Goal: Task Accomplishment & Management: Complete application form

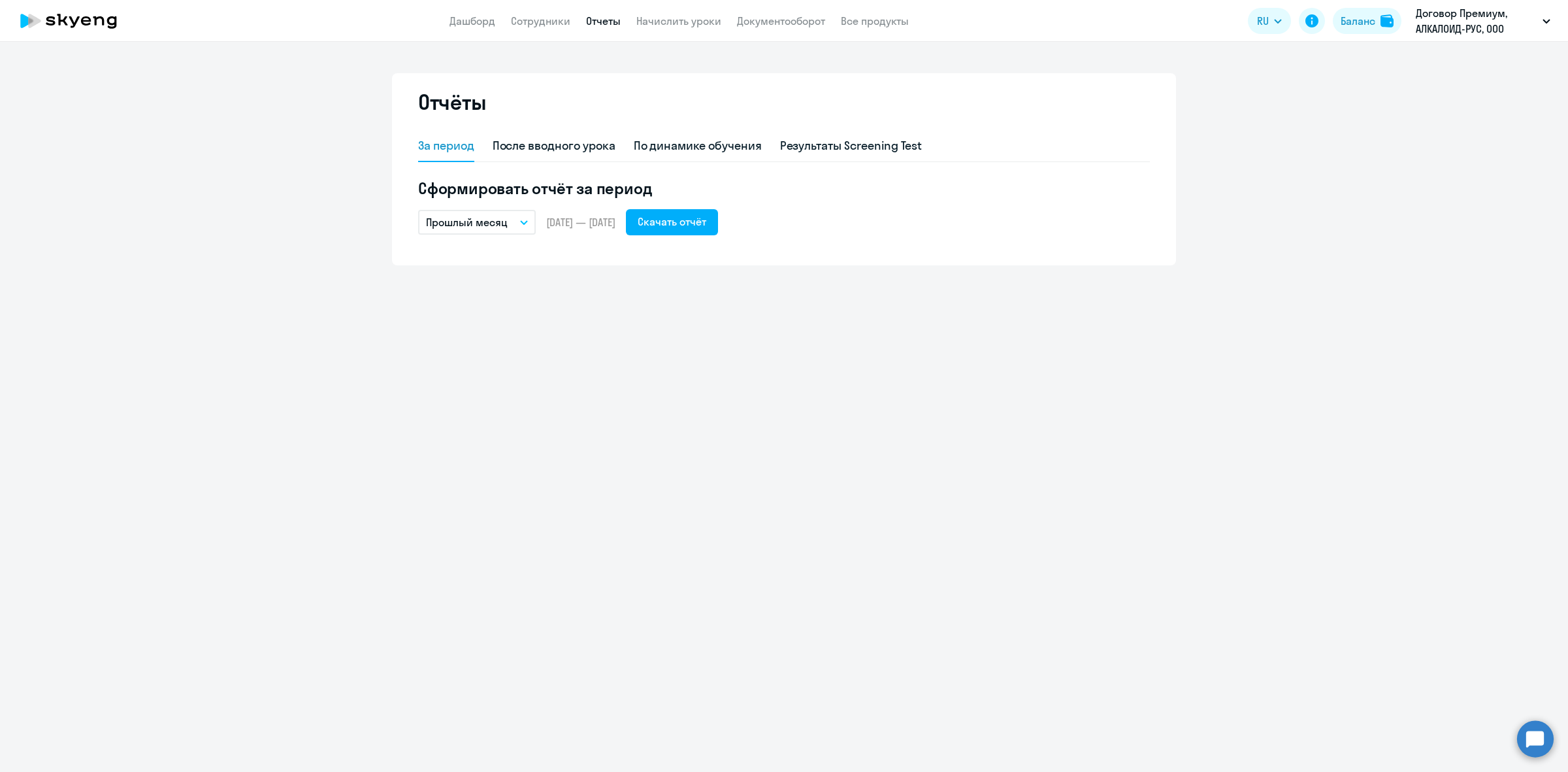
drag, startPoint x: 526, startPoint y: 22, endPoint x: 526, endPoint y: 31, distance: 9.0
click at [526, 22] on link "Сотрудники" at bounding box center [541, 21] width 60 height 13
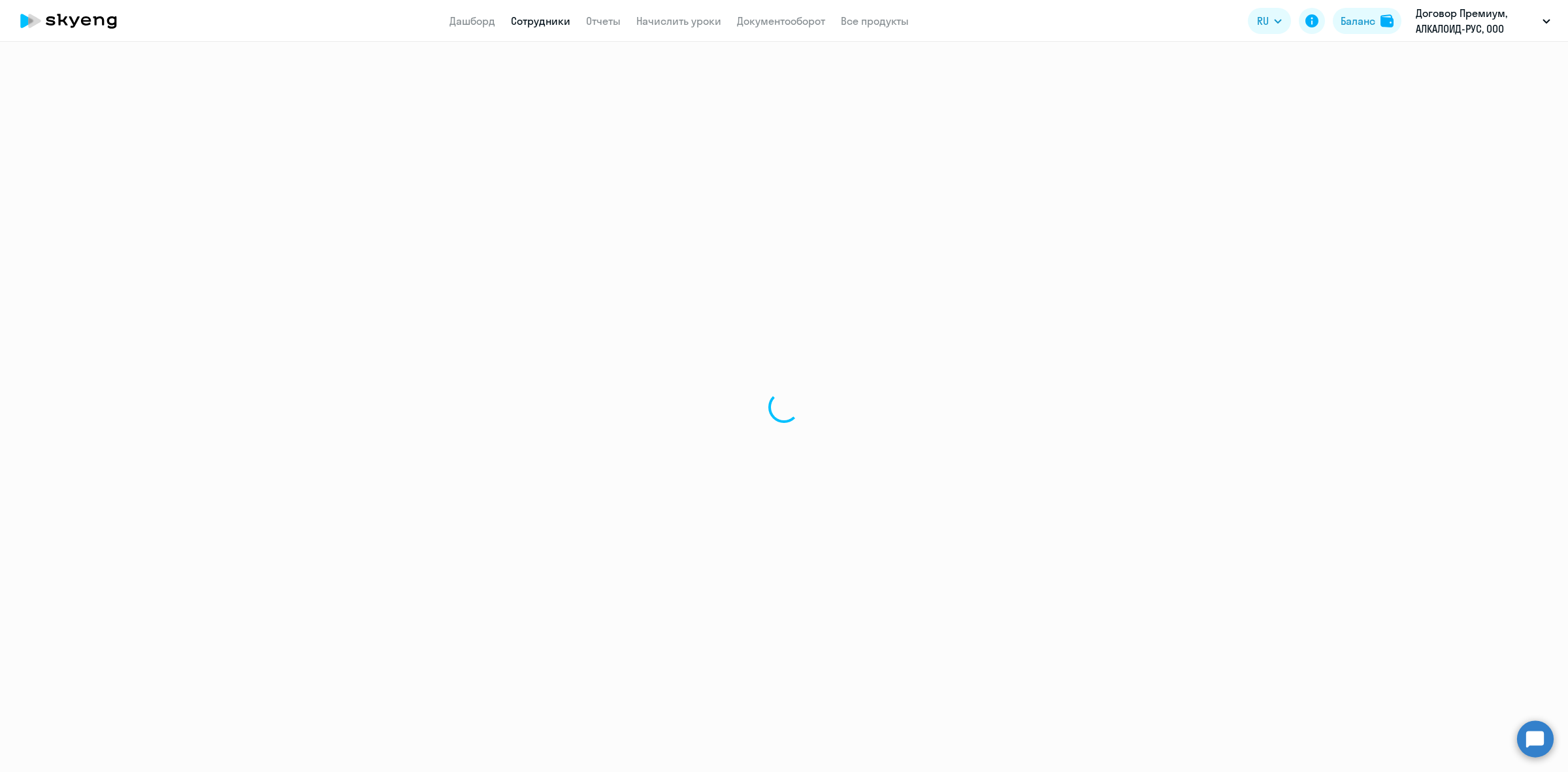
select select "30"
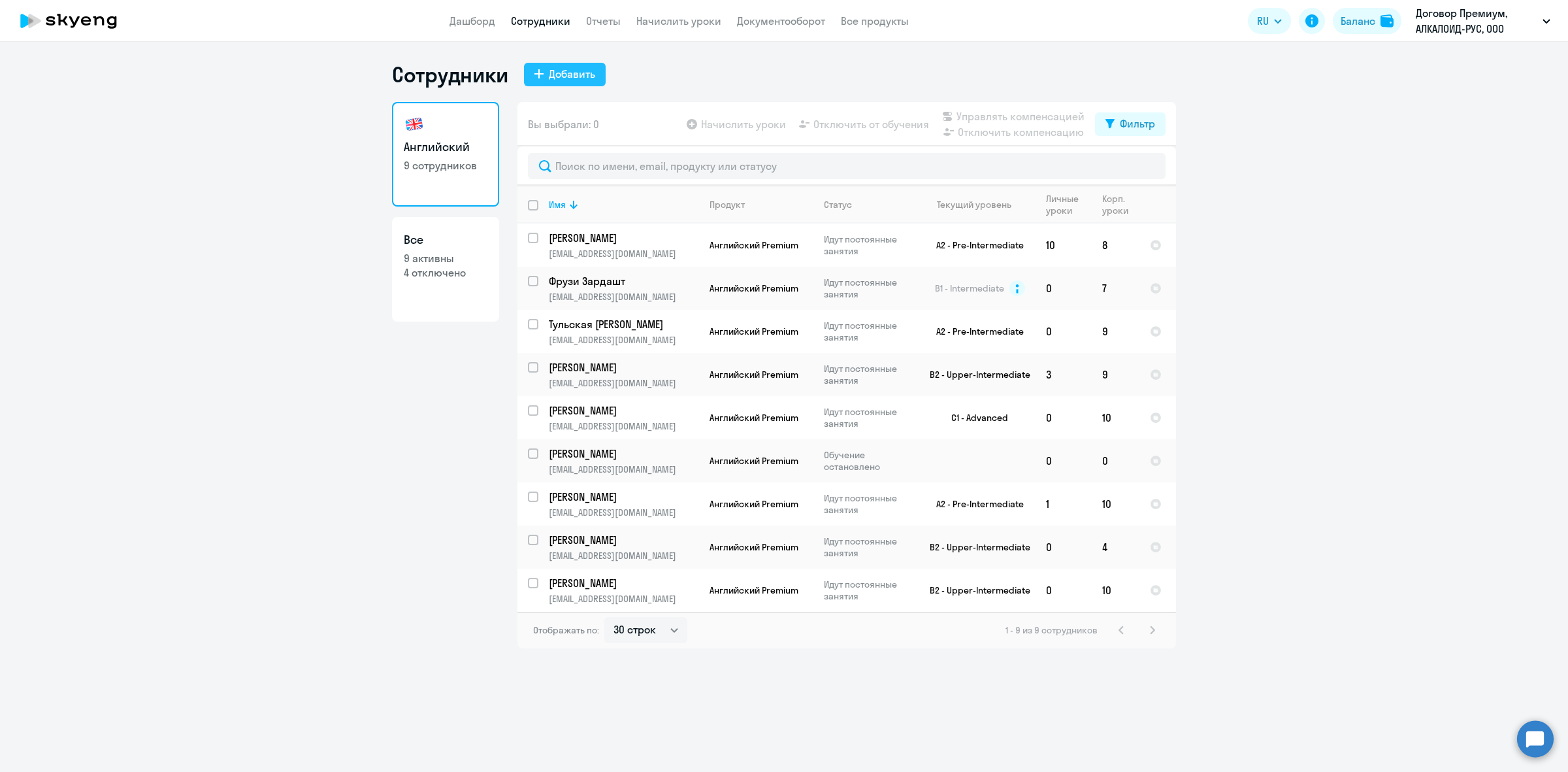
click at [559, 64] on button "Добавить" at bounding box center [565, 74] width 82 height 23
select select "english_adult_not_native_speaker_premium"
select select "3"
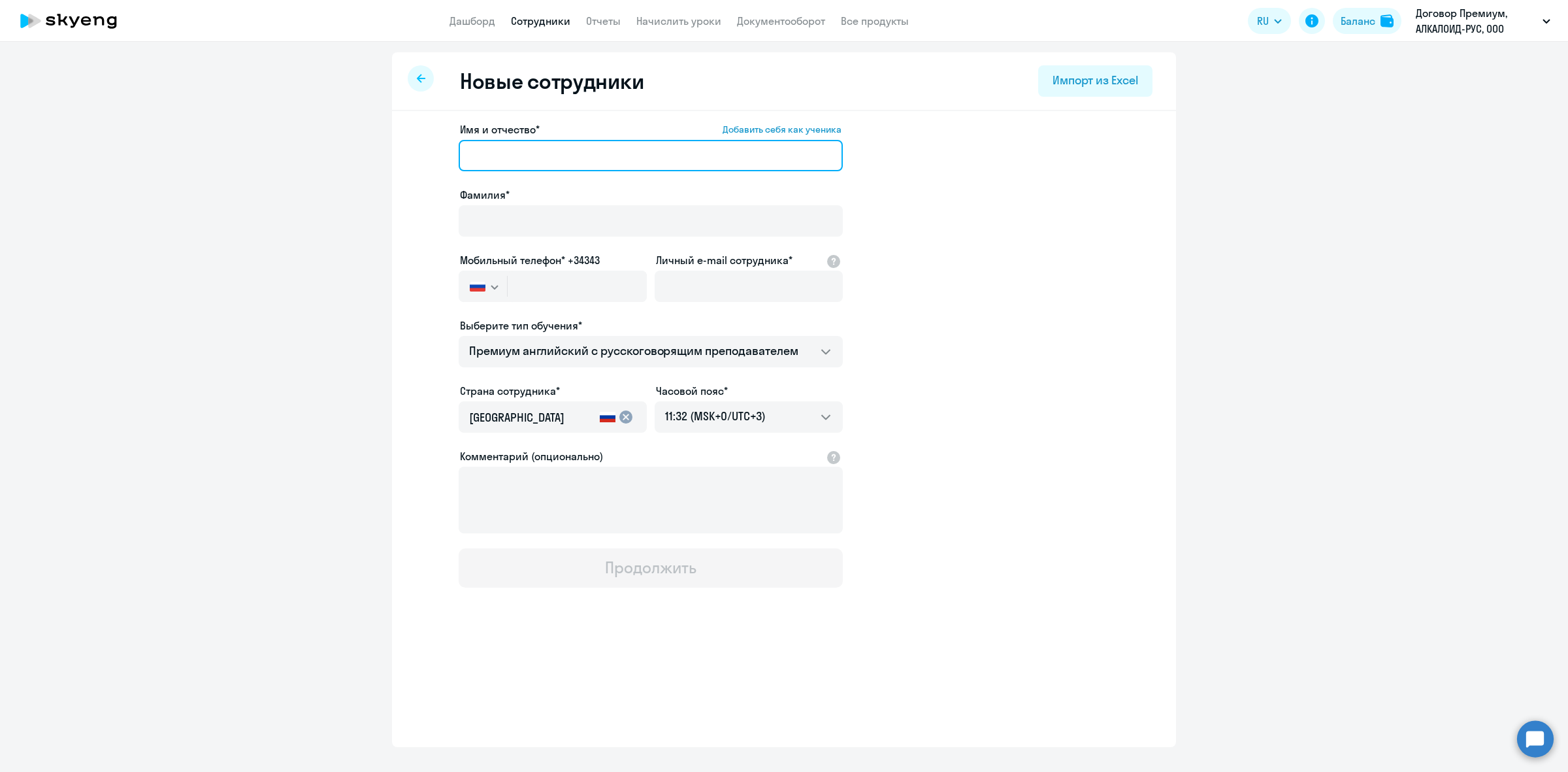
click at [491, 148] on input "Имя и отчество* Добавить себя как ученика" at bounding box center [651, 155] width 384 height 31
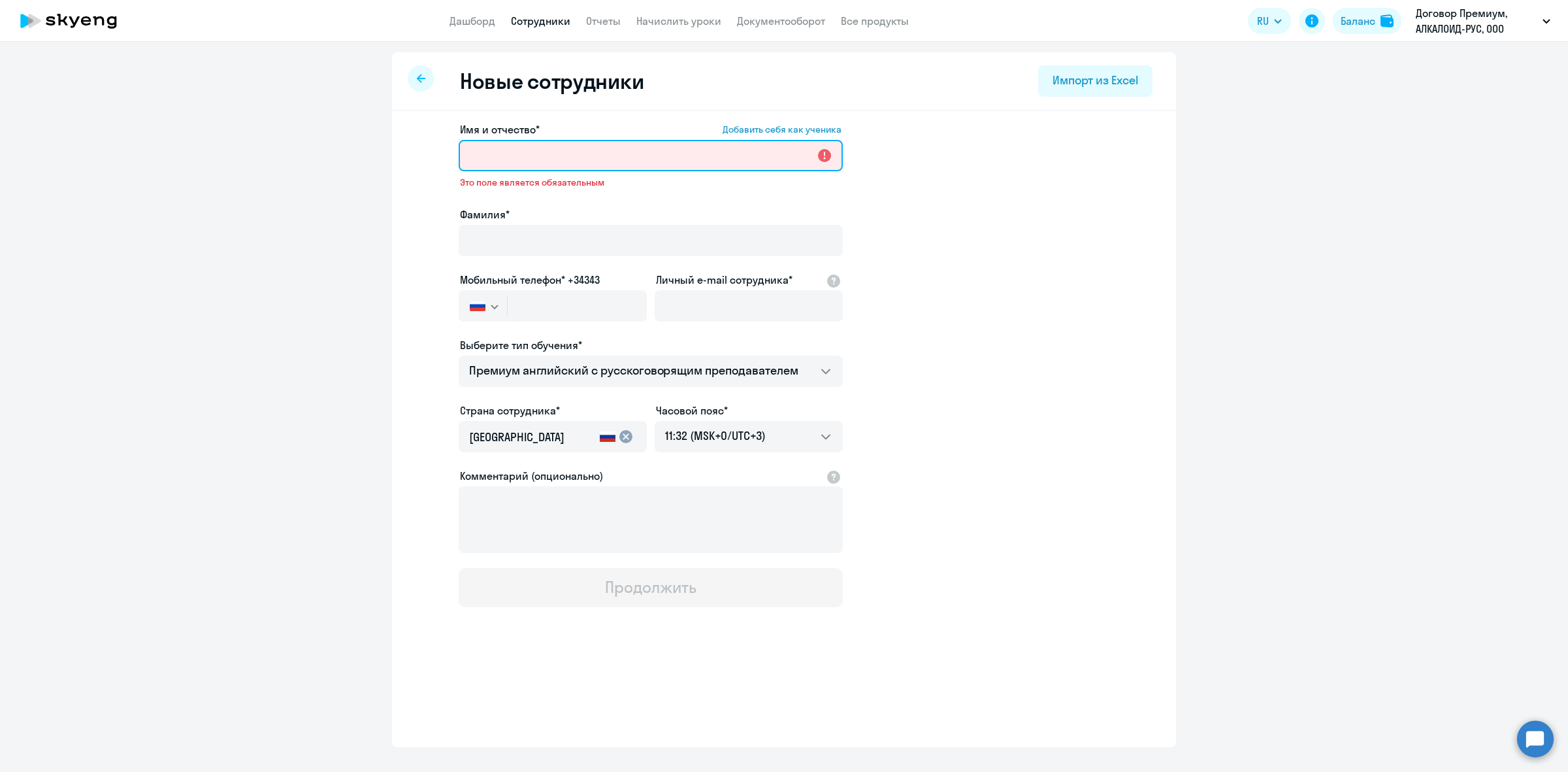
click at [545, 162] on input "Имя и отчество* Добавить себя как ученика" at bounding box center [651, 155] width 384 height 31
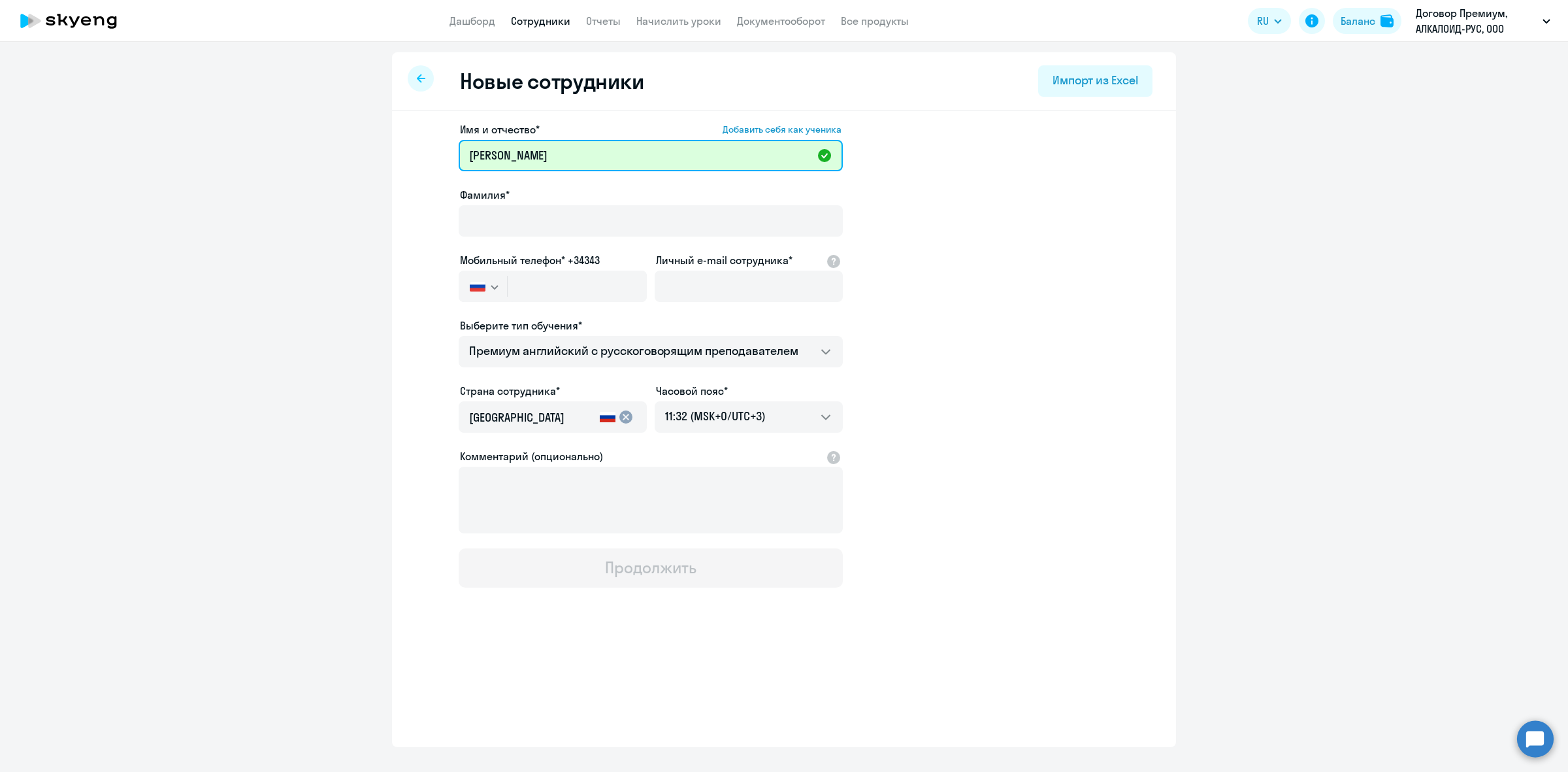
drag, startPoint x: 575, startPoint y: 157, endPoint x: 527, endPoint y: 151, distance: 48.4
click at [527, 151] on input "[PERSON_NAME]" at bounding box center [651, 155] width 384 height 31
type input "[PERSON_NAME]"
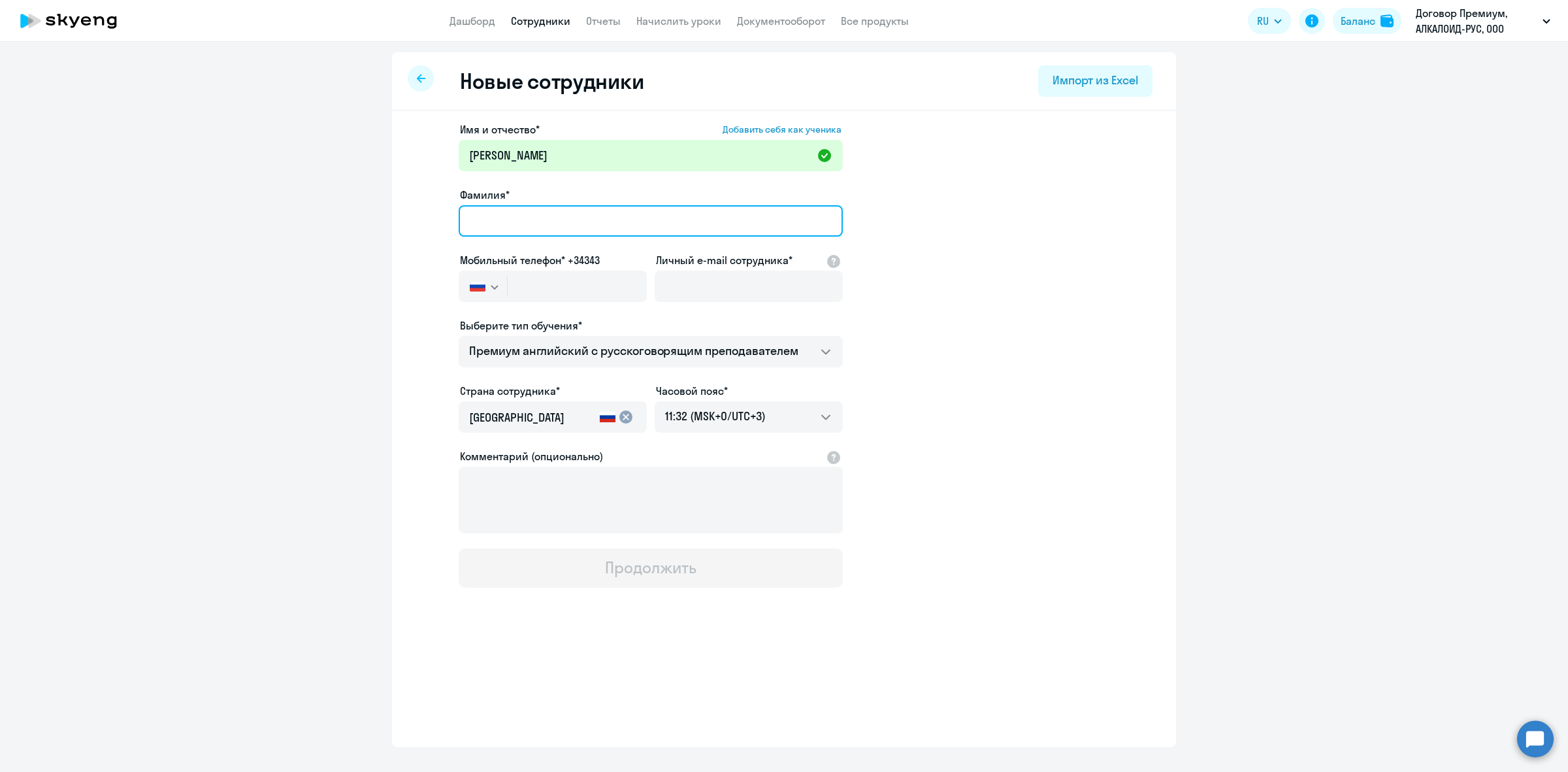
click at [527, 229] on input "Фамилия*" at bounding box center [651, 221] width 384 height 31
paste input "[PERSON_NAME]"
type input "[PERSON_NAME]"
drag, startPoint x: 531, startPoint y: 216, endPoint x: 455, endPoint y: 219, distance: 76.1
click at [455, 219] on app-new-student-form "Имя и отчество* Добавить себя как ученика [PERSON_NAME] [PERSON_NAME]* [PERSON_…" at bounding box center [784, 355] width 743 height 466
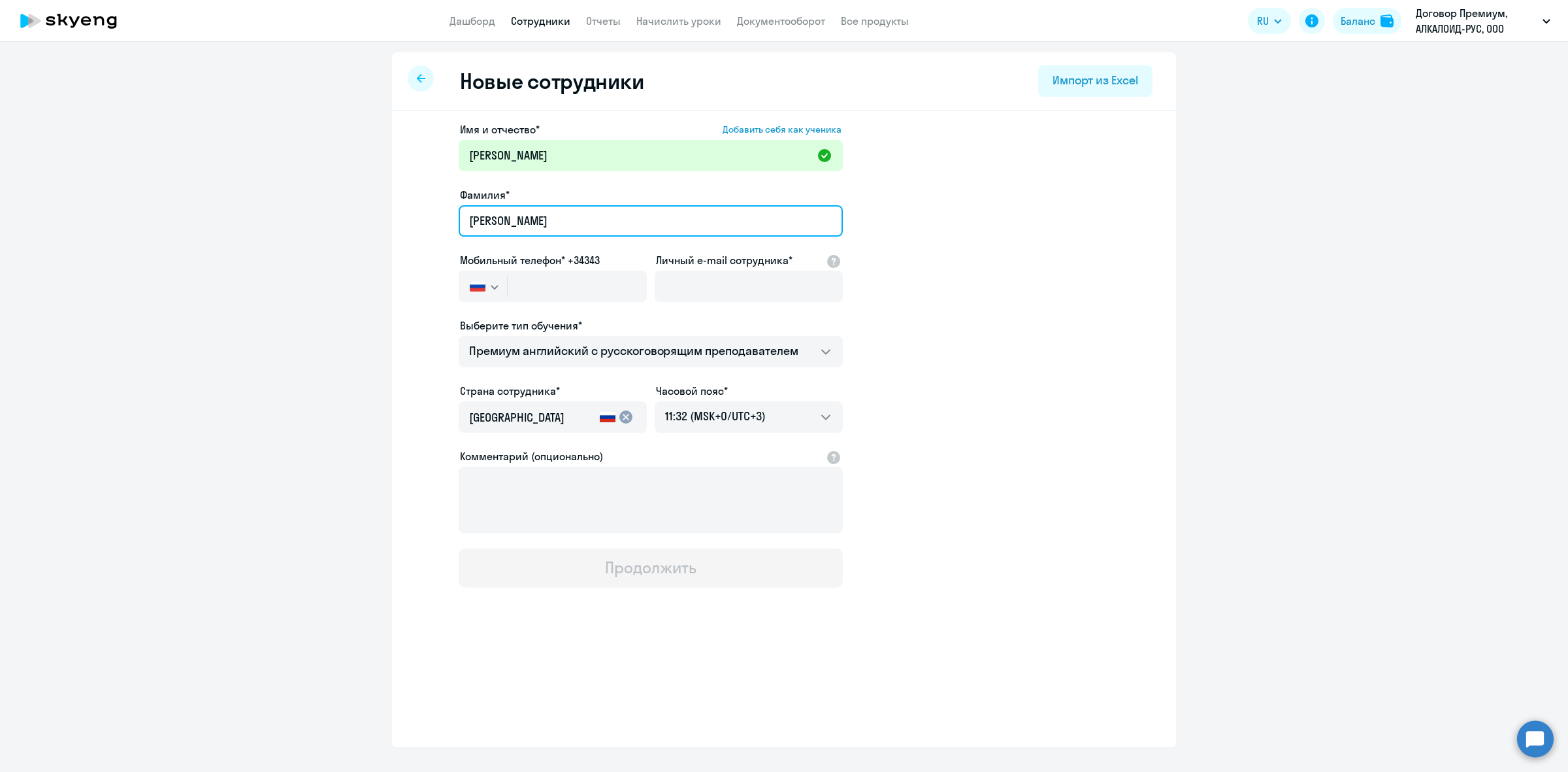
type input "[PERSON_NAME]"
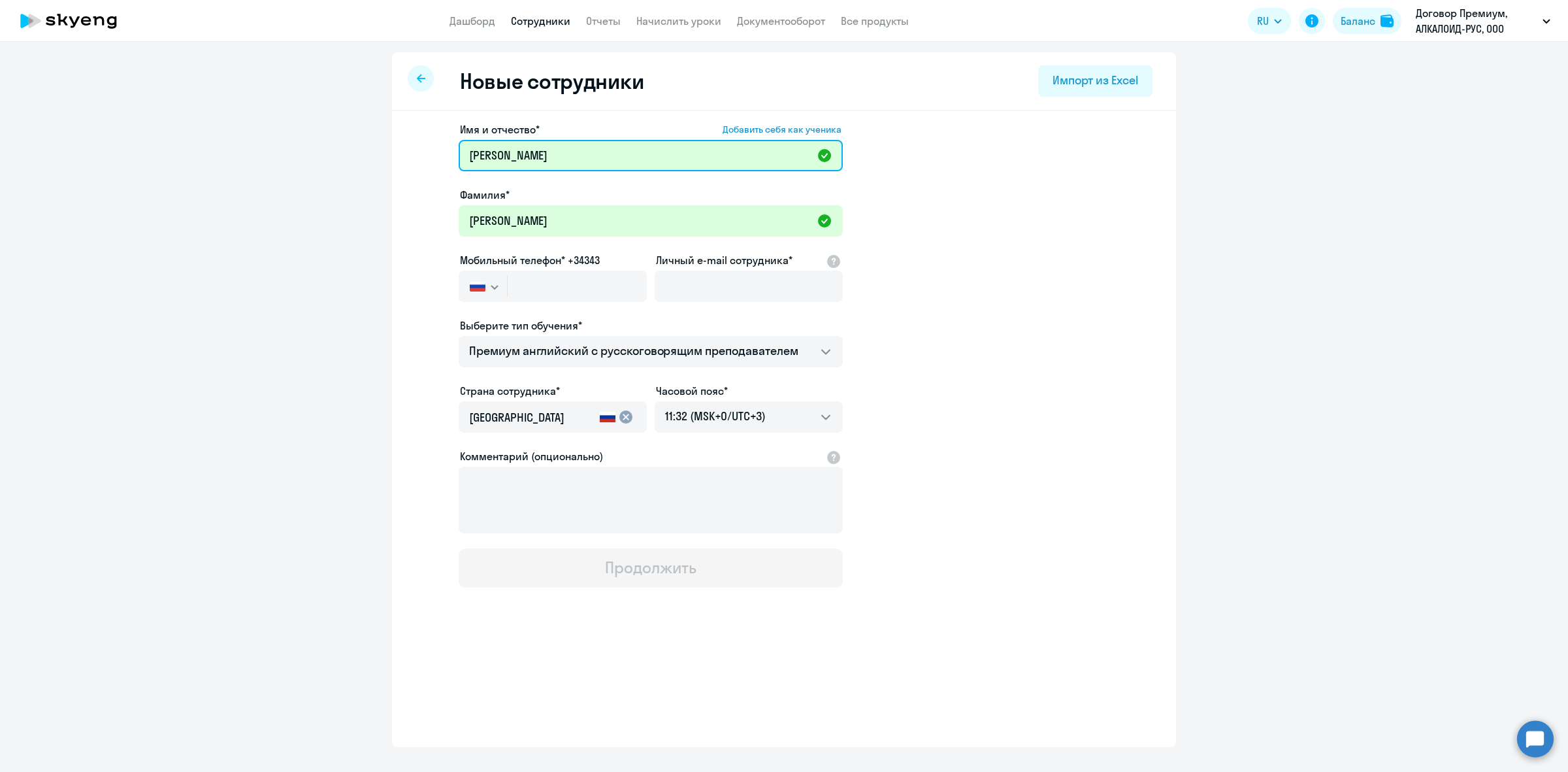
drag, startPoint x: 533, startPoint y: 156, endPoint x: 336, endPoint y: 150, distance: 197.1
click at [336, 150] on ng-component "Новые сотрудники Импорт из Excel Имя и отчество* Добавить себя как ученика [PER…" at bounding box center [784, 400] width 1568 height 695
type input "[PERSON_NAME]"
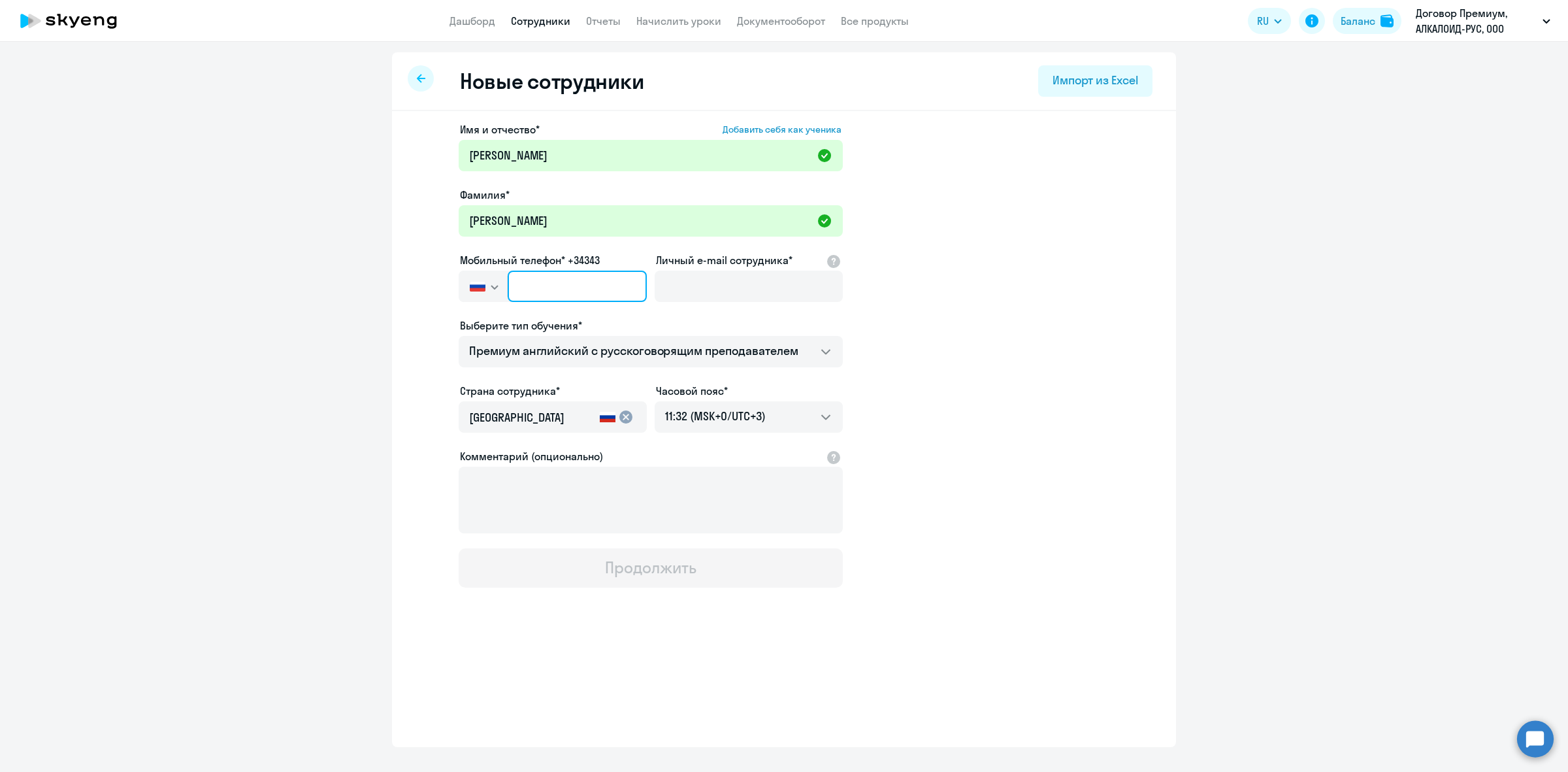
click at [564, 286] on input "text" at bounding box center [577, 286] width 139 height 31
paste input "[PHONE_NUMBER]"
type input "[PHONE_NUMBER]"
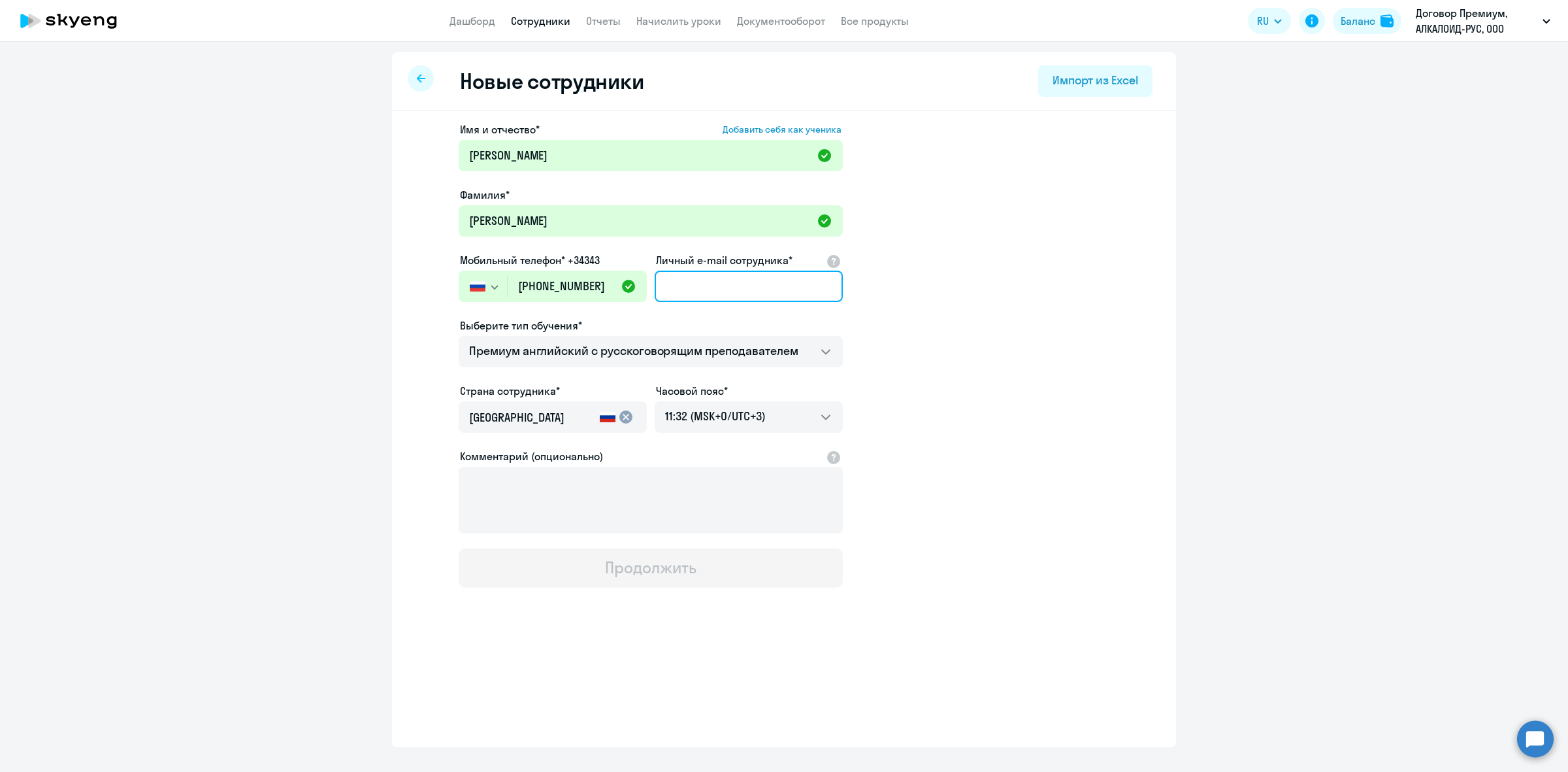
click at [730, 288] on input "Личный e-mail сотрудника*" at bounding box center [748, 286] width 188 height 31
paste input "[EMAIL_ADDRESS][DOMAIN_NAME]"
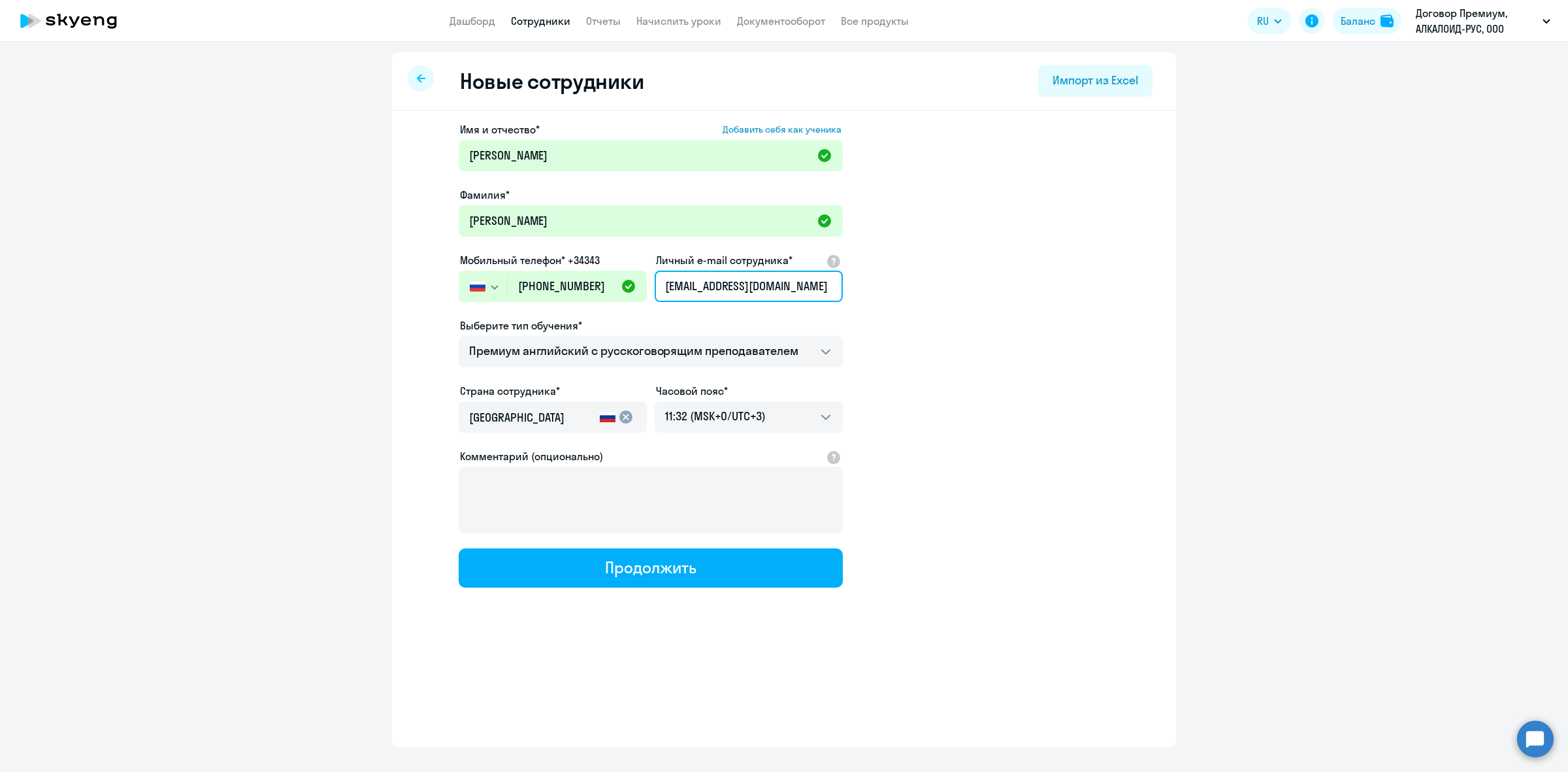
type input "[EMAIL_ADDRESS][DOMAIN_NAME]"
click at [969, 363] on app-new-student-form "Имя и отчество* Добавить себя как ученика [PERSON_NAME]* [PERSON_NAME] Мобильны…" at bounding box center [784, 355] width 743 height 466
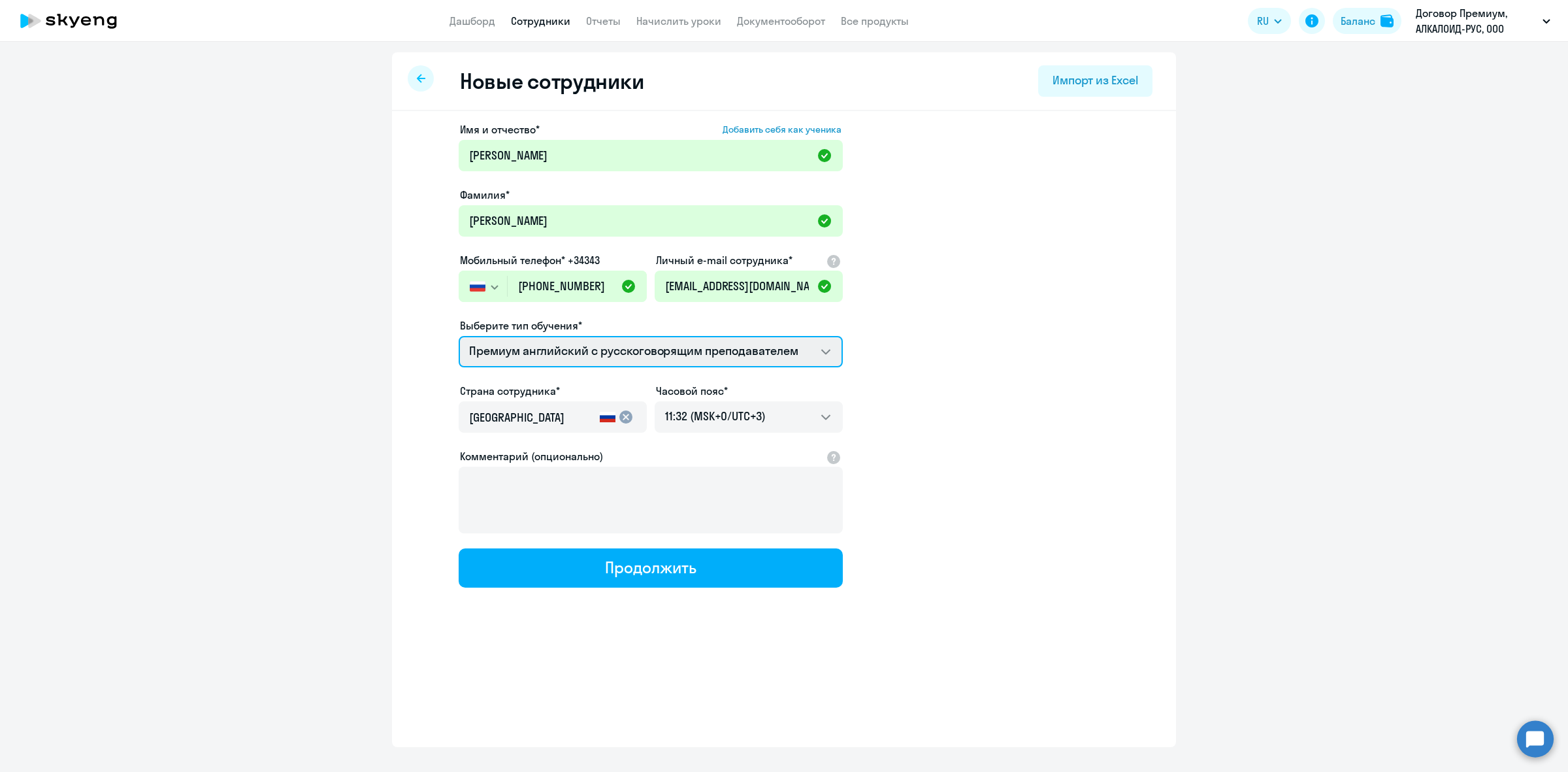
click at [761, 357] on select "Премиум английский с русскоговорящим преподавателем" at bounding box center [651, 351] width 384 height 31
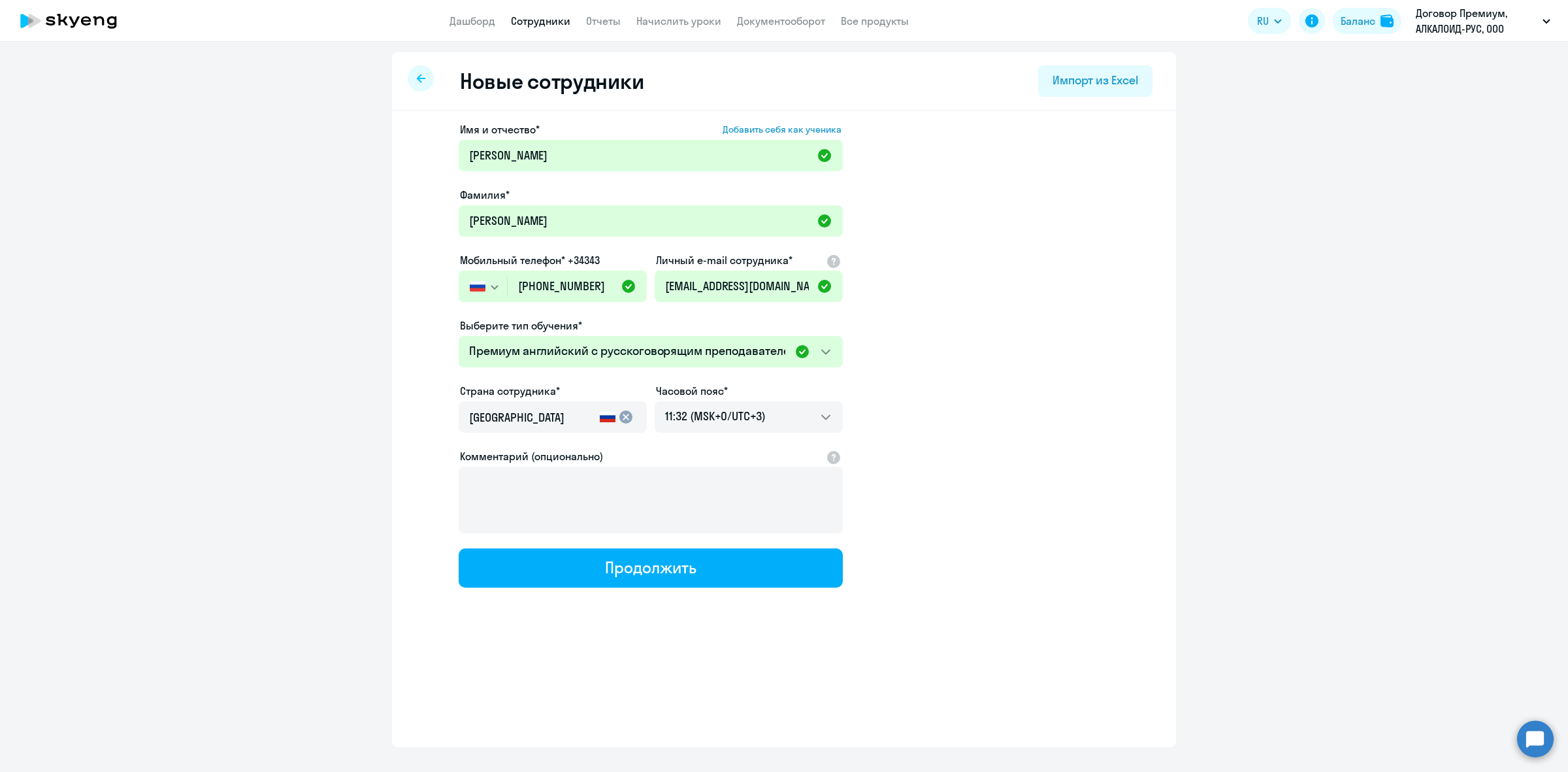
click at [1064, 301] on app-new-student-form "Имя и отчество* Добавить себя как ученика [PERSON_NAME]* [PERSON_NAME] Мобильны…" at bounding box center [784, 355] width 743 height 466
click at [1413, 92] on li "#102263, АЛКАЛОИД-РУС, ООО" at bounding box center [1452, 93] width 208 height 33
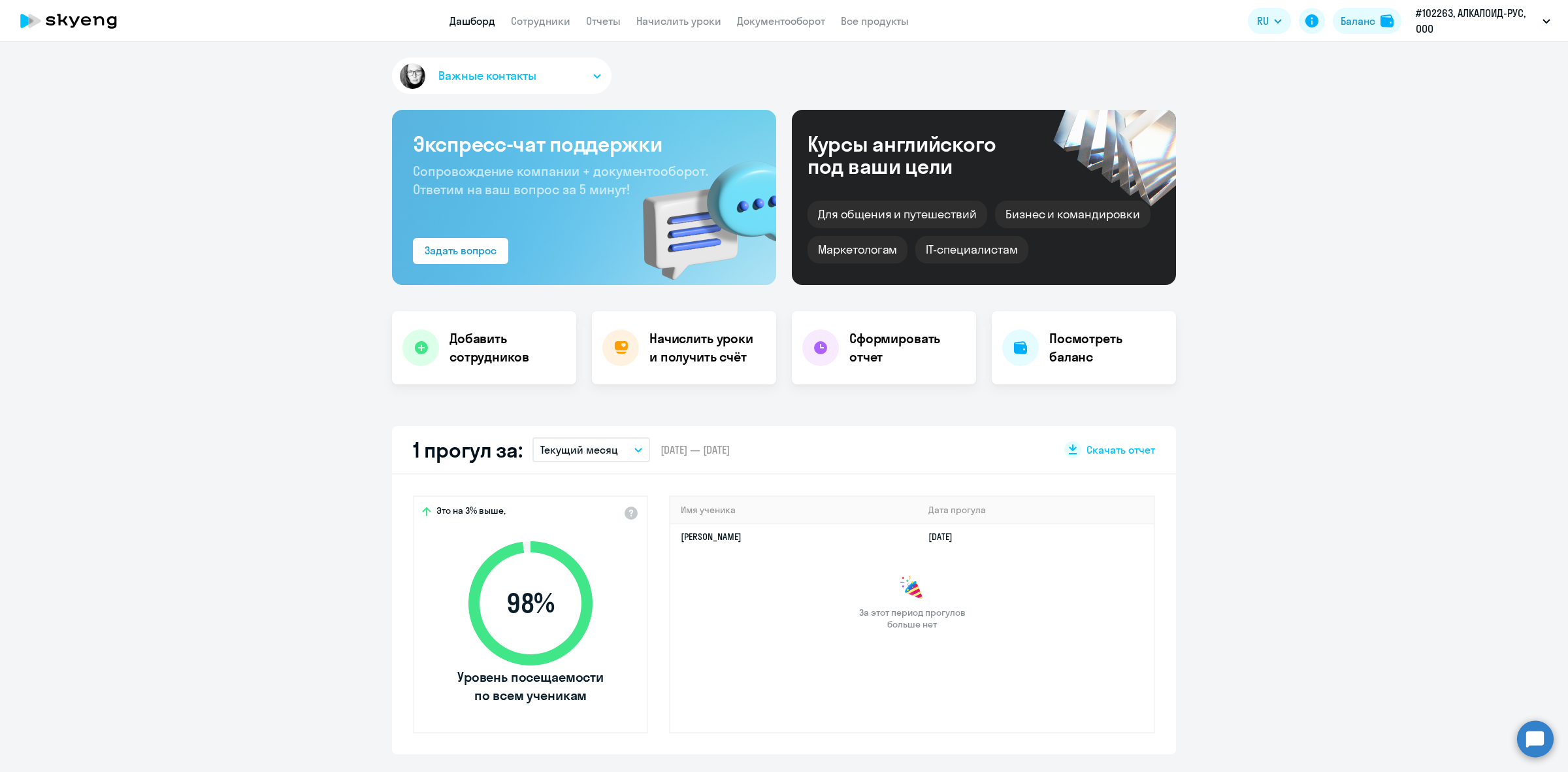
click at [539, 34] on app-header "Дашборд Сотрудники Отчеты Начислить уроки Документооборот Все продукты Дашборд …" at bounding box center [784, 20] width 1568 height 42
click at [539, 23] on link "Сотрудники" at bounding box center [541, 21] width 60 height 13
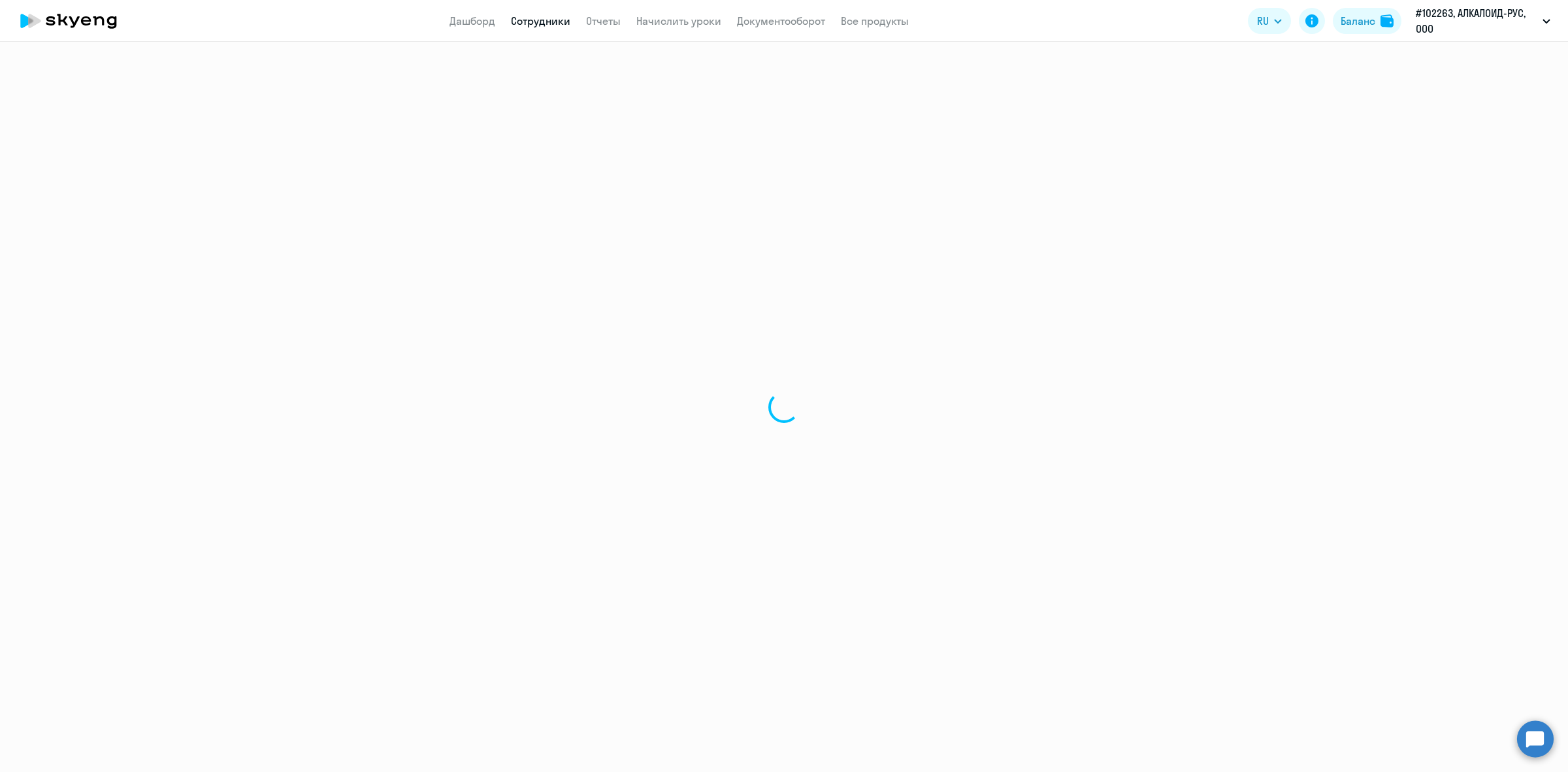
select select "30"
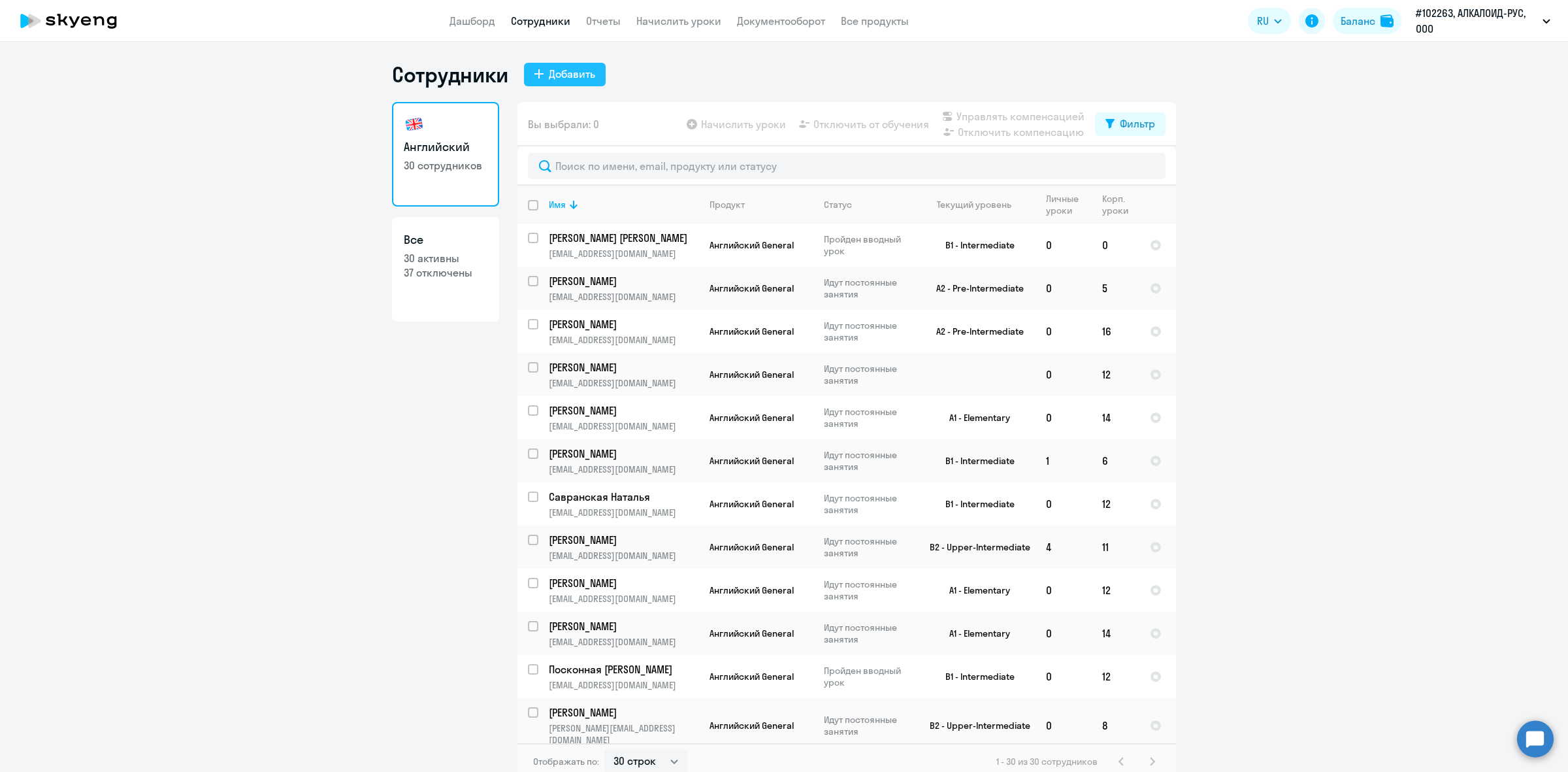
click at [549, 67] on div "Добавить" at bounding box center [572, 74] width 47 height 16
select select "english_adult_not_native_speaker"
select select "3"
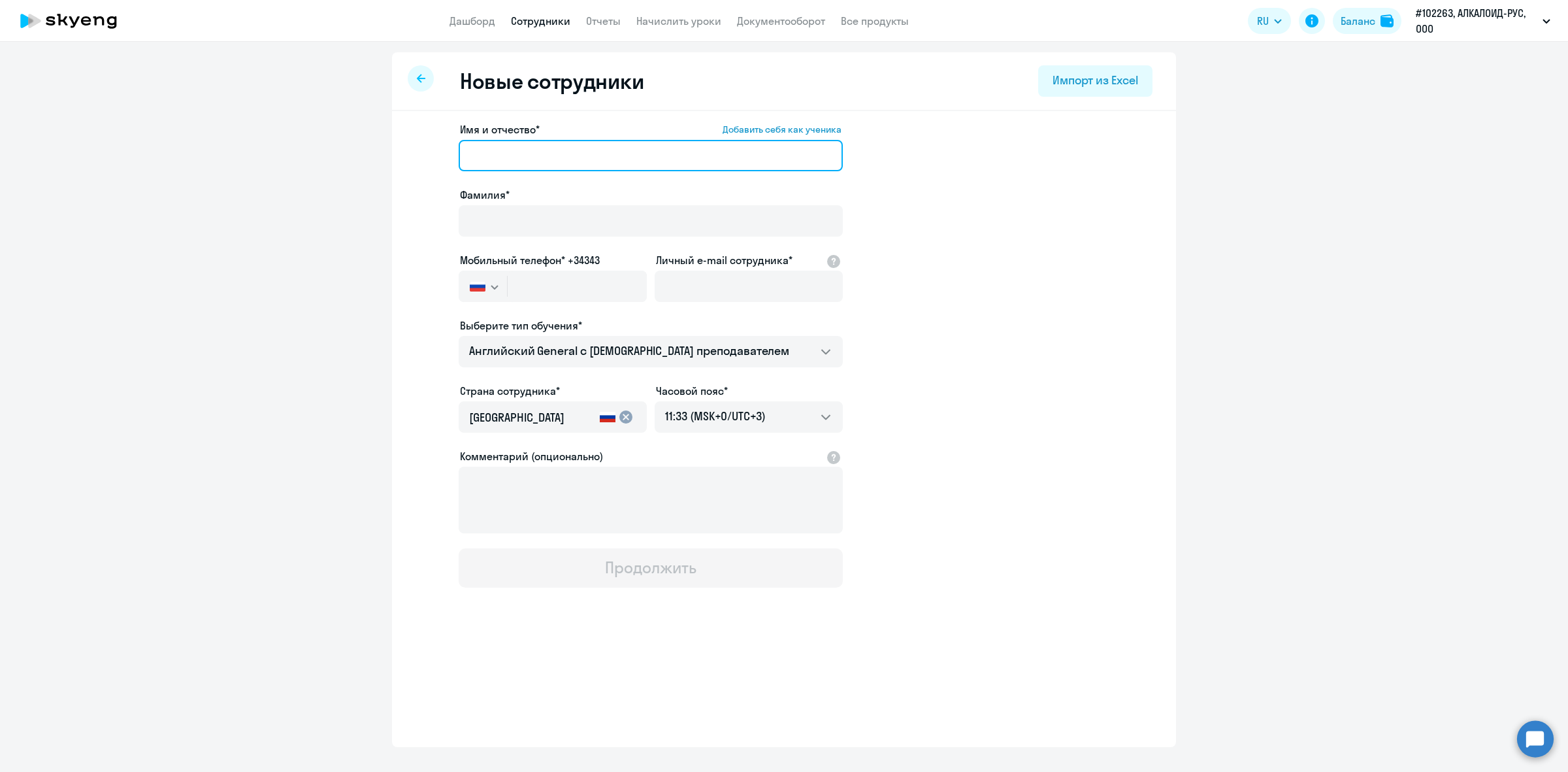
click at [532, 157] on input "Имя и отчество* Добавить себя как ученика" at bounding box center [651, 155] width 384 height 31
type input "[PERSON_NAME]"
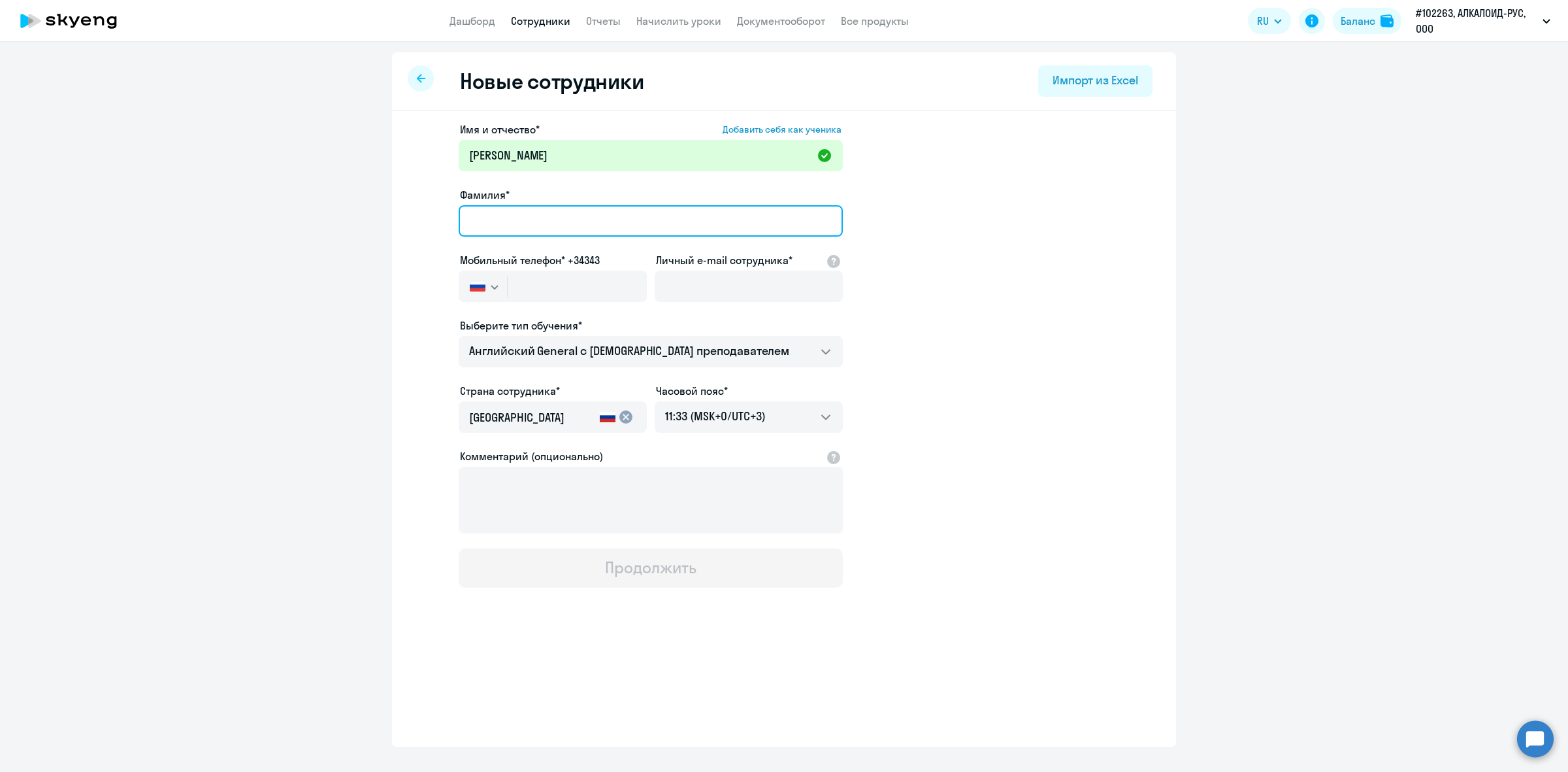
click at [545, 229] on input "Фамилия*" at bounding box center [651, 221] width 384 height 31
type input "[PERSON_NAME]"
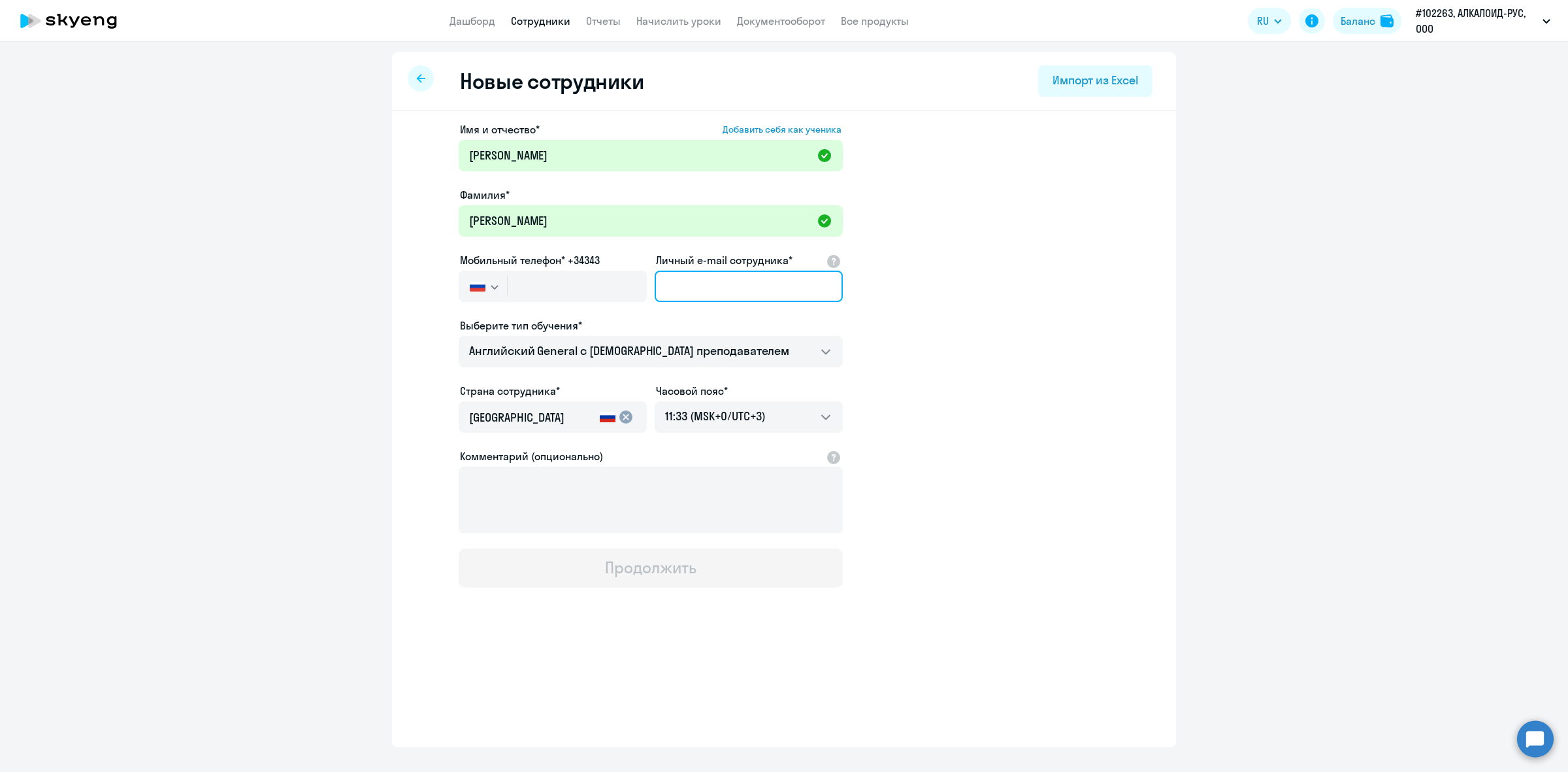
click at [727, 283] on input "Личный e-mail сотрудника*" at bounding box center [748, 286] width 188 height 31
paste input "От Тема Получено Размер Категории [PERSON_NAME]. Eremenko RE: Английский Ср 18:…"
type input "От Тема Получено Размер Категории [PERSON_NAME]. Eremenko RE: Английский Ср 18:…"
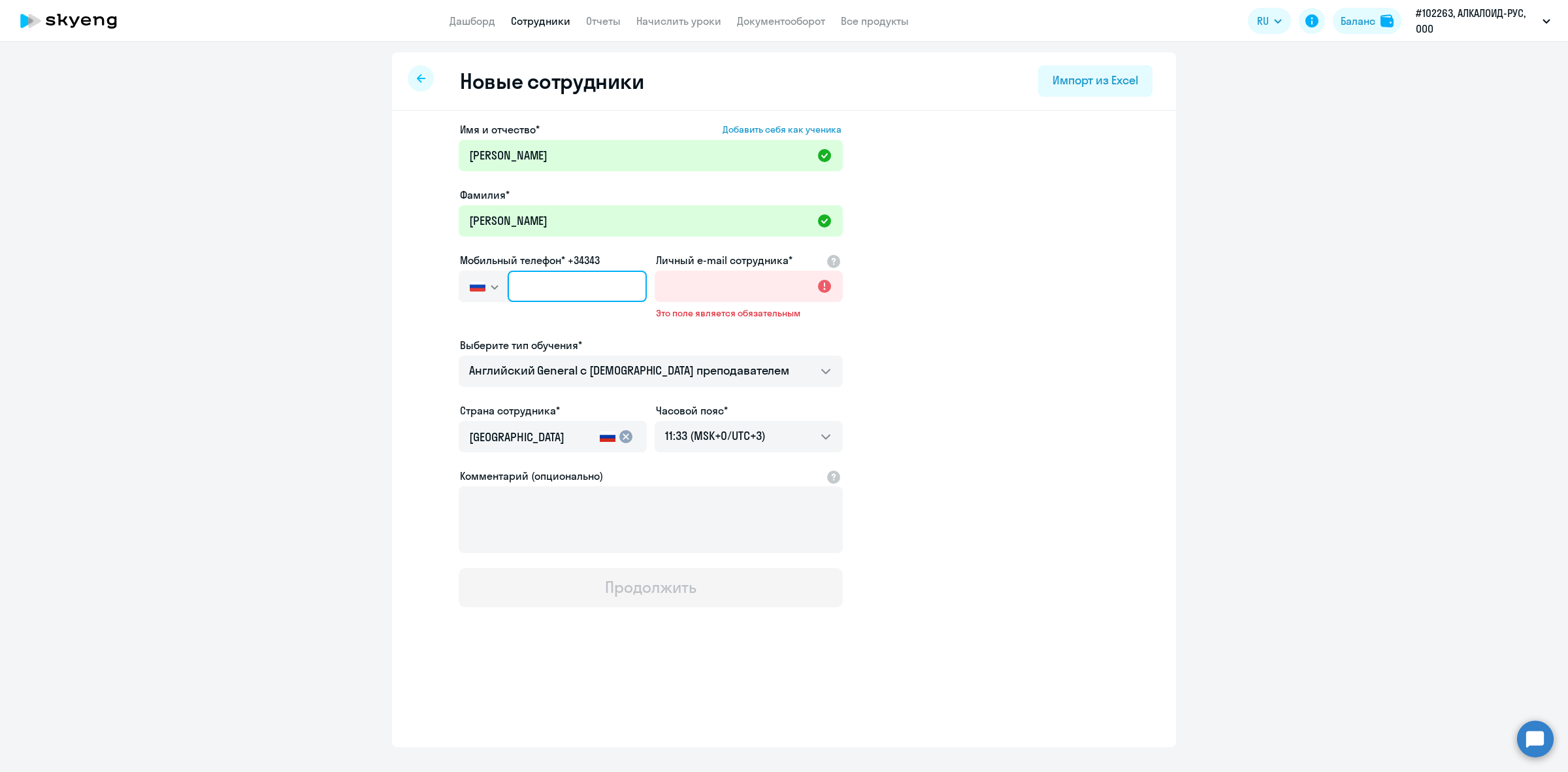
click at [544, 279] on input "text" at bounding box center [577, 286] width 139 height 31
paste input "[PHONE_NUMBER]"
type input "[PHONE_NUMBER]"
click at [688, 285] on input "Личный e-mail сотрудника*" at bounding box center [748, 286] width 188 height 31
paste input "[EMAIL_ADDRESS][DOMAIN_NAME]"
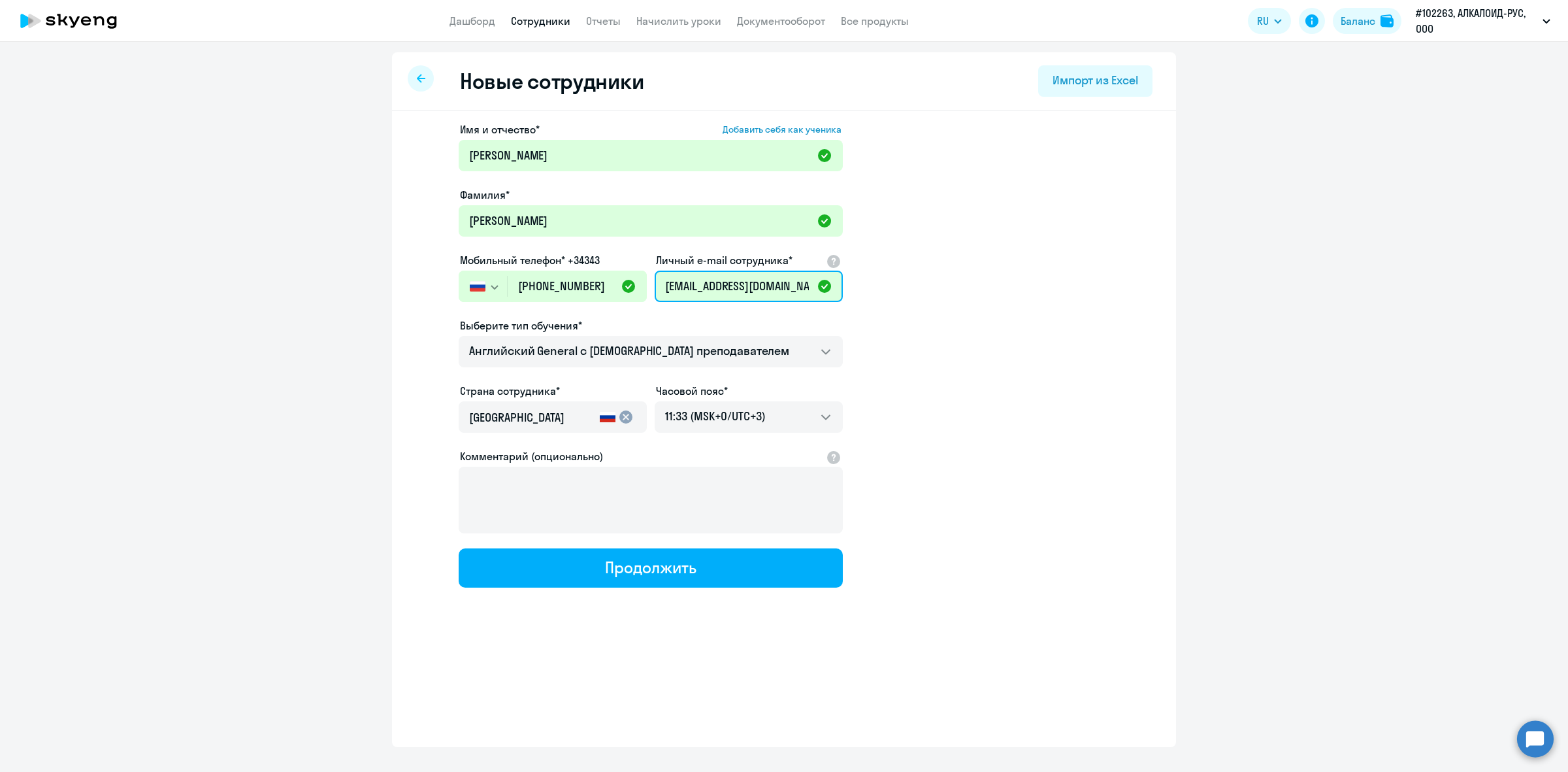
type input "[EMAIL_ADDRESS][DOMAIN_NAME]"
click at [974, 344] on app-new-student-form "Имя и отчество* Добавить себя как ученика [PERSON_NAME]* [PERSON_NAME] Мобильны…" at bounding box center [784, 355] width 743 height 466
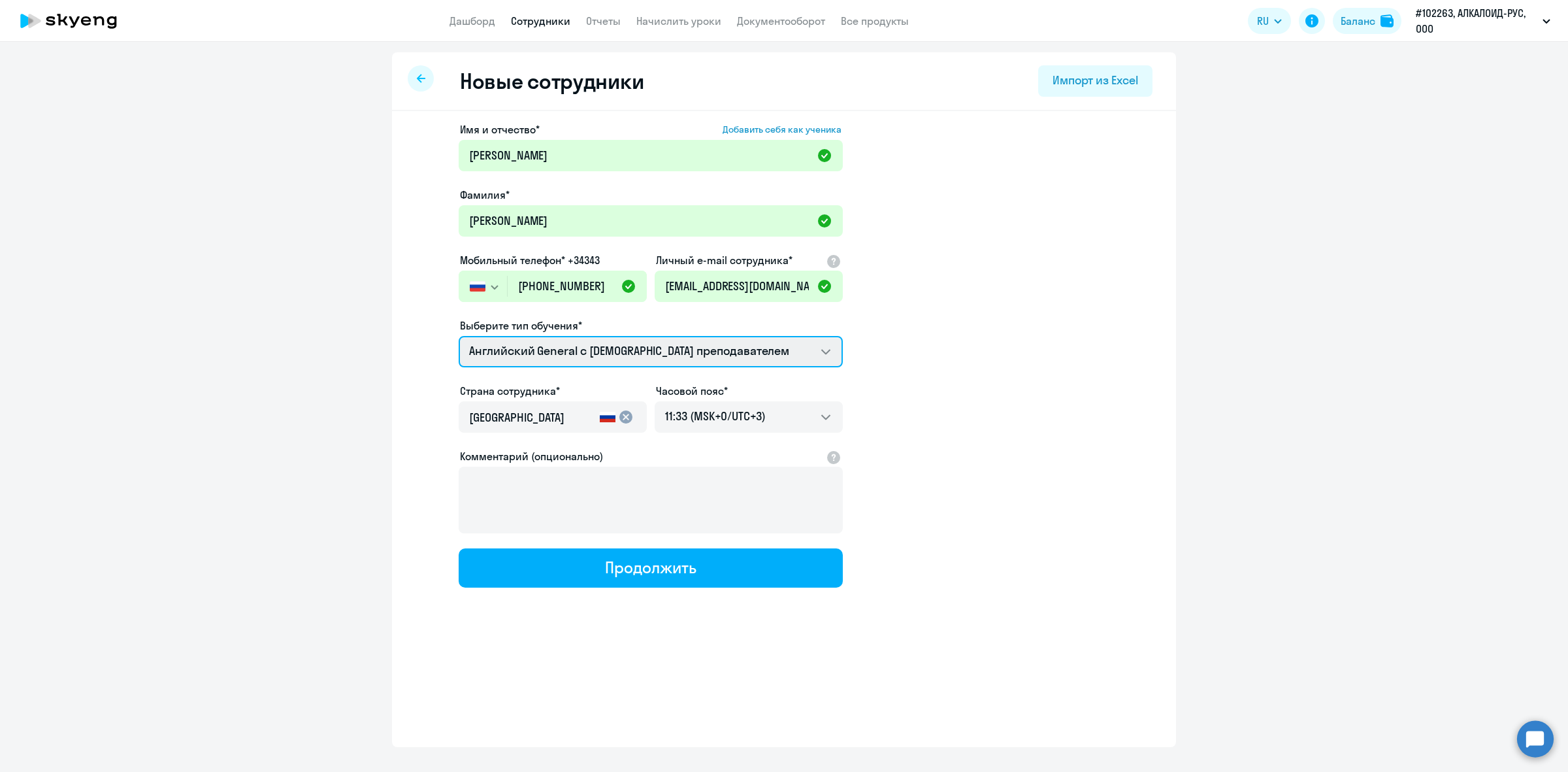
click at [546, 343] on select "Премиум [DEMOGRAPHIC_DATA] с русскоговорящим преподавателем Английский General …" at bounding box center [651, 351] width 384 height 31
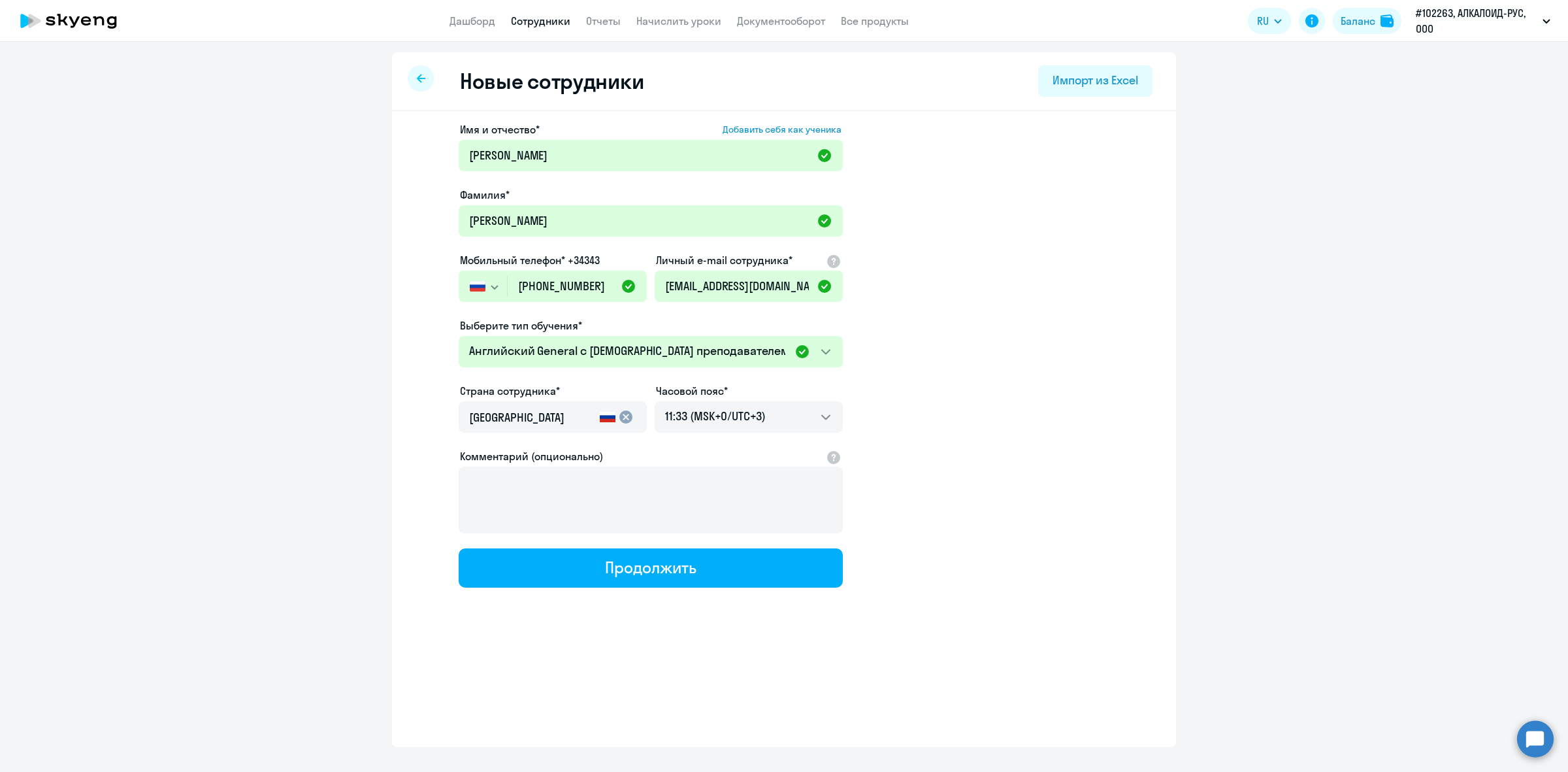
click at [1028, 354] on app-new-student-form "Имя и отчество* Добавить себя как ученика [PERSON_NAME]* [PERSON_NAME] Мобильны…" at bounding box center [784, 355] width 743 height 466
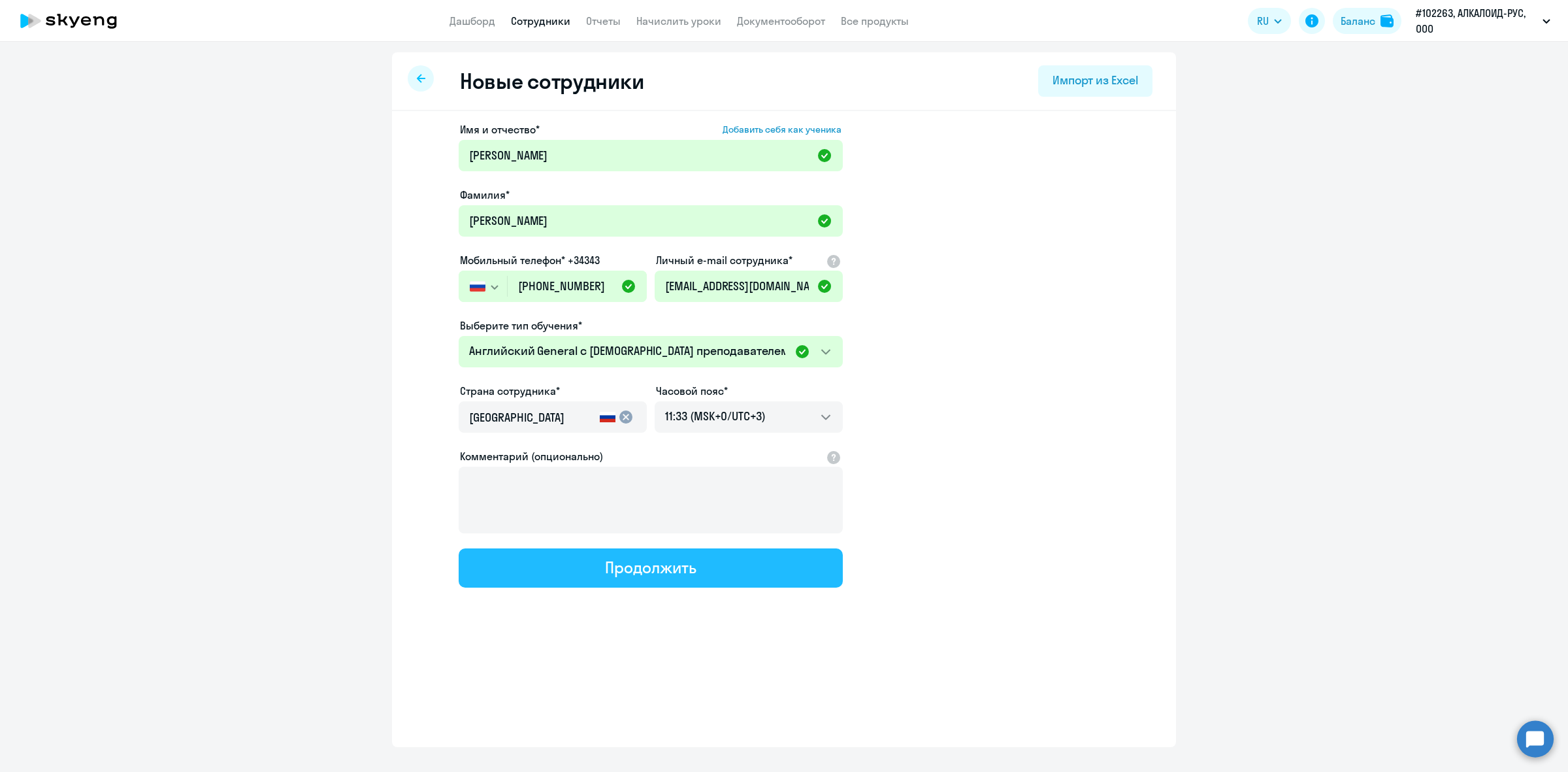
click at [606, 567] on div "Продолжить" at bounding box center [650, 567] width 91 height 21
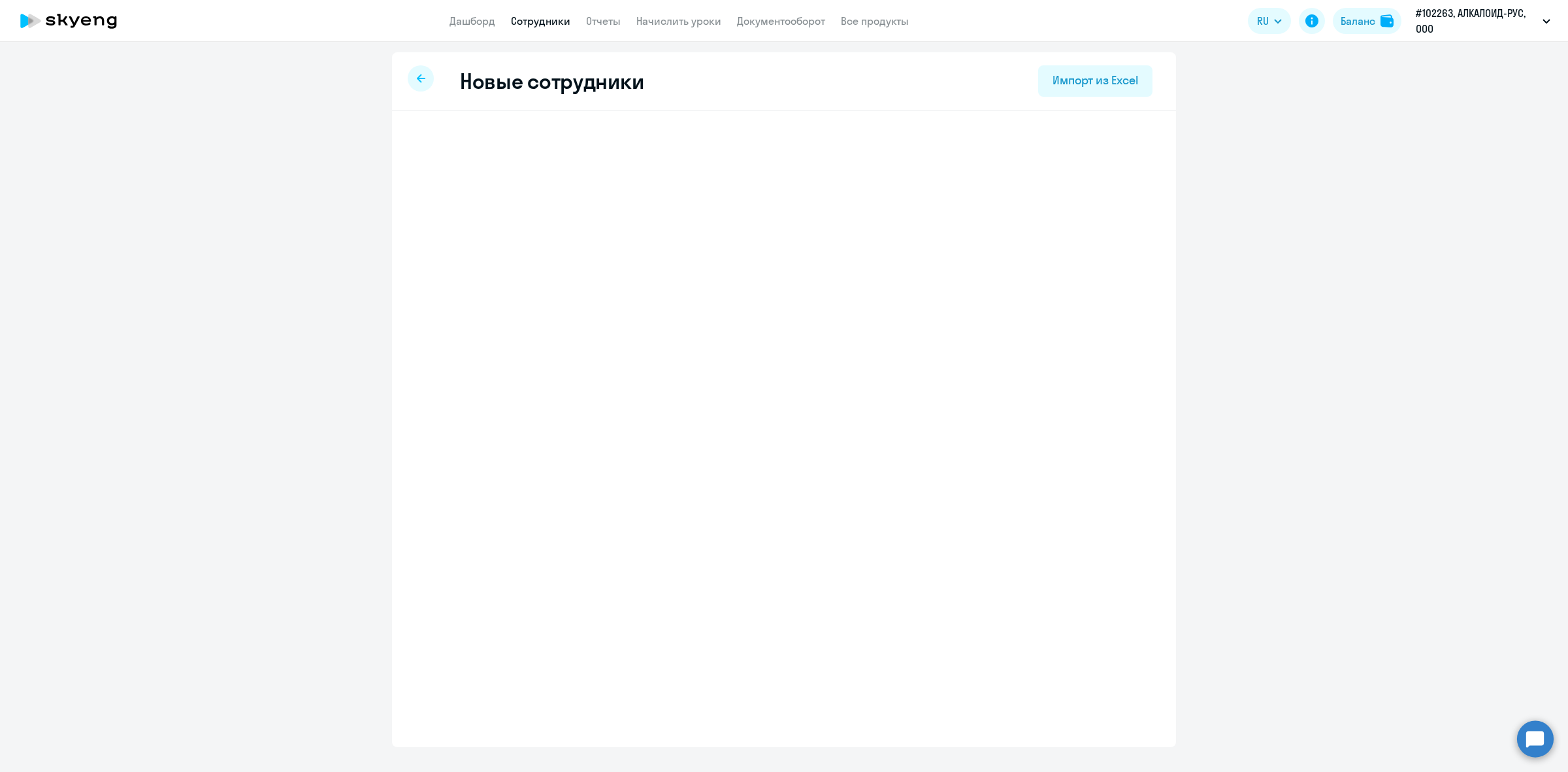
select select "english_adult_not_native_speaker"
select select "3"
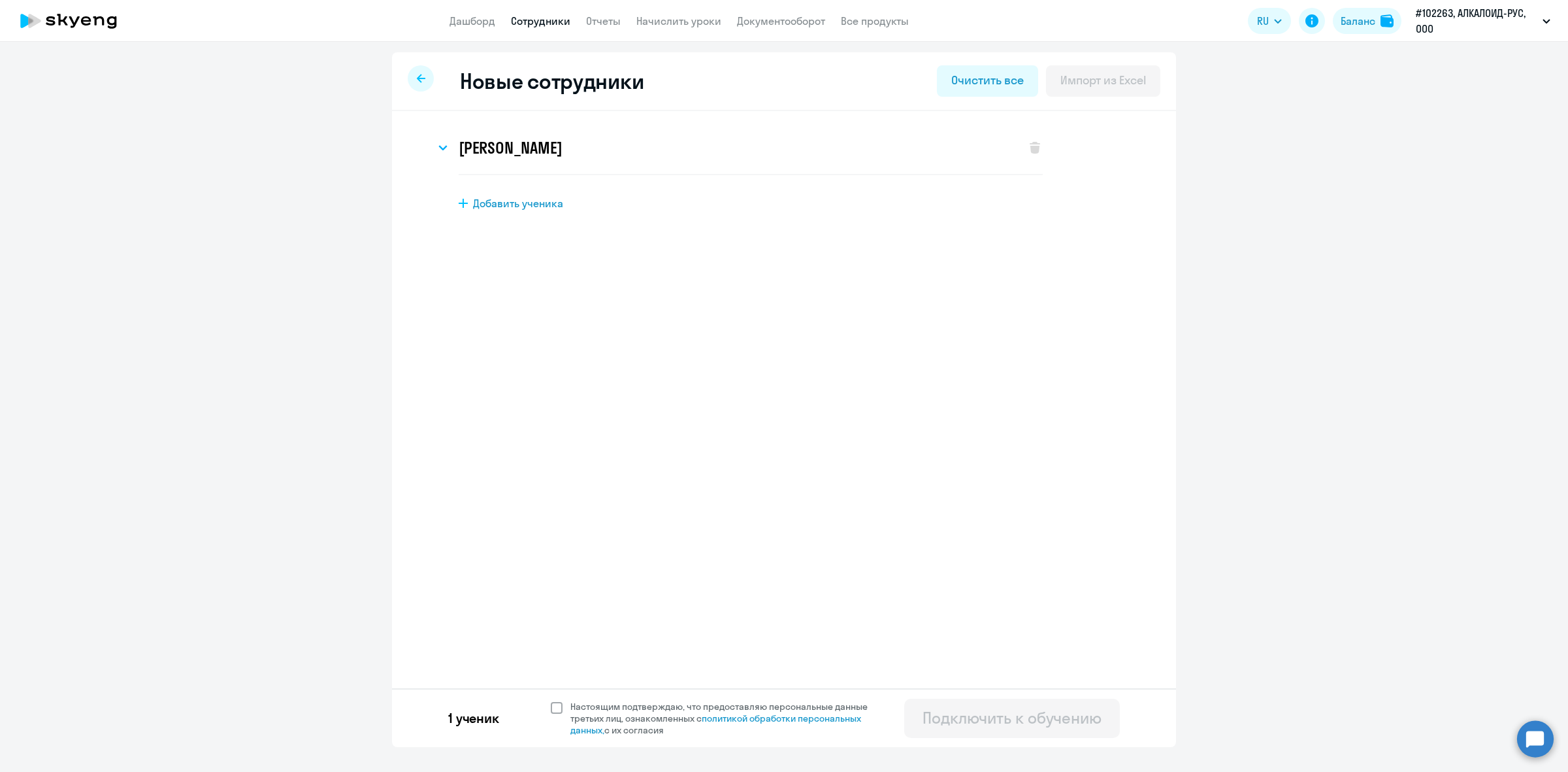
click at [553, 706] on span at bounding box center [557, 708] width 12 height 12
click at [551, 701] on input "Настоящим подтверждаю, что предоставляю персональные данные третьих лиц, ознако…" at bounding box center [550, 700] width 1 height 1
checkbox input "true"
click at [987, 720] on div "Подключить к обучению" at bounding box center [1012, 717] width 179 height 21
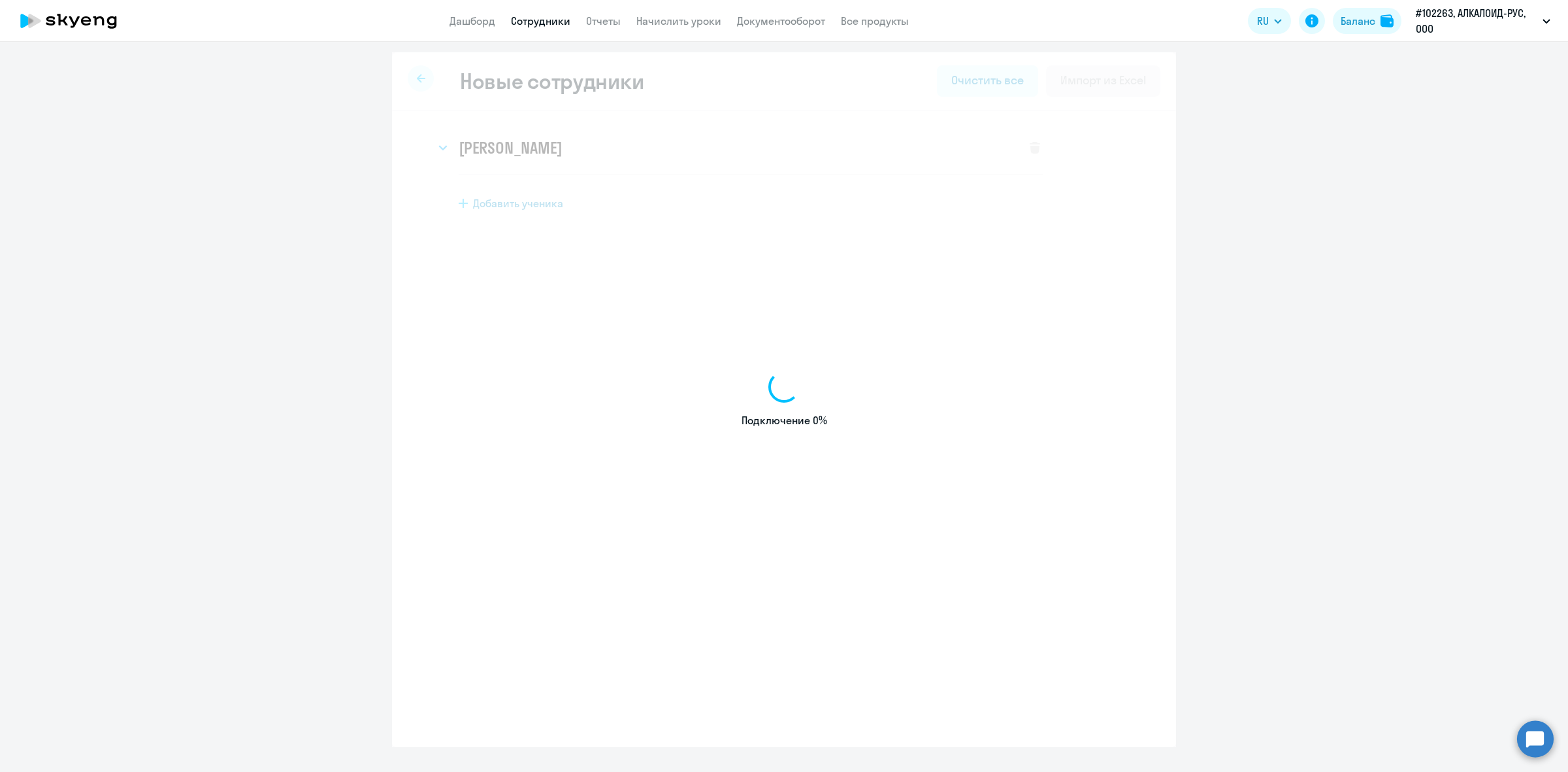
select select "english_adult_not_native_speaker"
select select "3"
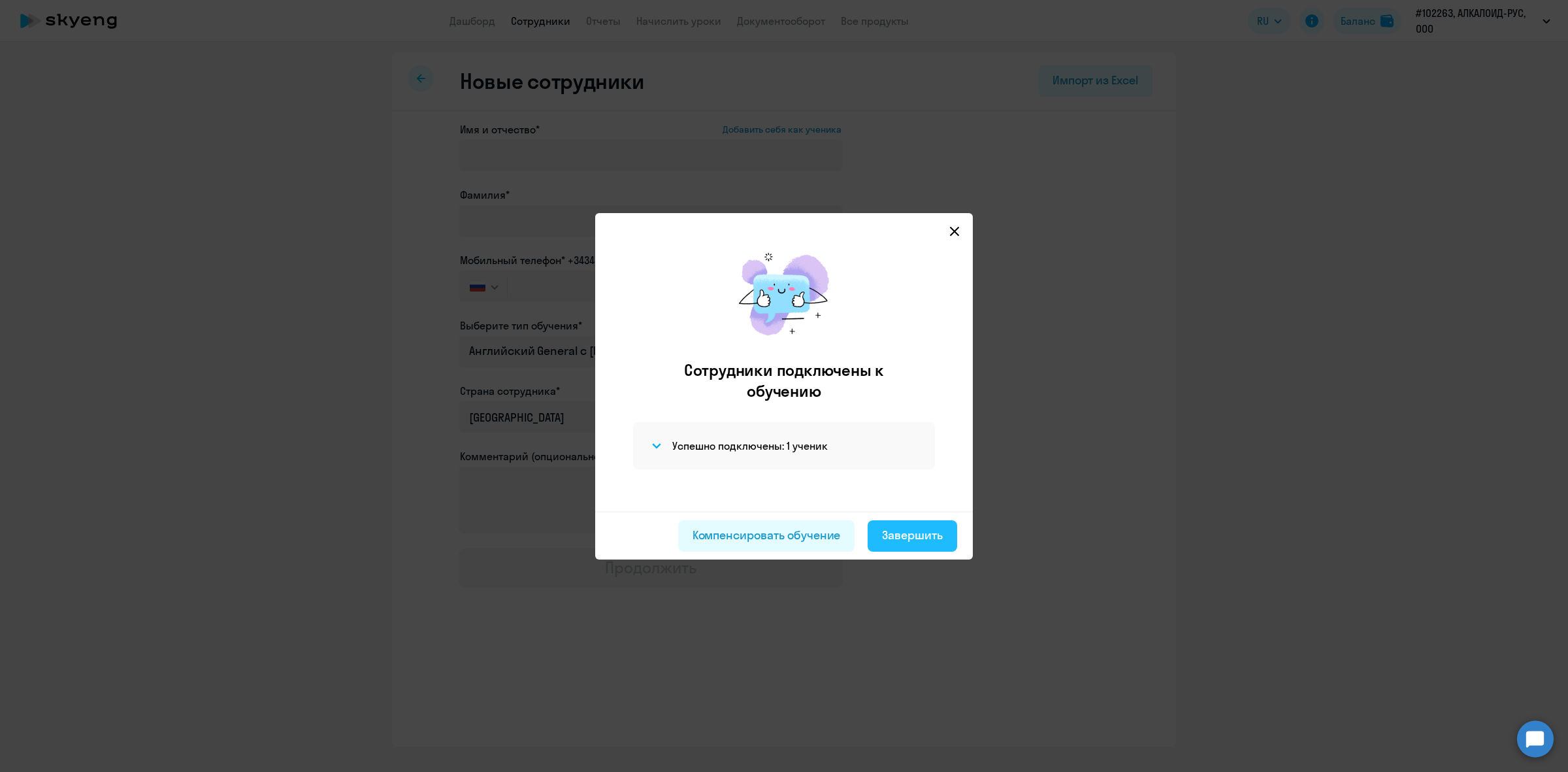
click at [912, 532] on div "Завершить" at bounding box center [912, 535] width 60 height 17
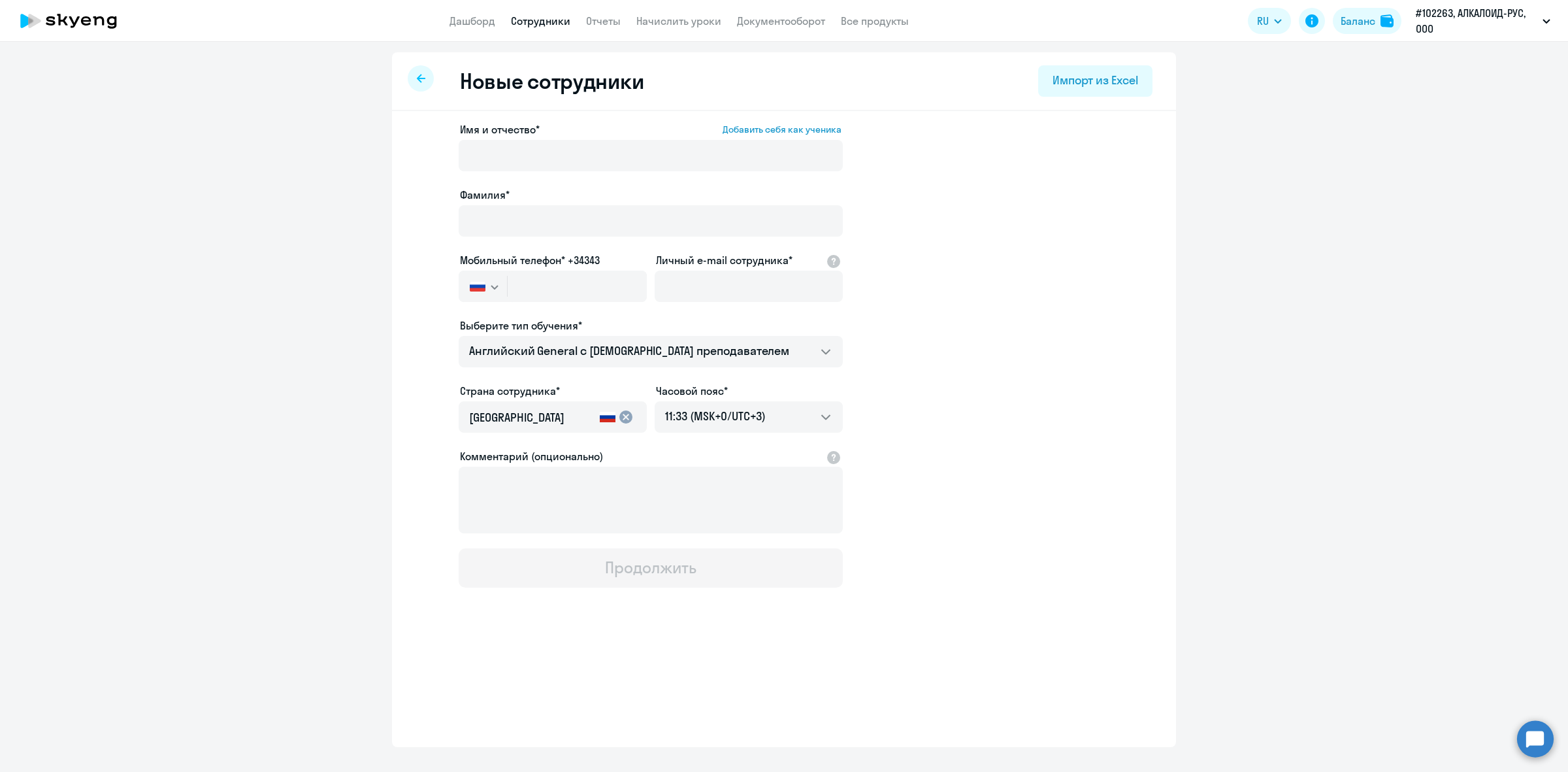
select select "30"
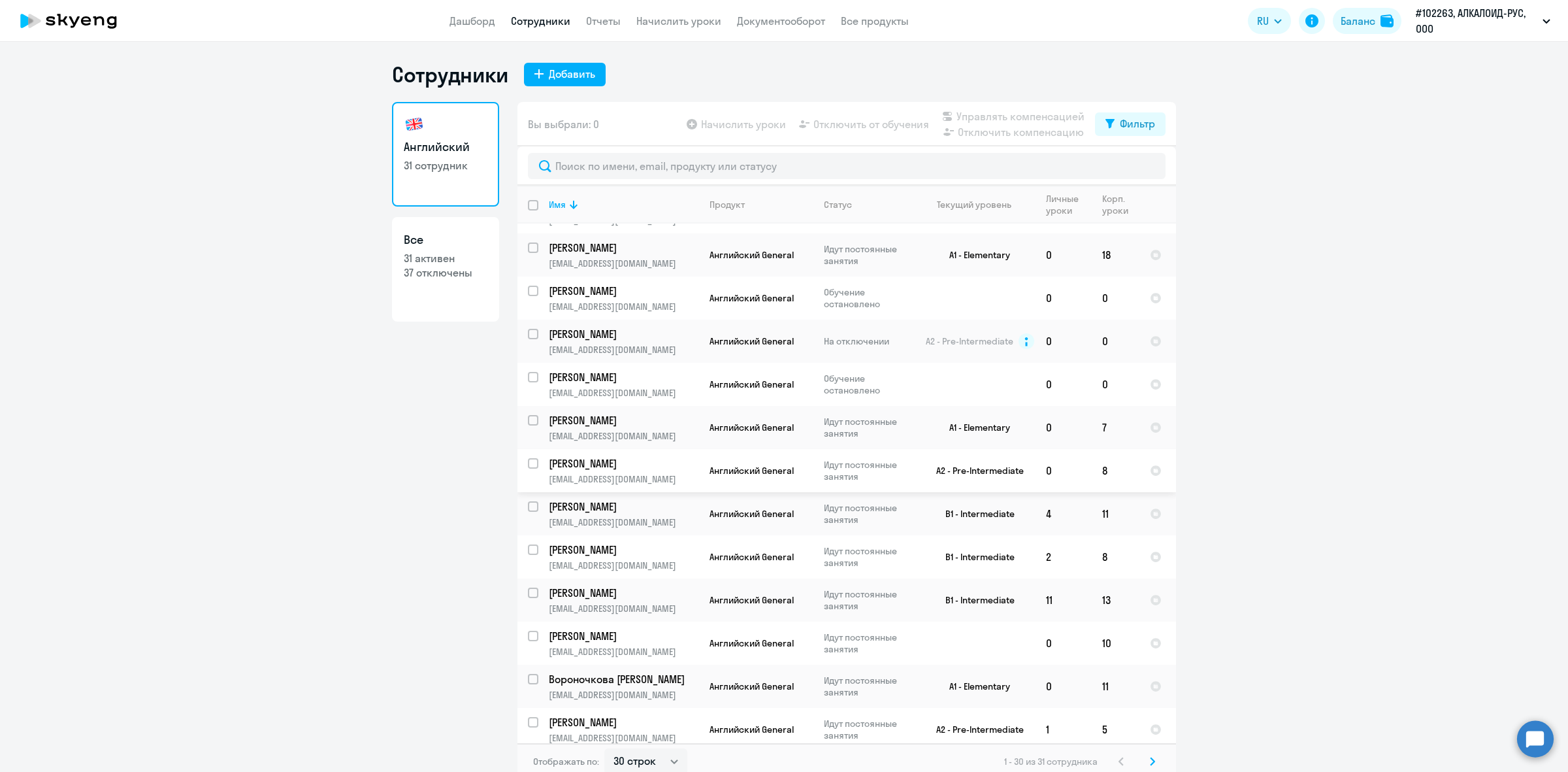
scroll to position [763, 0]
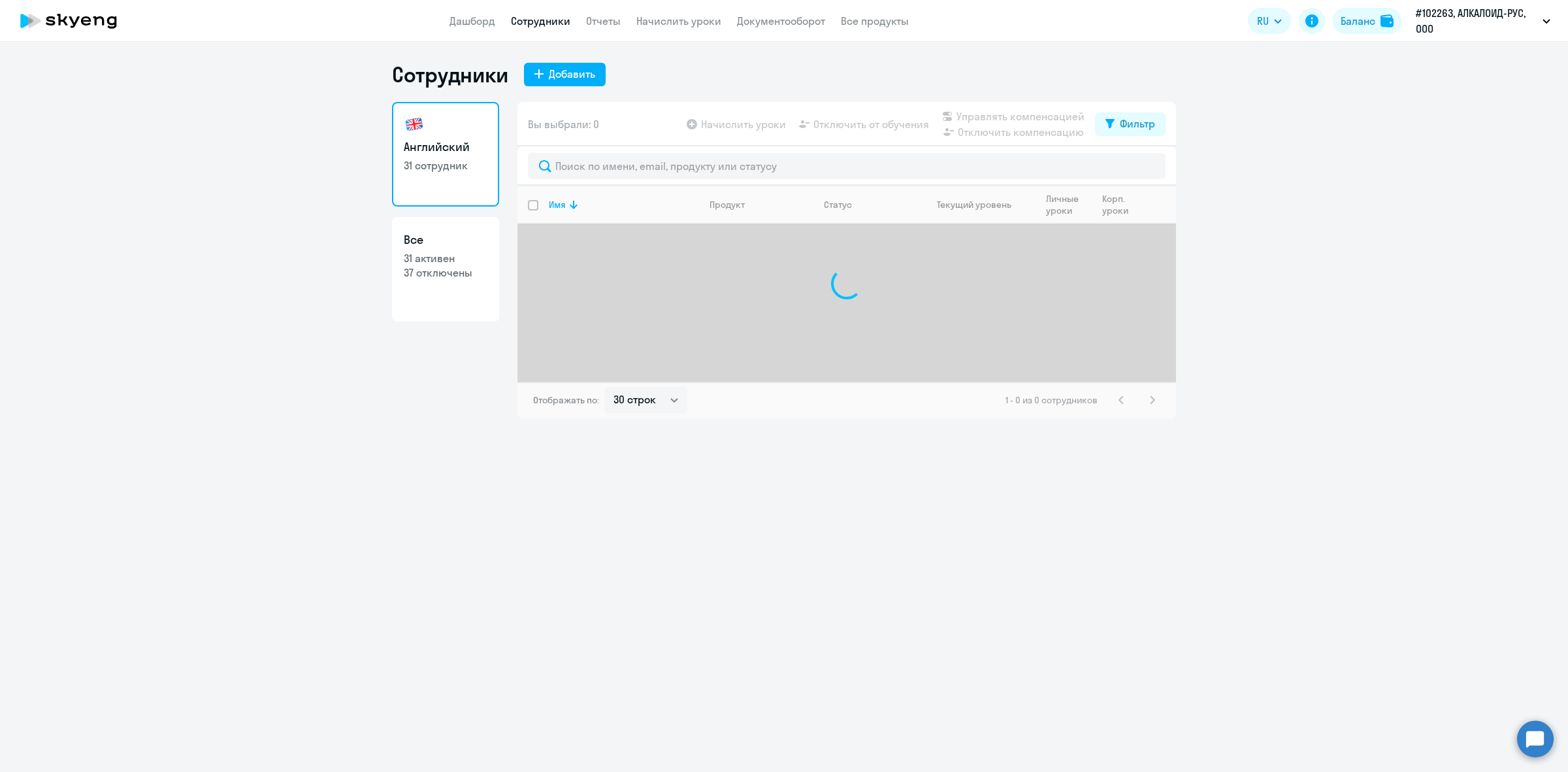
select select "30"
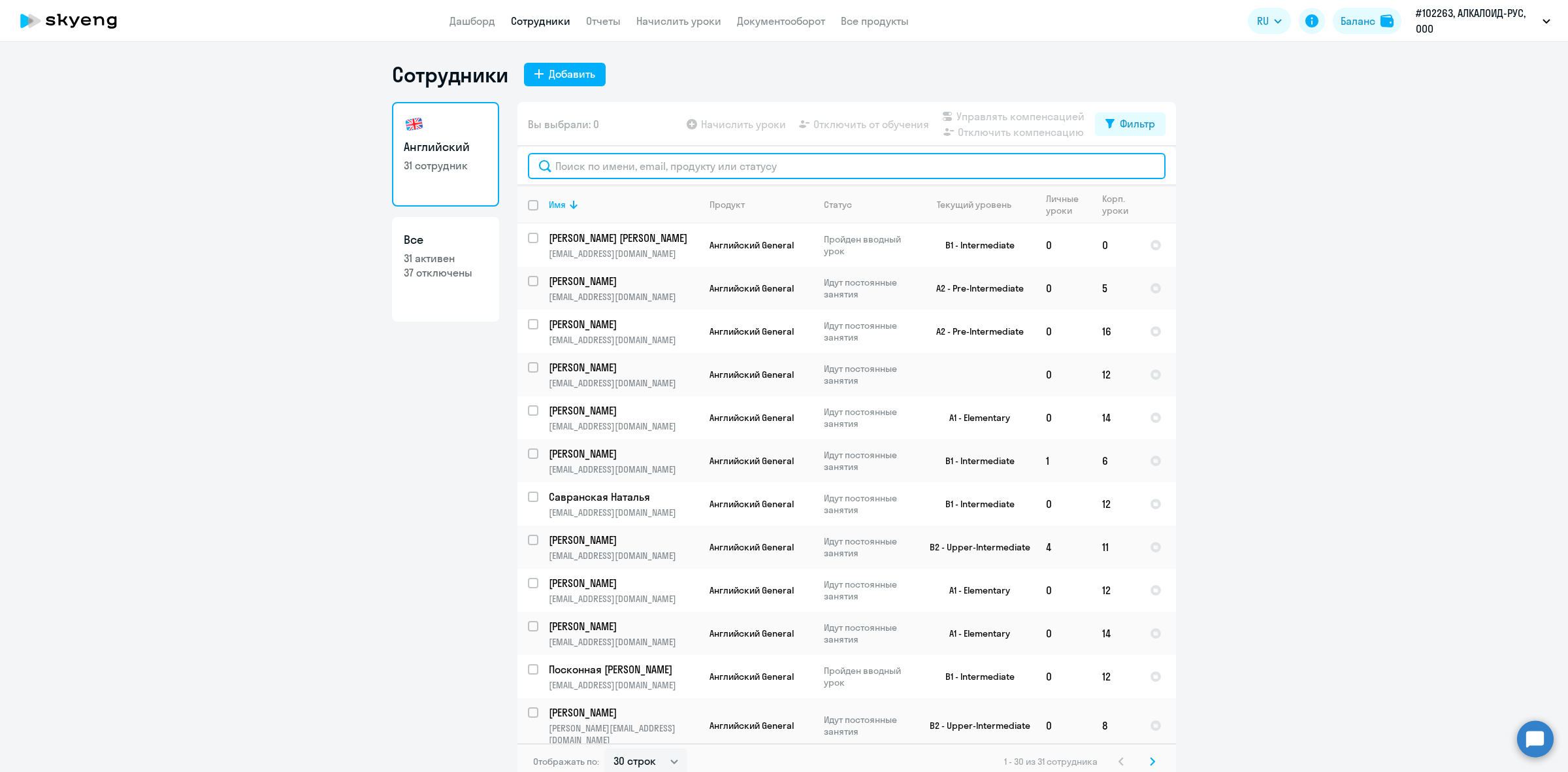
click at [690, 158] on input "text" at bounding box center [847, 166] width 638 height 26
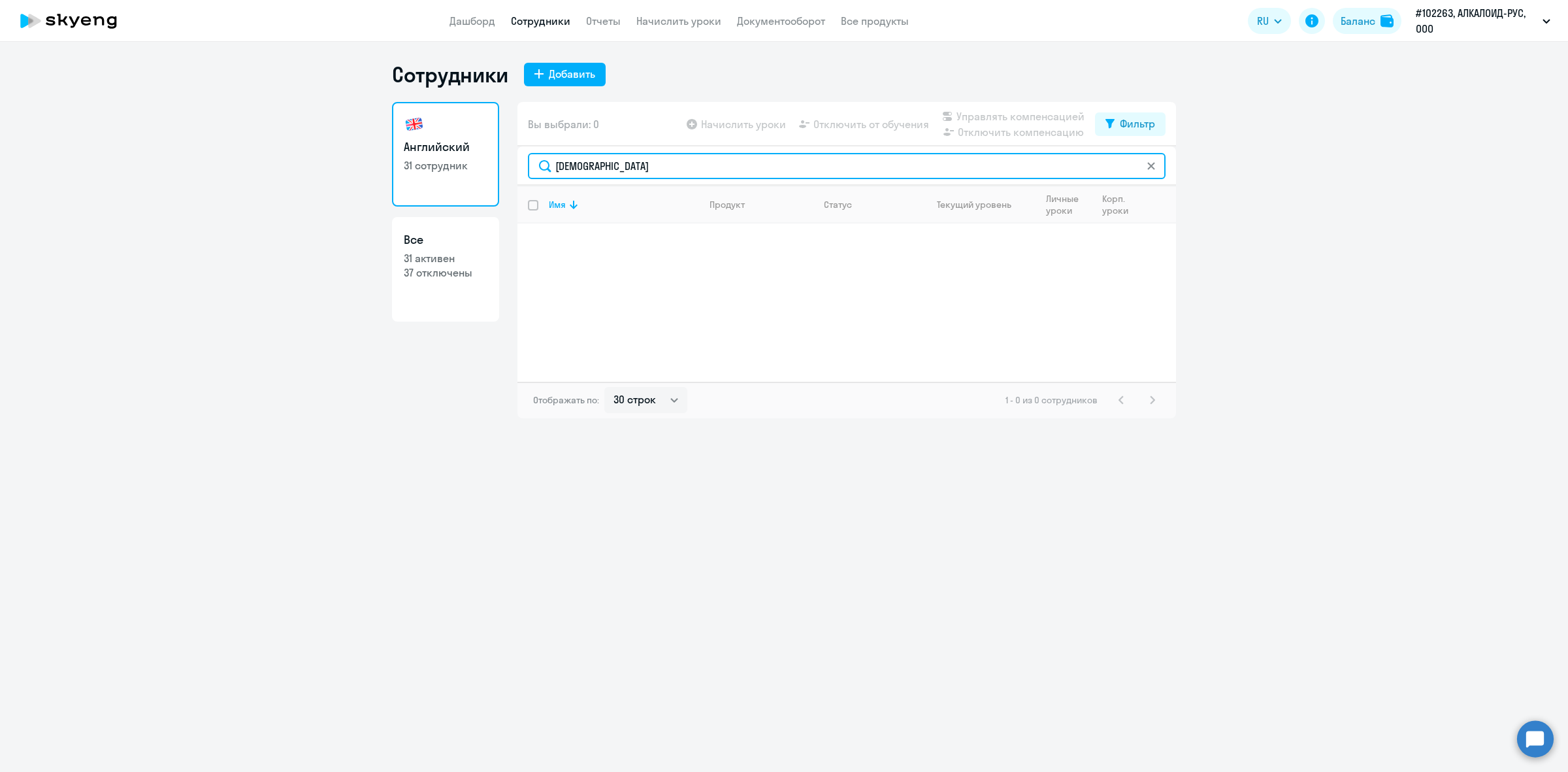
type input "еремен"
click at [534, 13] on app-menu-item-link "Сотрудники" at bounding box center [541, 21] width 60 height 16
click at [534, 21] on link "Сотрудники" at bounding box center [541, 21] width 60 height 13
click at [717, 88] on div "Сотрудники Добавить Английский 31 сотрудник Все 31 активен 37 отключены Вы выбр…" at bounding box center [783, 240] width 784 height 357
click at [657, 18] on link "Начислить уроки" at bounding box center [678, 21] width 85 height 13
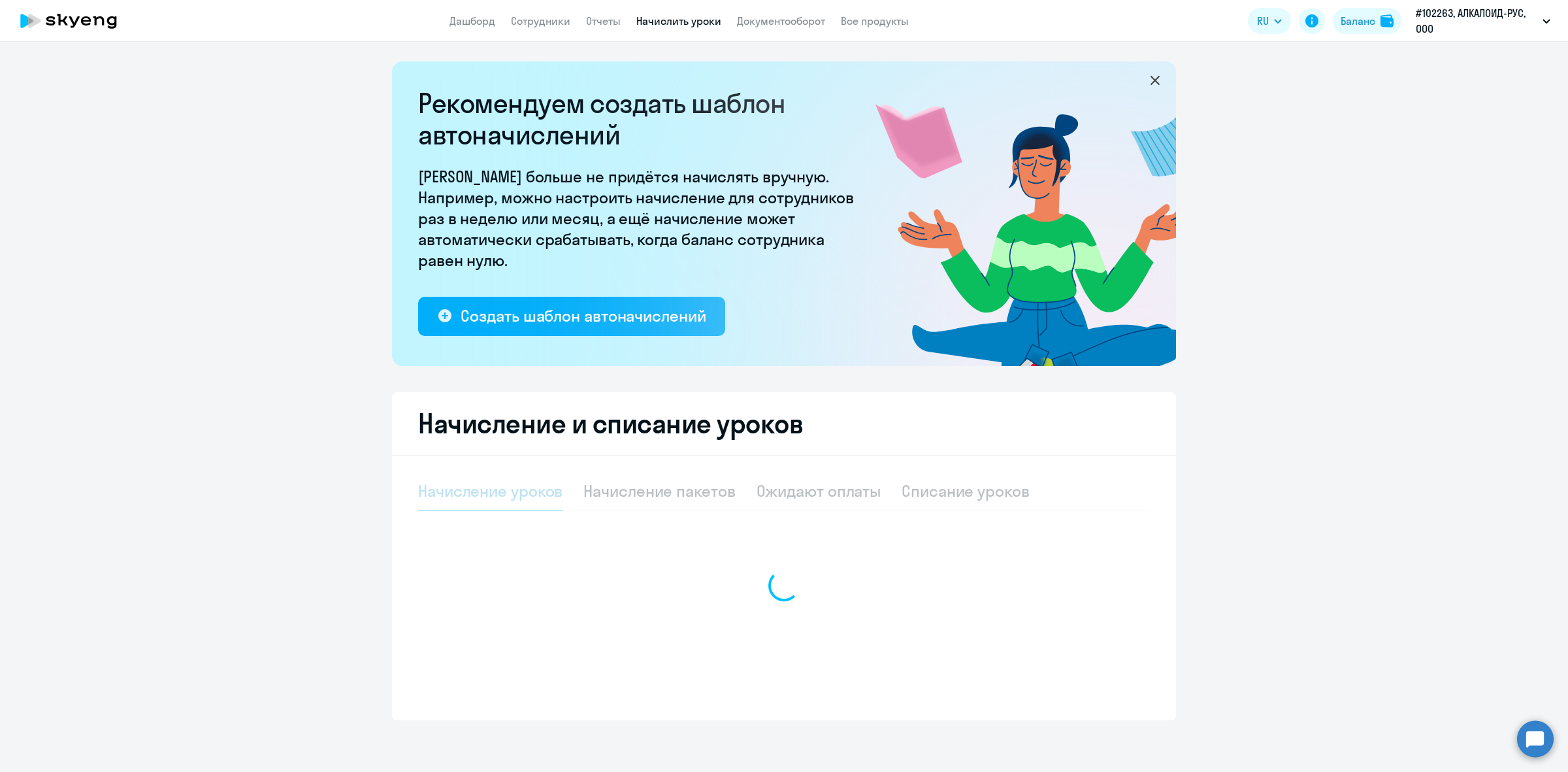
select select "10"
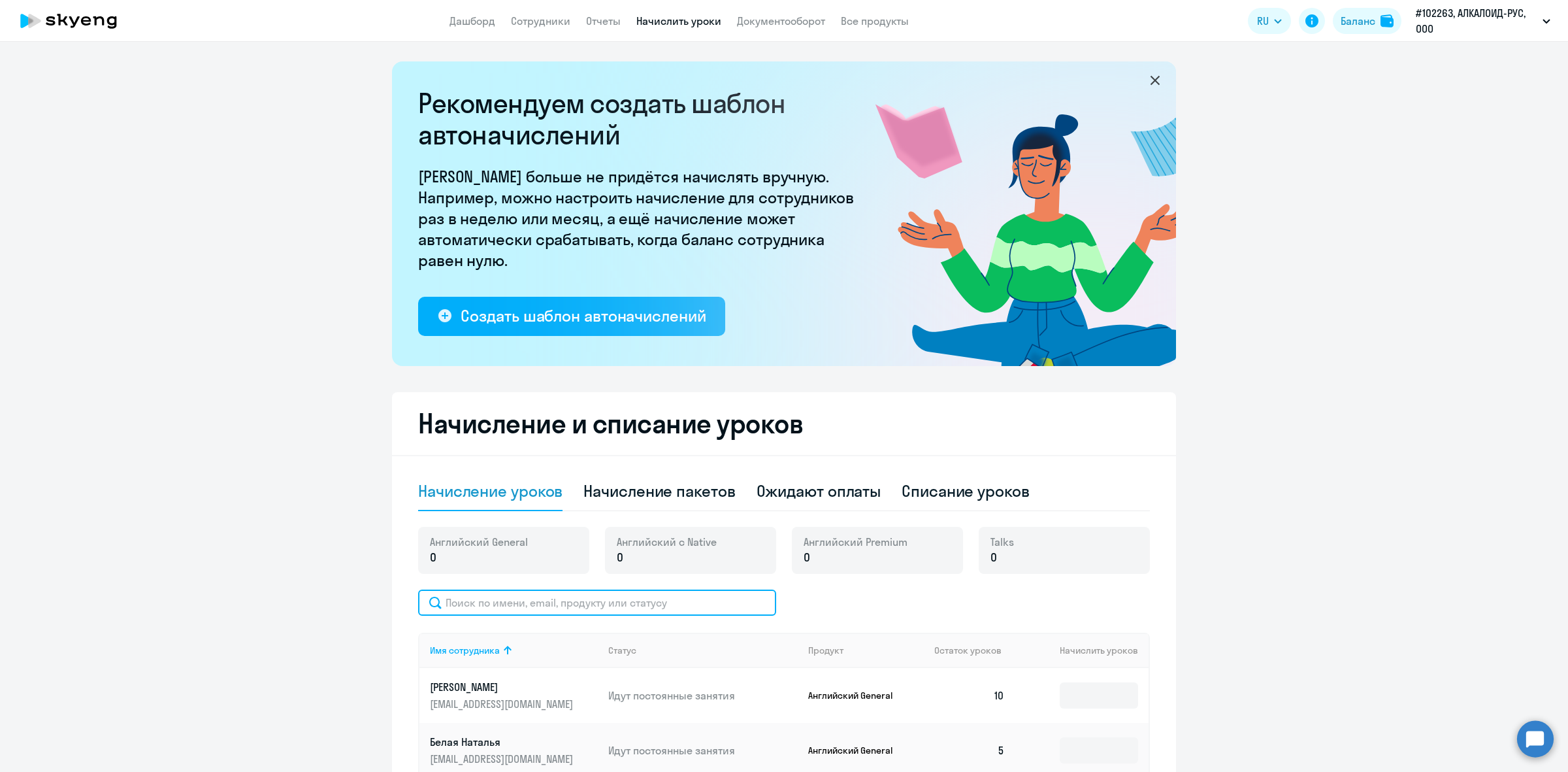
click at [481, 599] on input "text" at bounding box center [597, 603] width 358 height 26
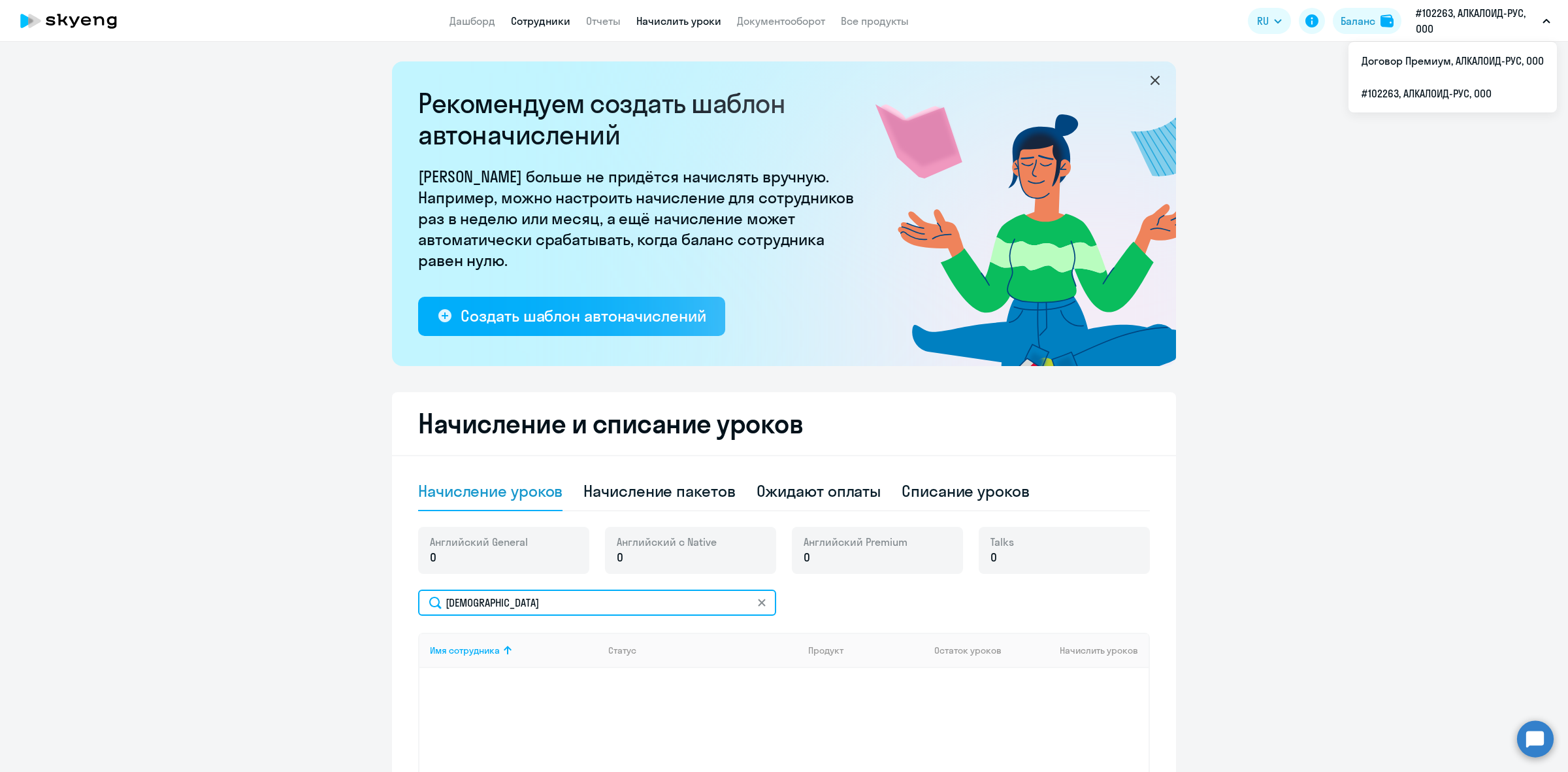
type input "ерем"
click at [533, 27] on link "Сотрудники" at bounding box center [541, 21] width 60 height 13
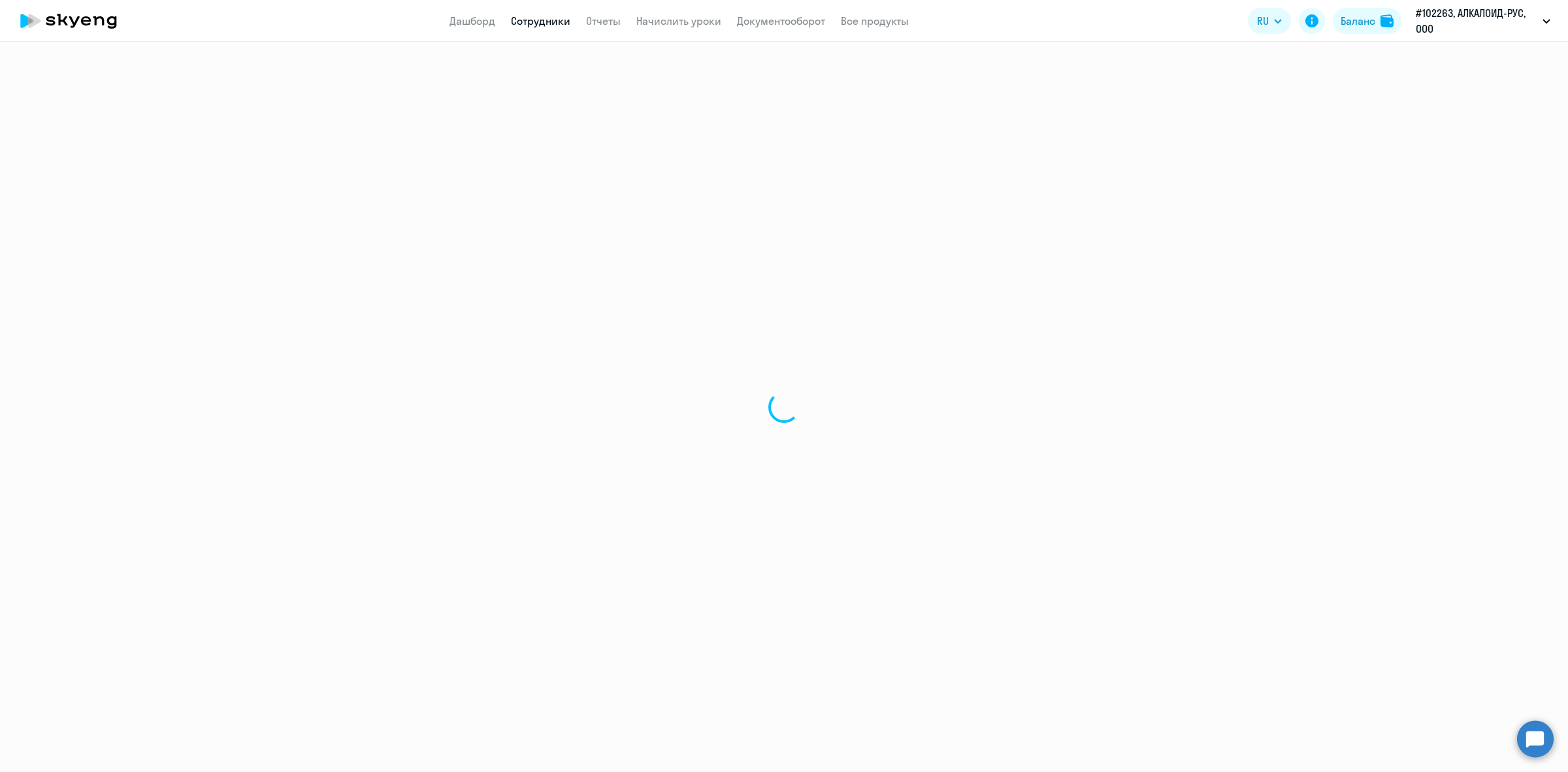
select select "30"
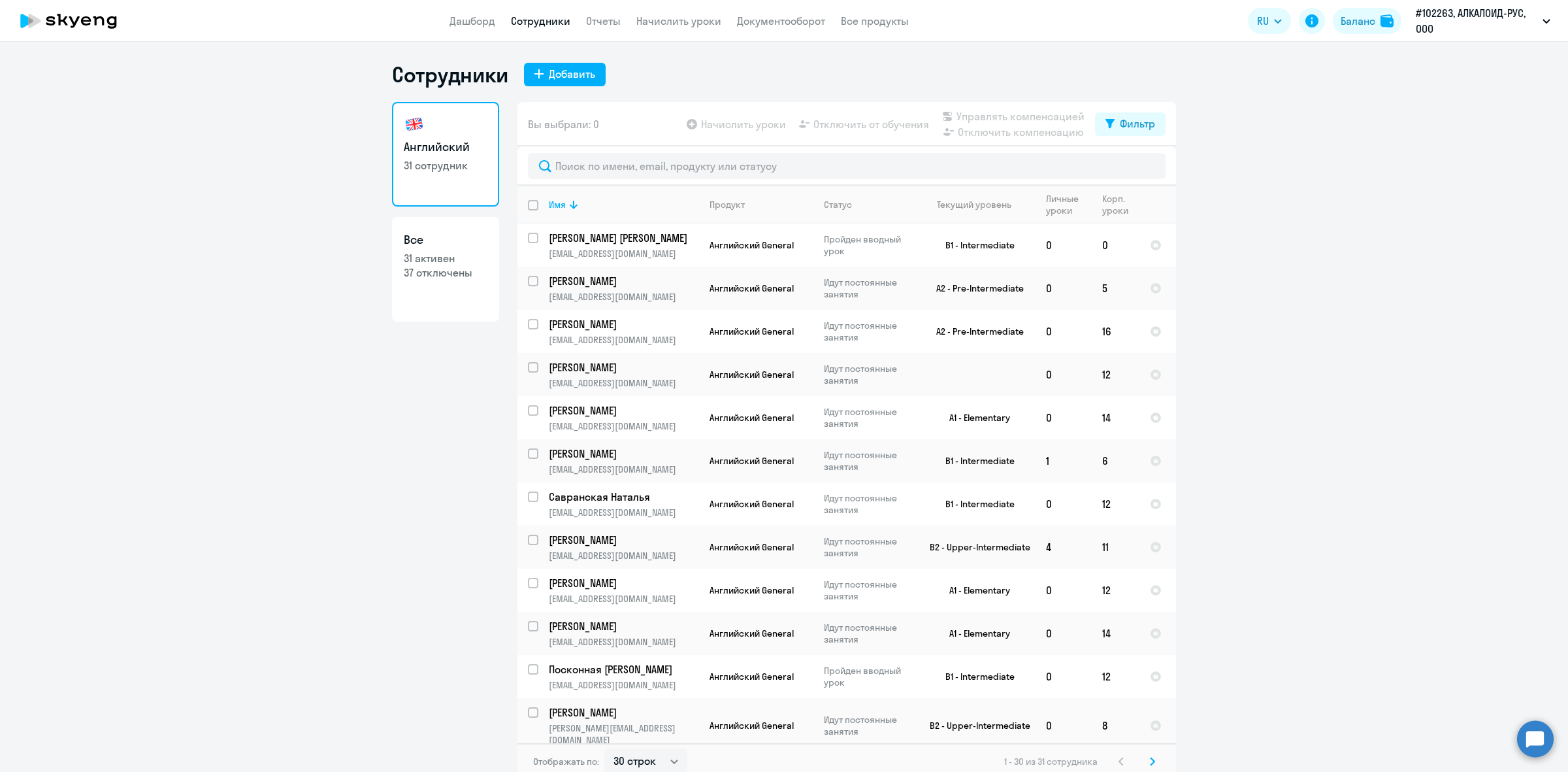
click at [459, 256] on p "31 активен" at bounding box center [446, 259] width 84 height 15
select select "30"
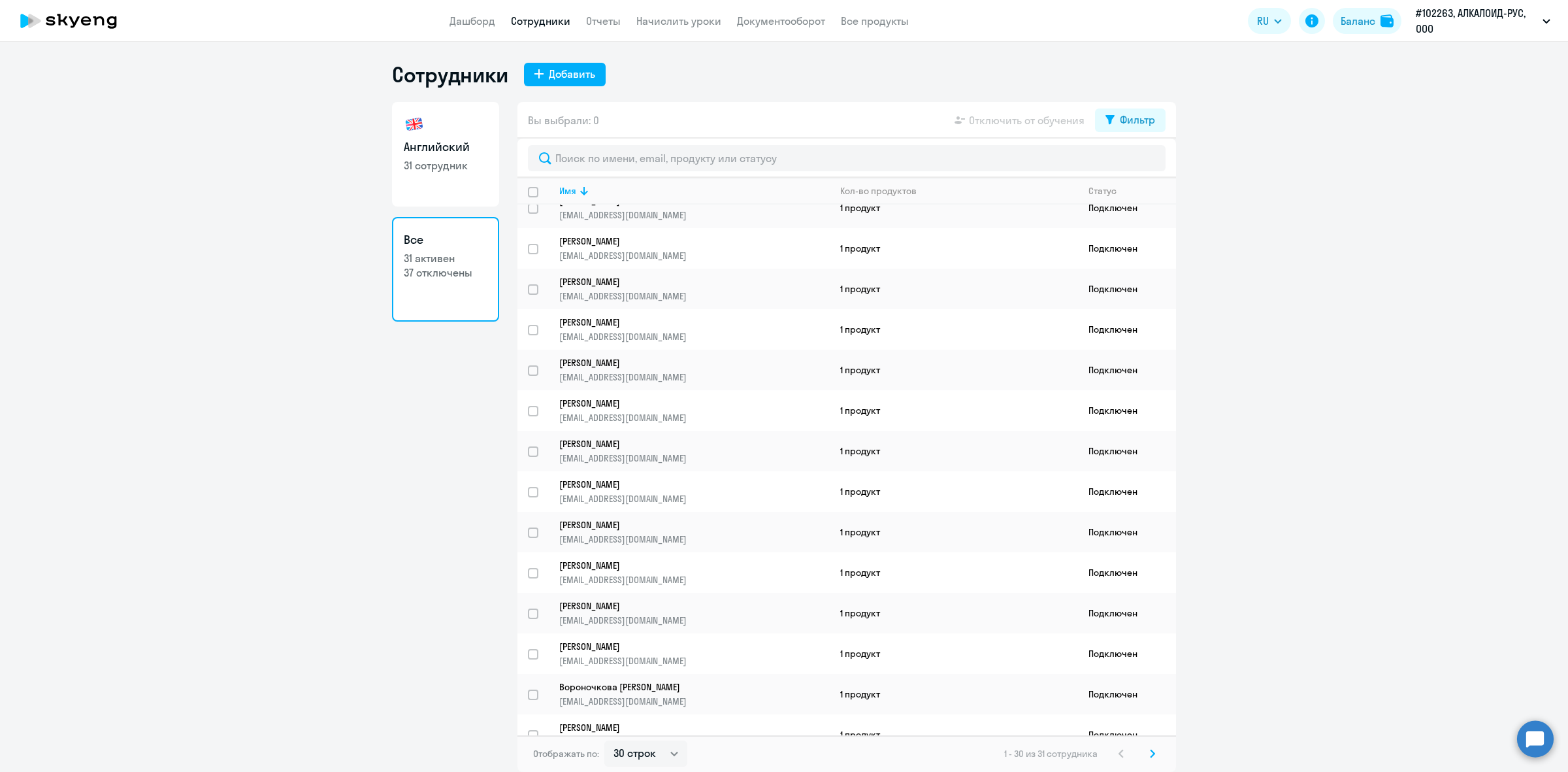
scroll to position [664, 0]
click at [467, 159] on p "31 сотрудник" at bounding box center [446, 165] width 84 height 15
select select "30"
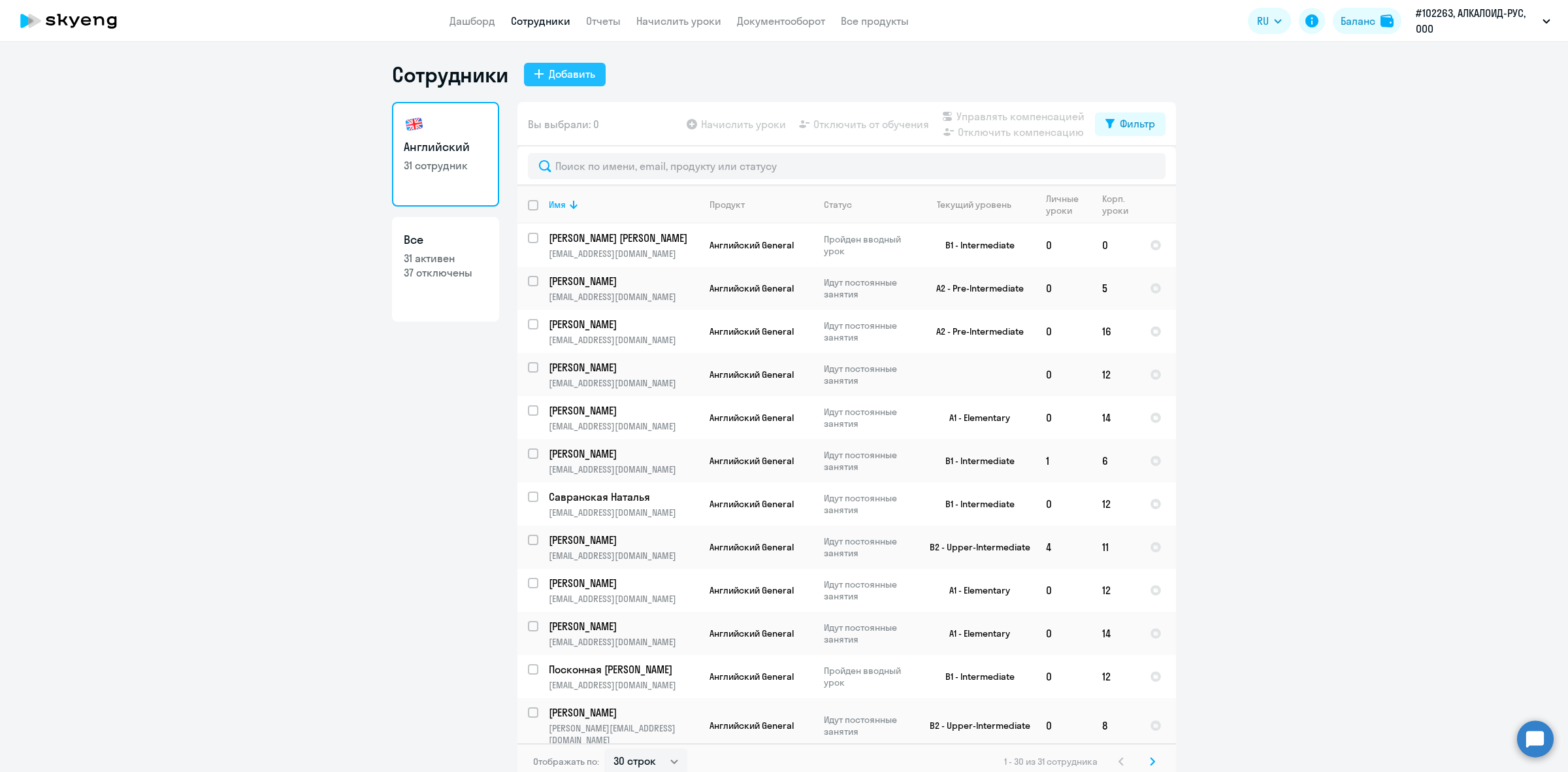
click at [557, 72] on div "Добавить" at bounding box center [572, 74] width 47 height 16
select select "english_adult_not_native_speaker"
select select "3"
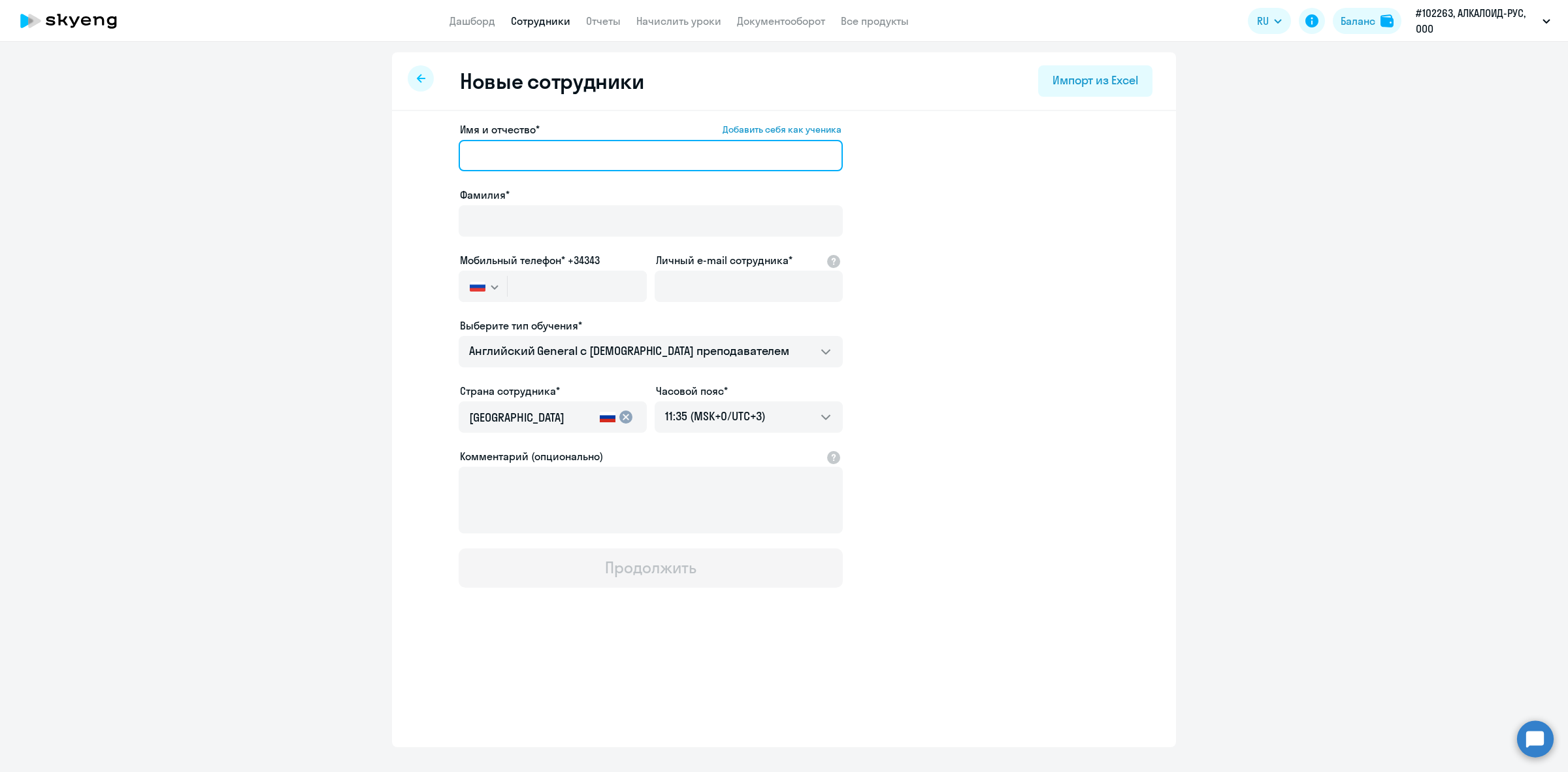
click at [523, 164] on input "Имя и отчество* Добавить себя как ученика" at bounding box center [651, 155] width 384 height 31
type input "[PERSON_NAME]"
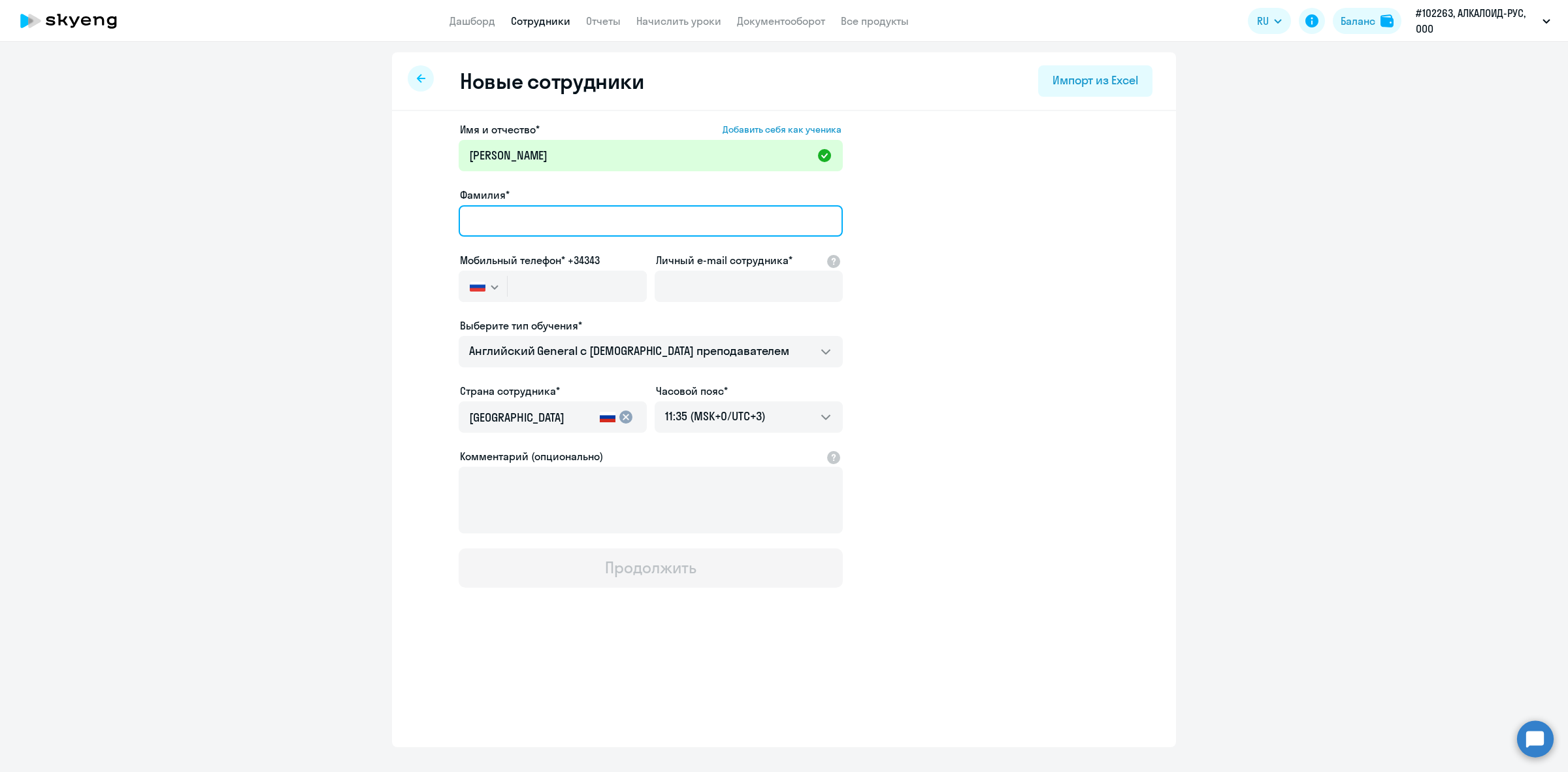
click at [569, 229] on input "Фамилия*" at bounding box center [651, 221] width 384 height 31
type input "[PERSON_NAME]"
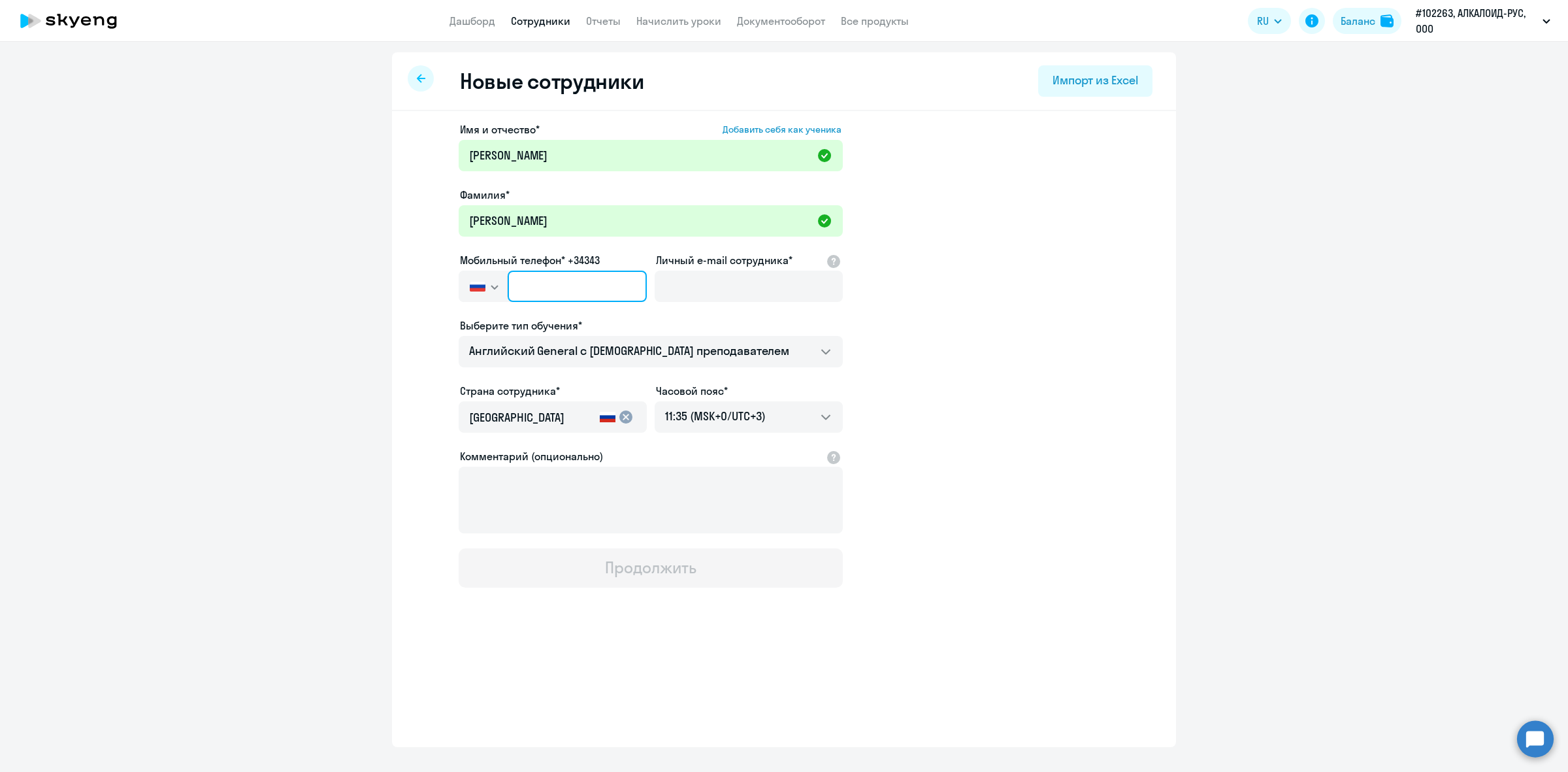
click at [539, 283] on input "text" at bounding box center [577, 286] width 139 height 31
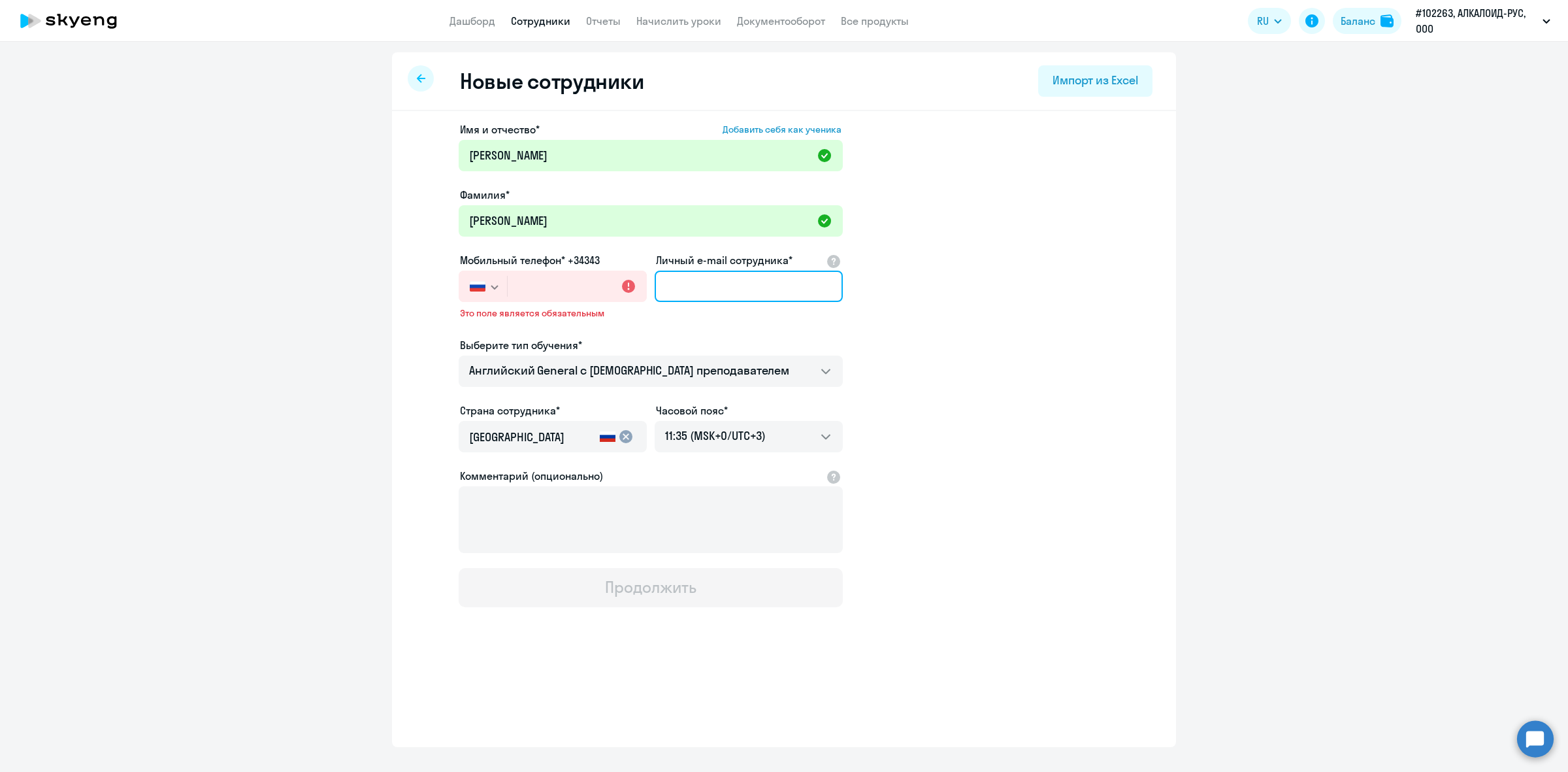
click at [751, 286] on input "Личный e-mail сотрудника*" at bounding box center [748, 286] width 188 height 31
paste input "[EMAIL_ADDRESS][DOMAIN_NAME]"
type input "[EMAIL_ADDRESS][DOMAIN_NAME]"
click at [534, 285] on input "text" at bounding box center [577, 286] width 139 height 31
click at [542, 295] on input "text" at bounding box center [577, 286] width 139 height 31
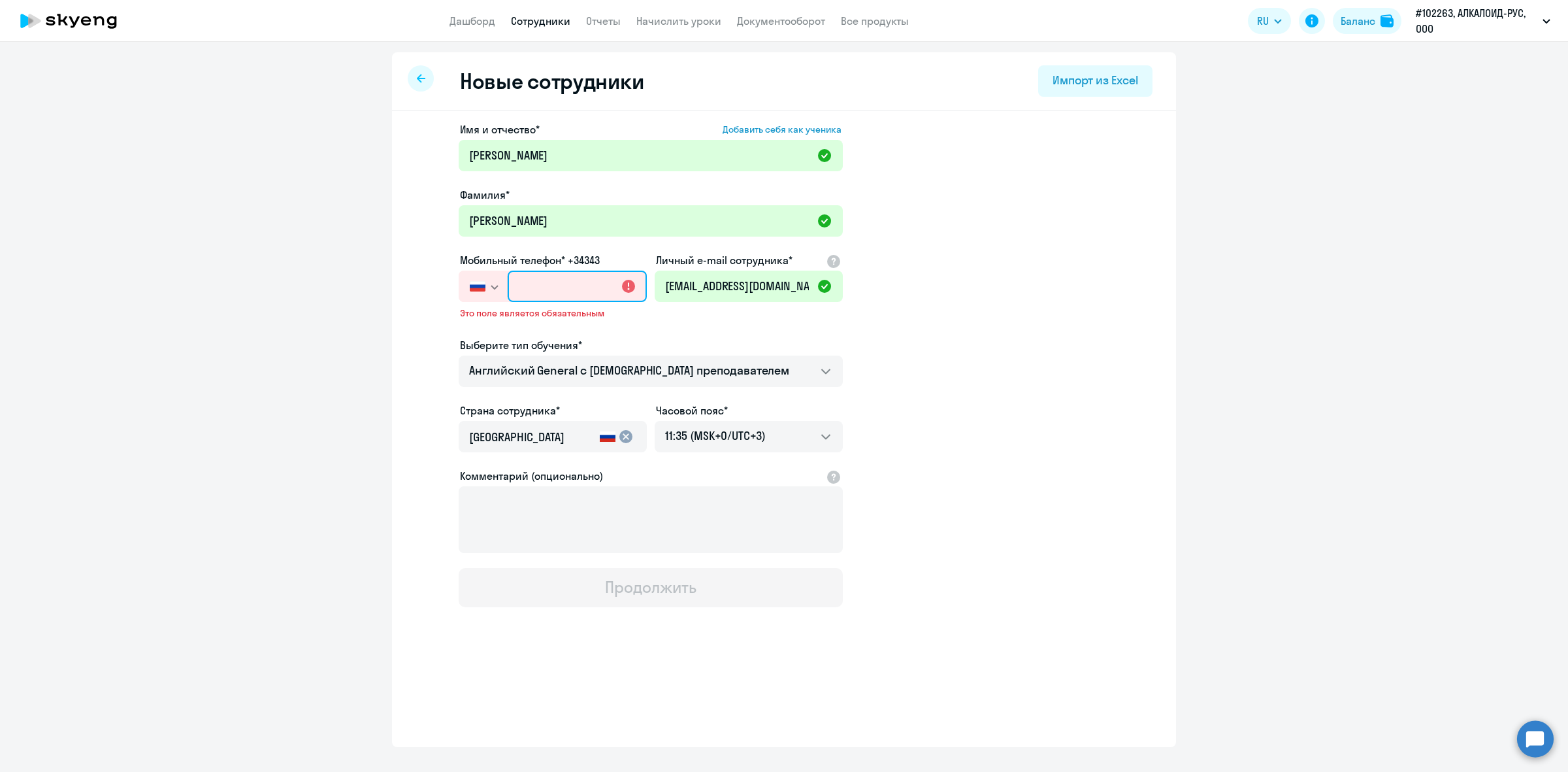
click at [539, 295] on input "text" at bounding box center [577, 286] width 139 height 31
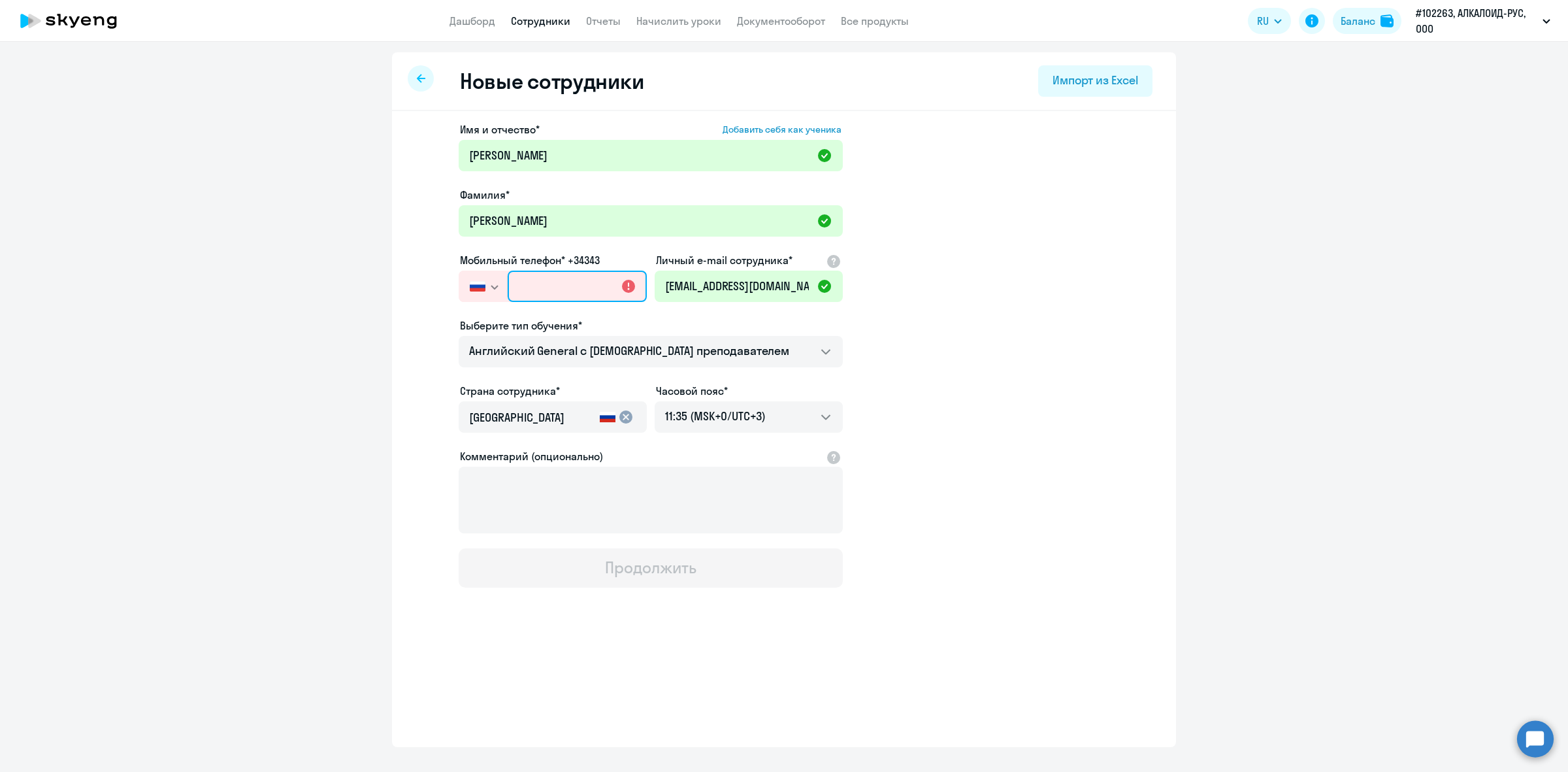
paste input "[PHONE_NUMBER]"
type input "[PHONE_NUMBER]"
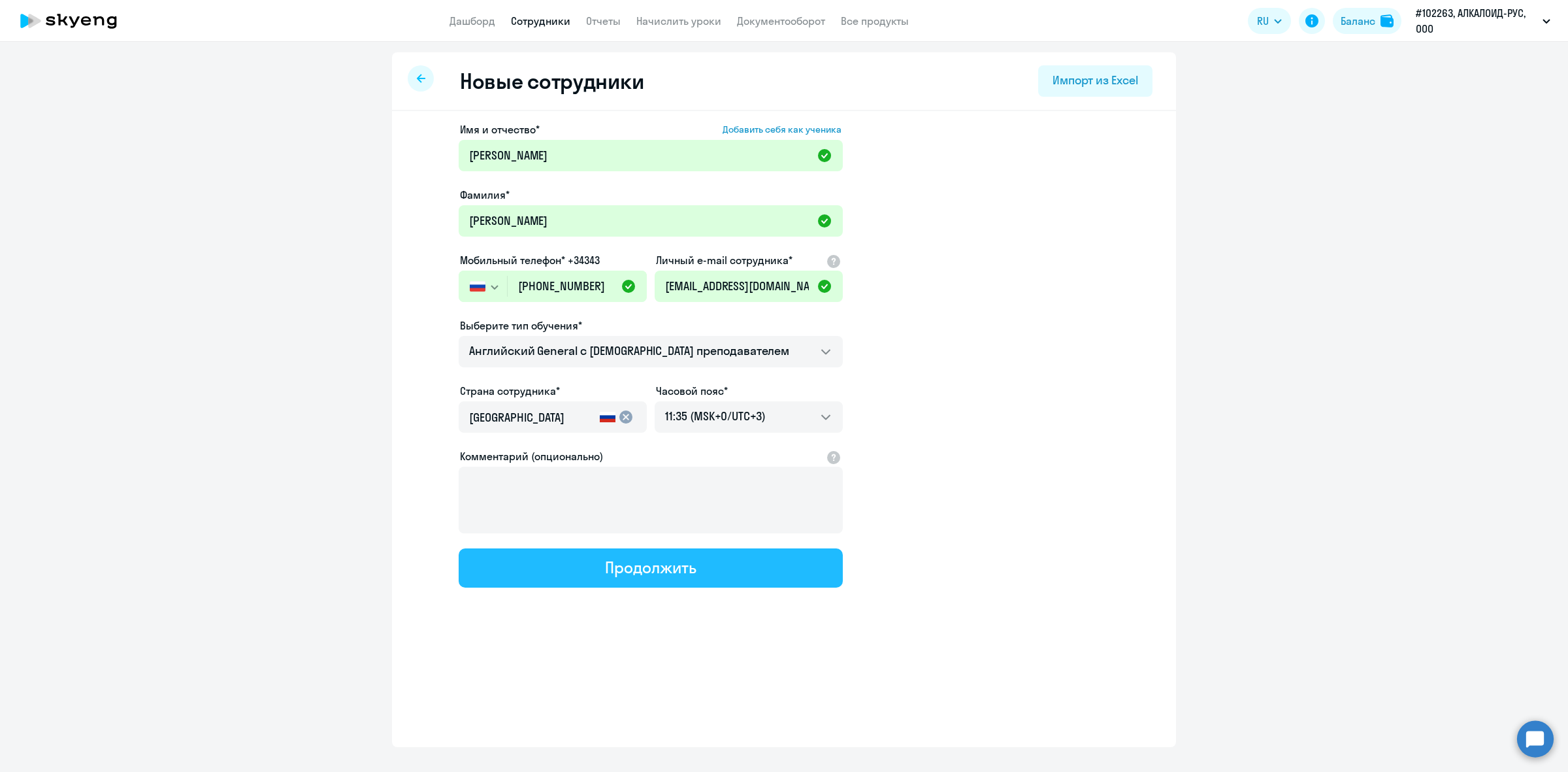
click at [703, 563] on button "Продолжить" at bounding box center [651, 568] width 384 height 39
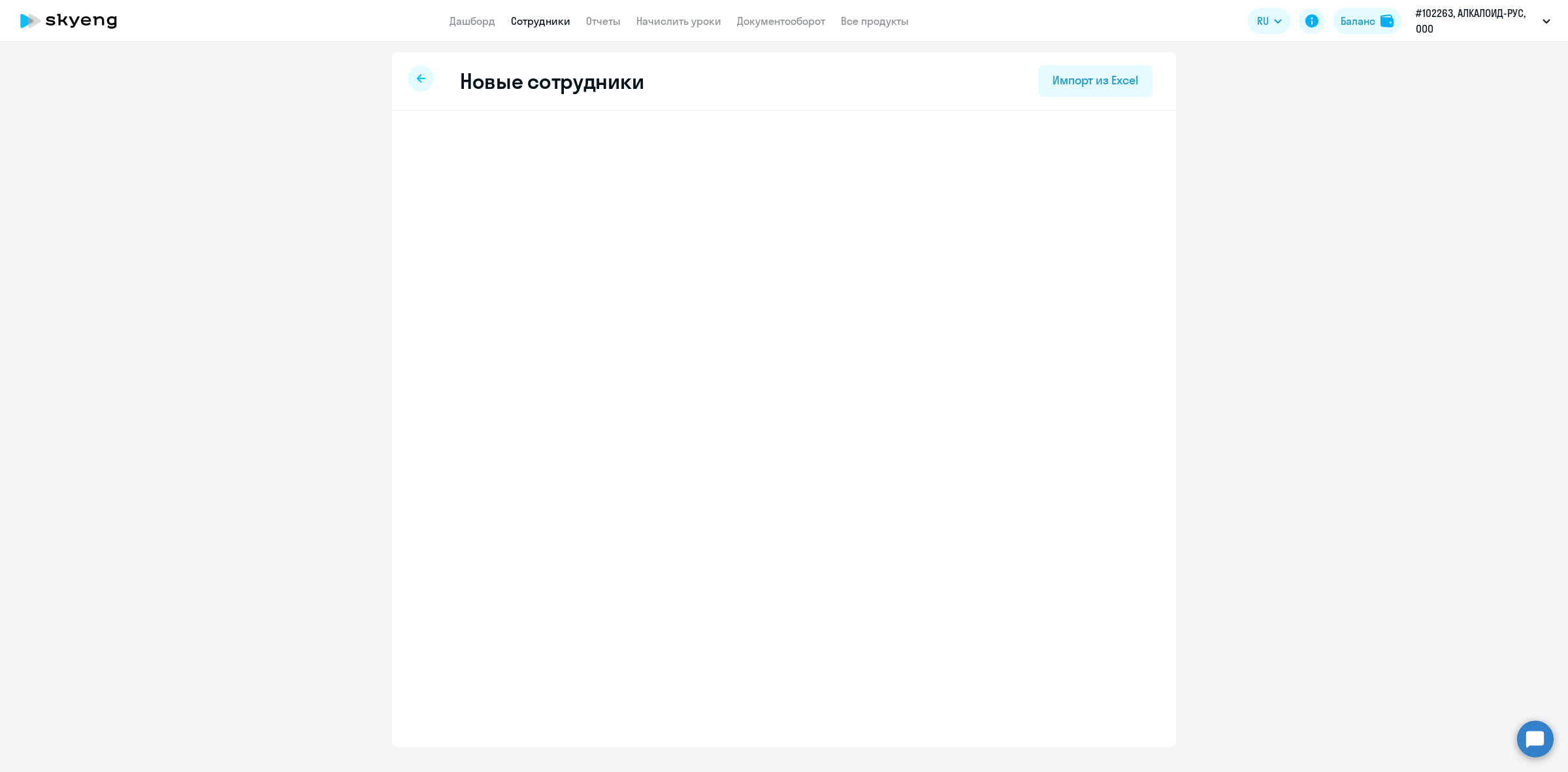
select select "english_adult_not_native_speaker"
select select "3"
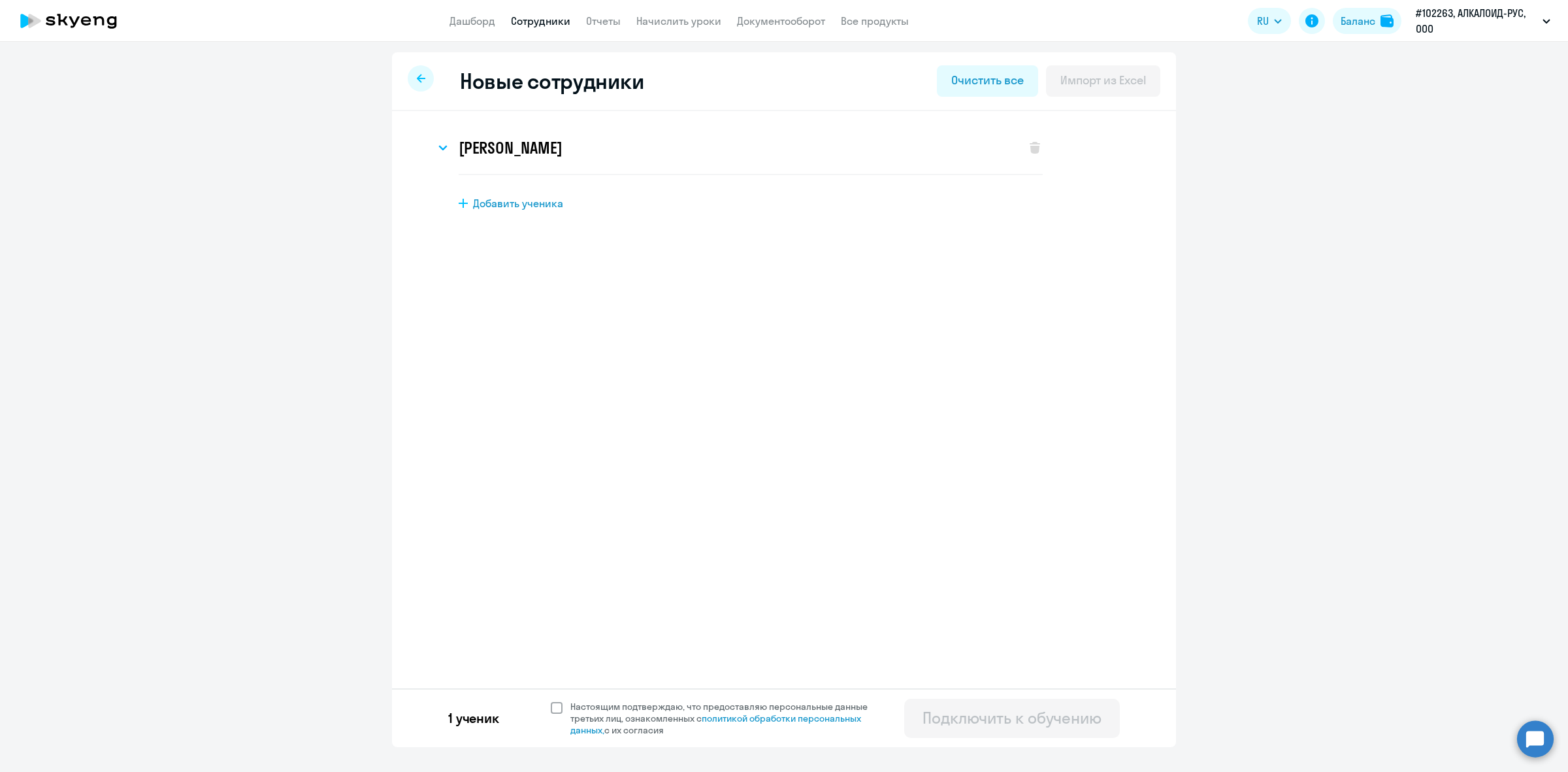
click at [553, 706] on span at bounding box center [557, 708] width 12 height 12
click at [551, 701] on input "Настоящим подтверждаю, что предоставляю персональные данные третьих лиц, ознако…" at bounding box center [550, 700] width 1 height 1
checkbox input "true"
click at [946, 723] on div "Подключить к обучению" at bounding box center [1012, 717] width 179 height 21
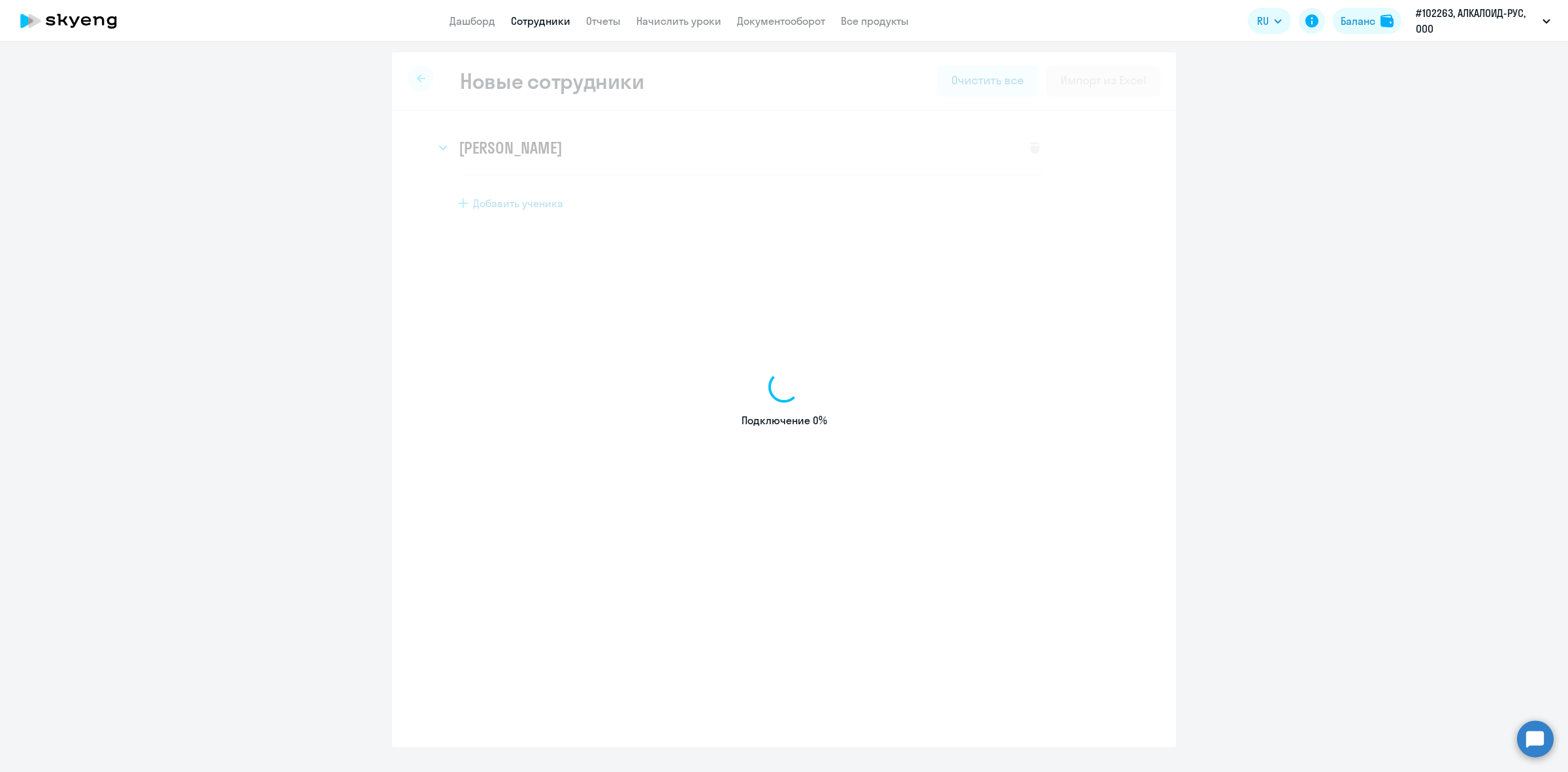
select select "english_adult_not_native_speaker"
select select "3"
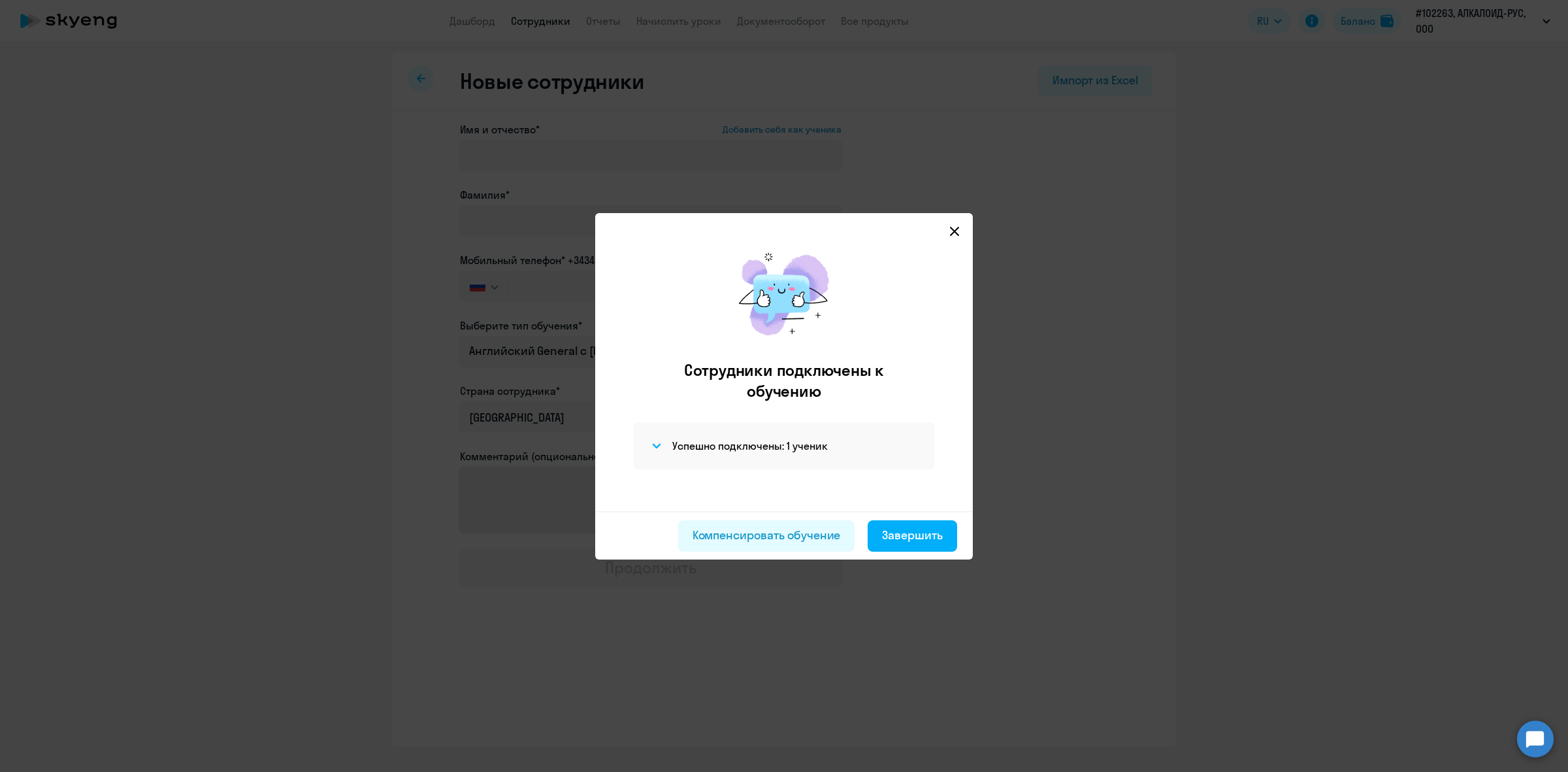
drag, startPoint x: 743, startPoint y: 538, endPoint x: 736, endPoint y: 529, distance: 11.4
click at [742, 538] on div "Компенсировать обучение" at bounding box center [767, 535] width 149 height 17
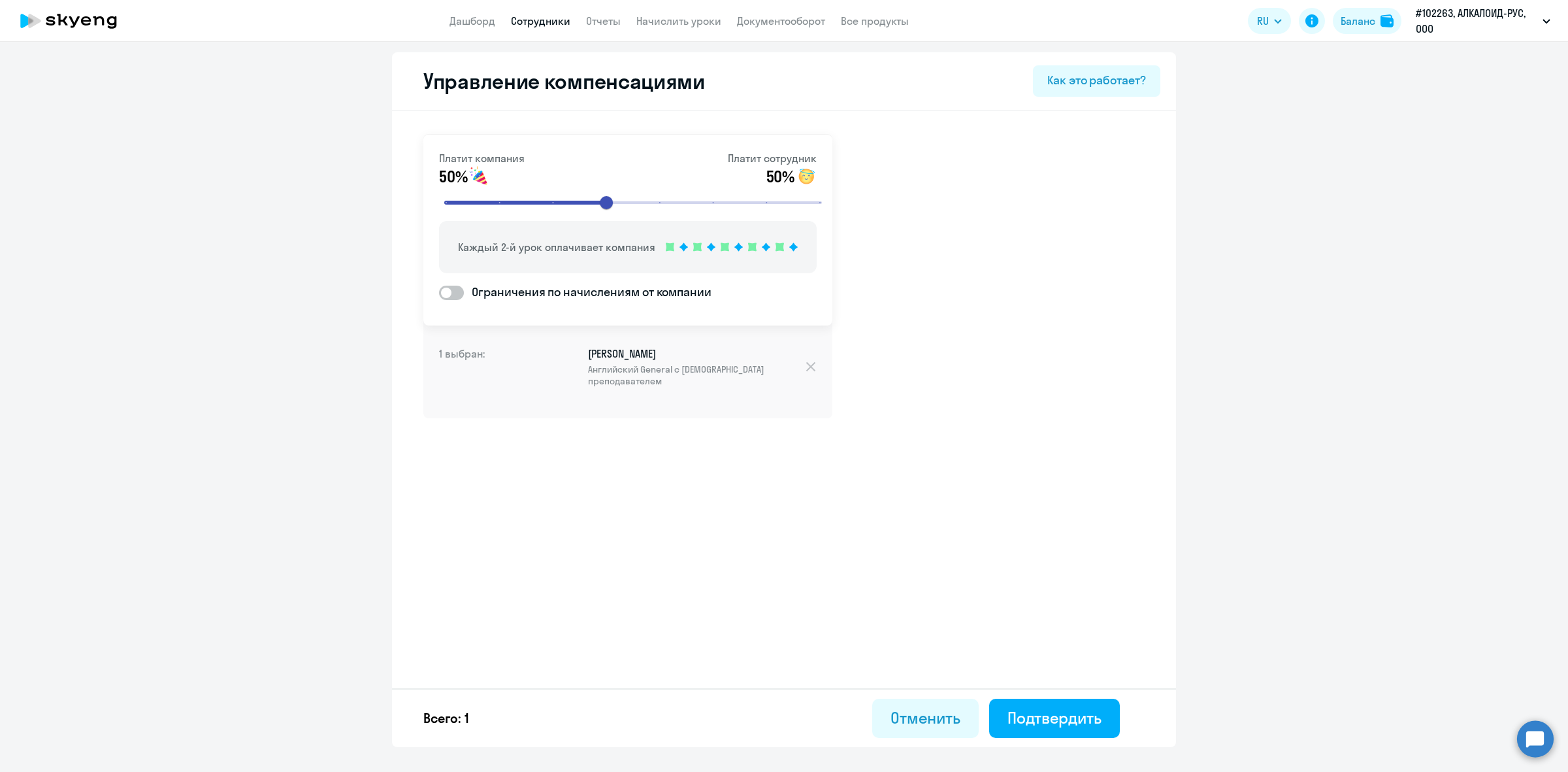
type input "8"
click at [817, 198] on input "range" at bounding box center [633, 202] width 405 height 28
click at [826, 202] on input "range" at bounding box center [633, 202] width 405 height 28
click at [457, 288] on span at bounding box center [451, 293] width 25 height 15
click at [439, 292] on input "Ограничения по начислениям от компании" at bounding box center [438, 292] width 1 height 1
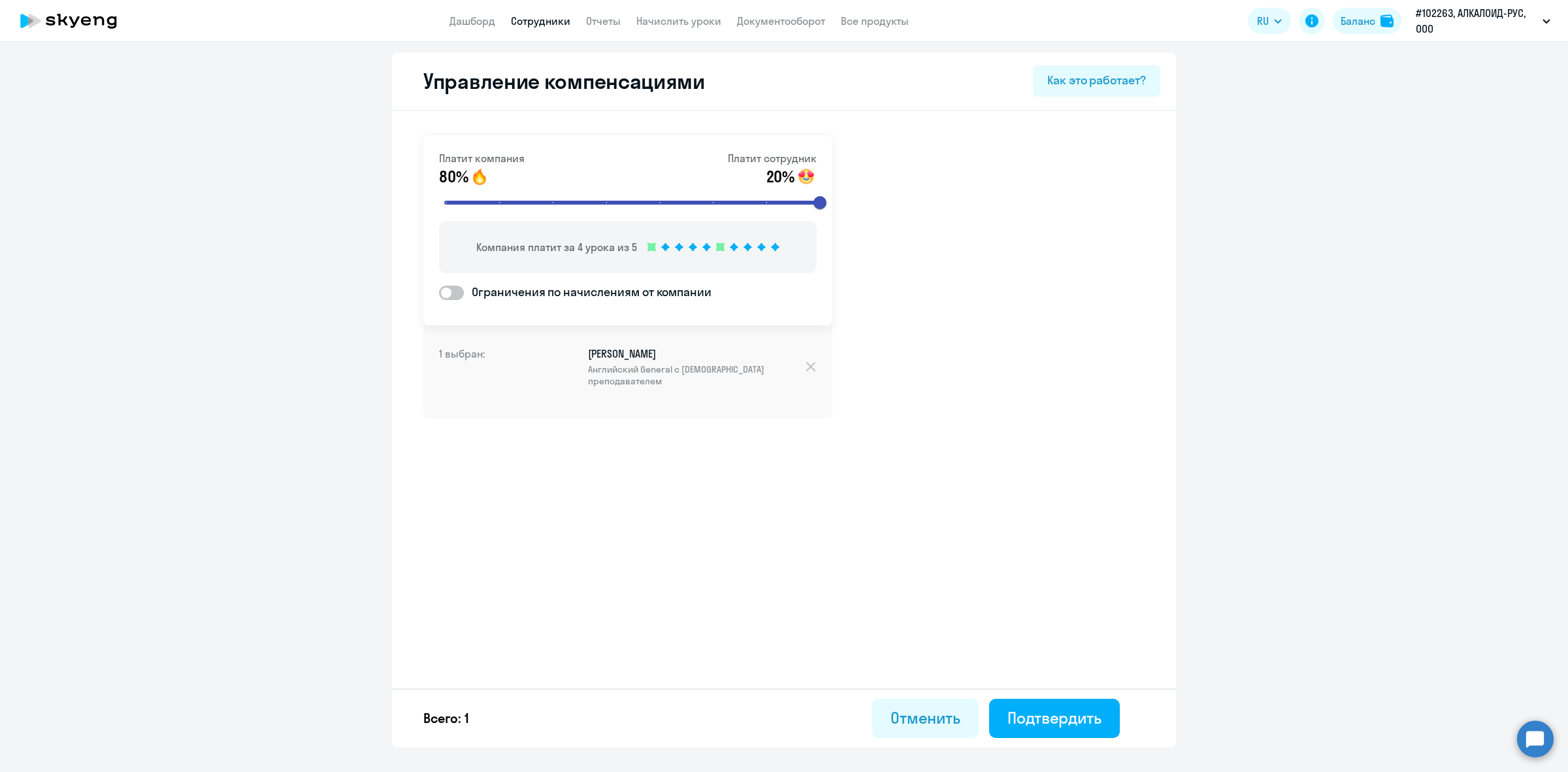
checkbox input "true"
select select "MONTHLY"
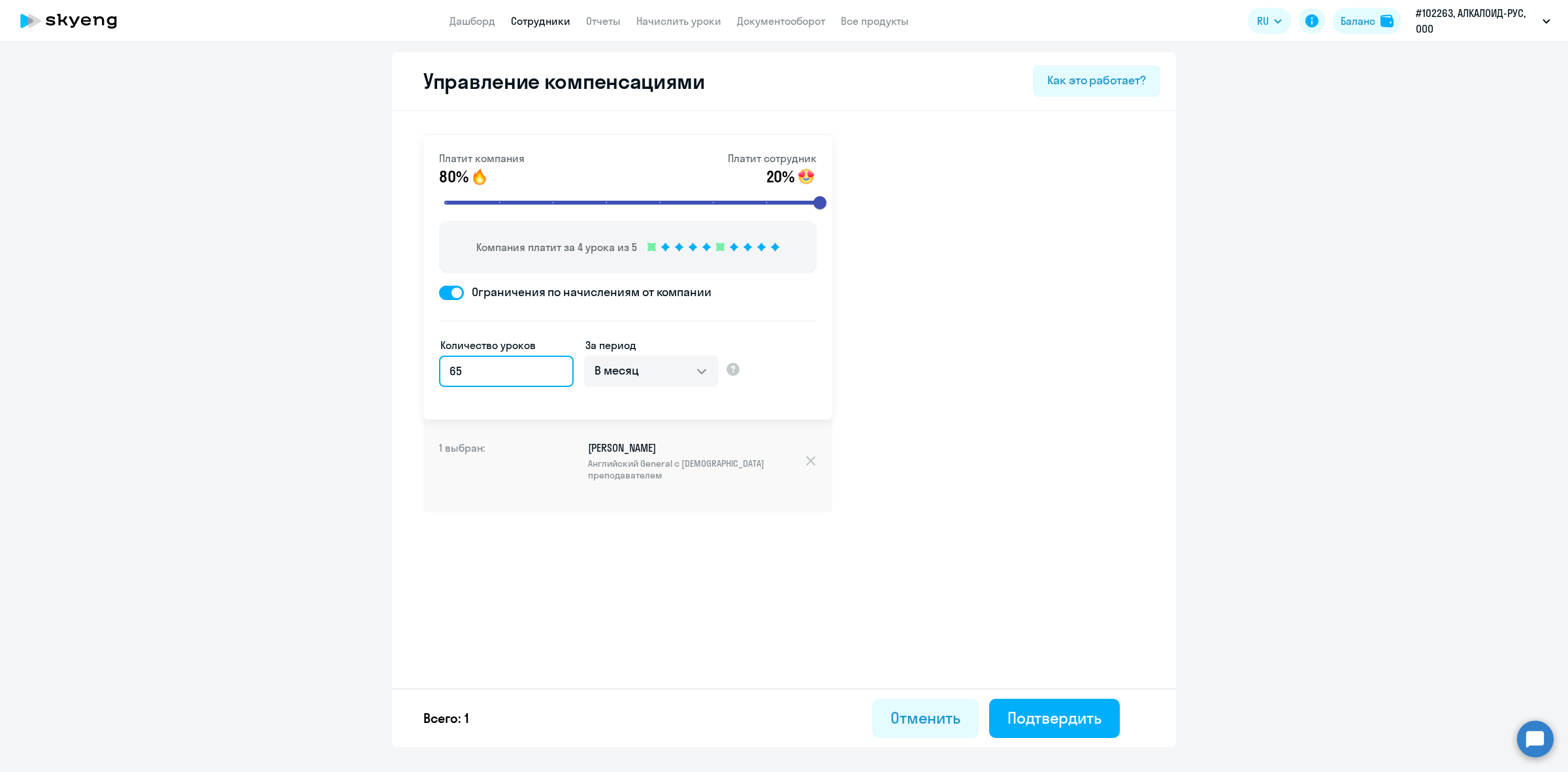
click at [559, 363] on input "65" at bounding box center [506, 371] width 135 height 31
click at [559, 363] on input "66" at bounding box center [506, 371] width 135 height 31
click at [559, 363] on input "67" at bounding box center [506, 371] width 135 height 31
click at [559, 363] on input "68" at bounding box center [506, 371] width 135 height 31
click at [559, 363] on input "69" at bounding box center [506, 371] width 135 height 31
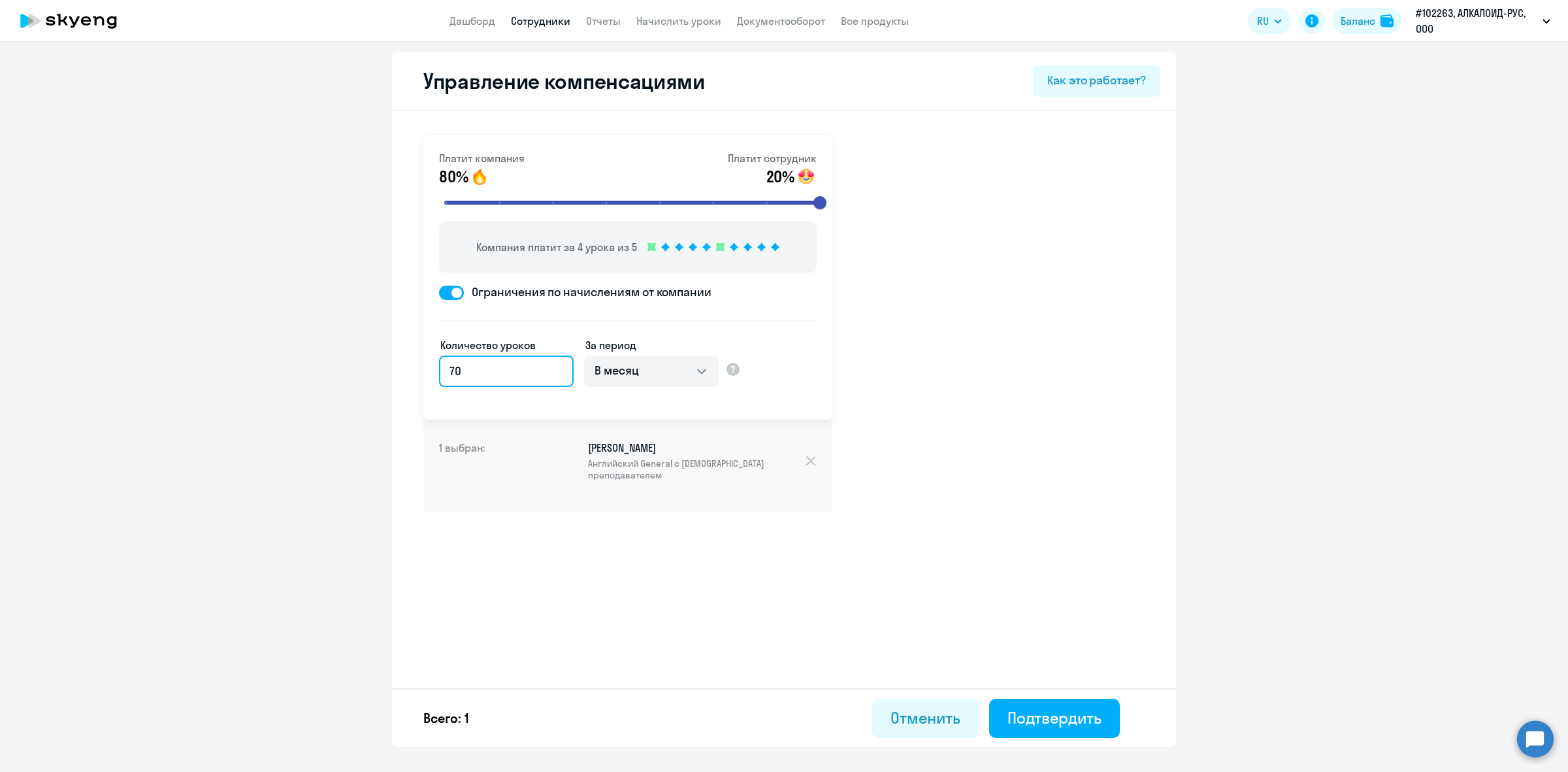
click at [559, 363] on input "70" at bounding box center [506, 371] width 135 height 31
click at [559, 363] on input "71" at bounding box center [506, 371] width 135 height 31
click at [559, 363] on input "72" at bounding box center [506, 371] width 135 height 31
click at [559, 363] on input "73" at bounding box center [506, 371] width 135 height 31
click at [559, 363] on input "74" at bounding box center [506, 371] width 135 height 31
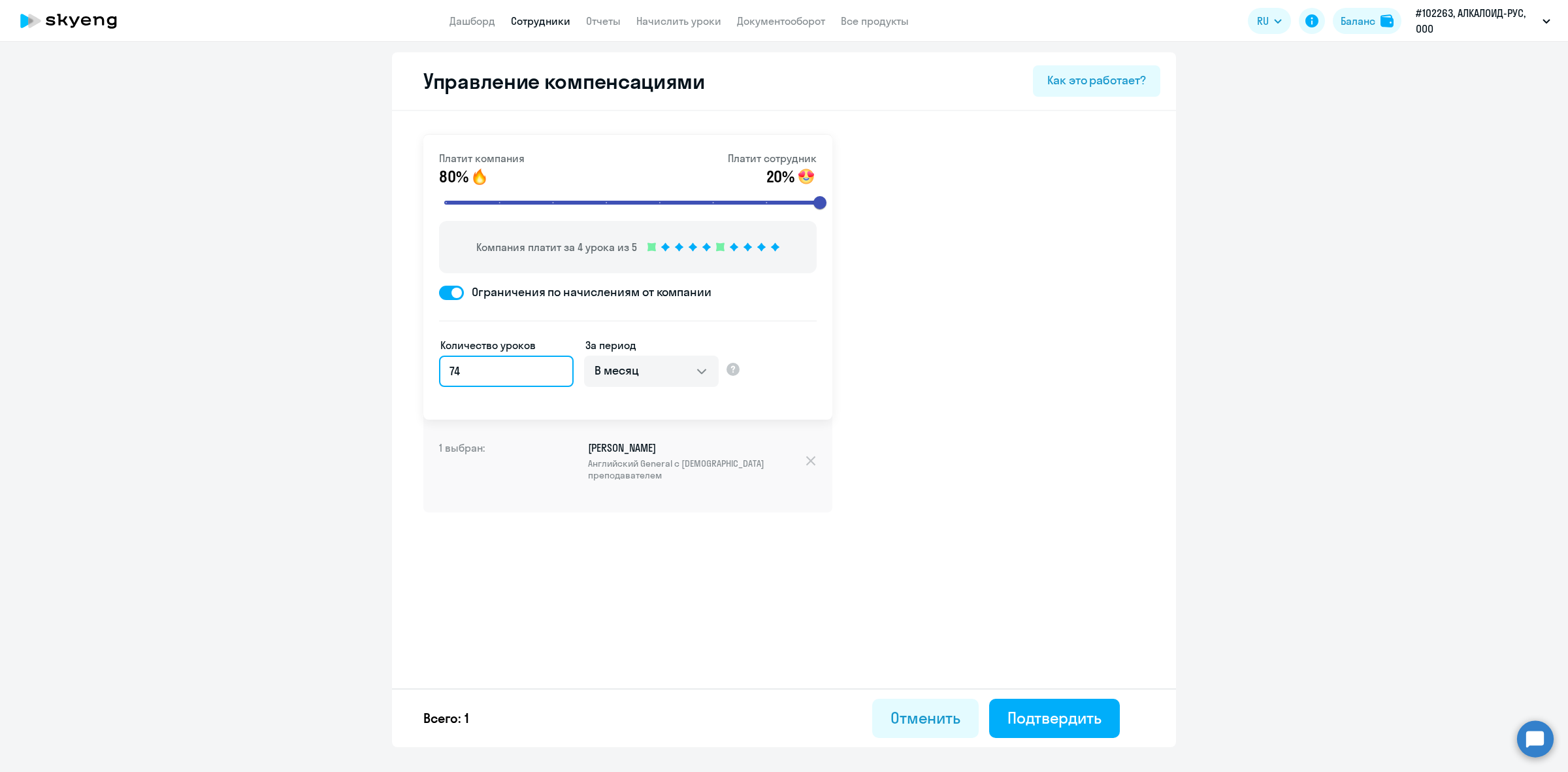
click at [495, 368] on input "74" at bounding box center [506, 371] width 135 height 31
type input "7"
type input "8"
drag, startPoint x: 817, startPoint y: 201, endPoint x: 838, endPoint y: 200, distance: 21.0
click at [836, 200] on input "range" at bounding box center [633, 202] width 405 height 28
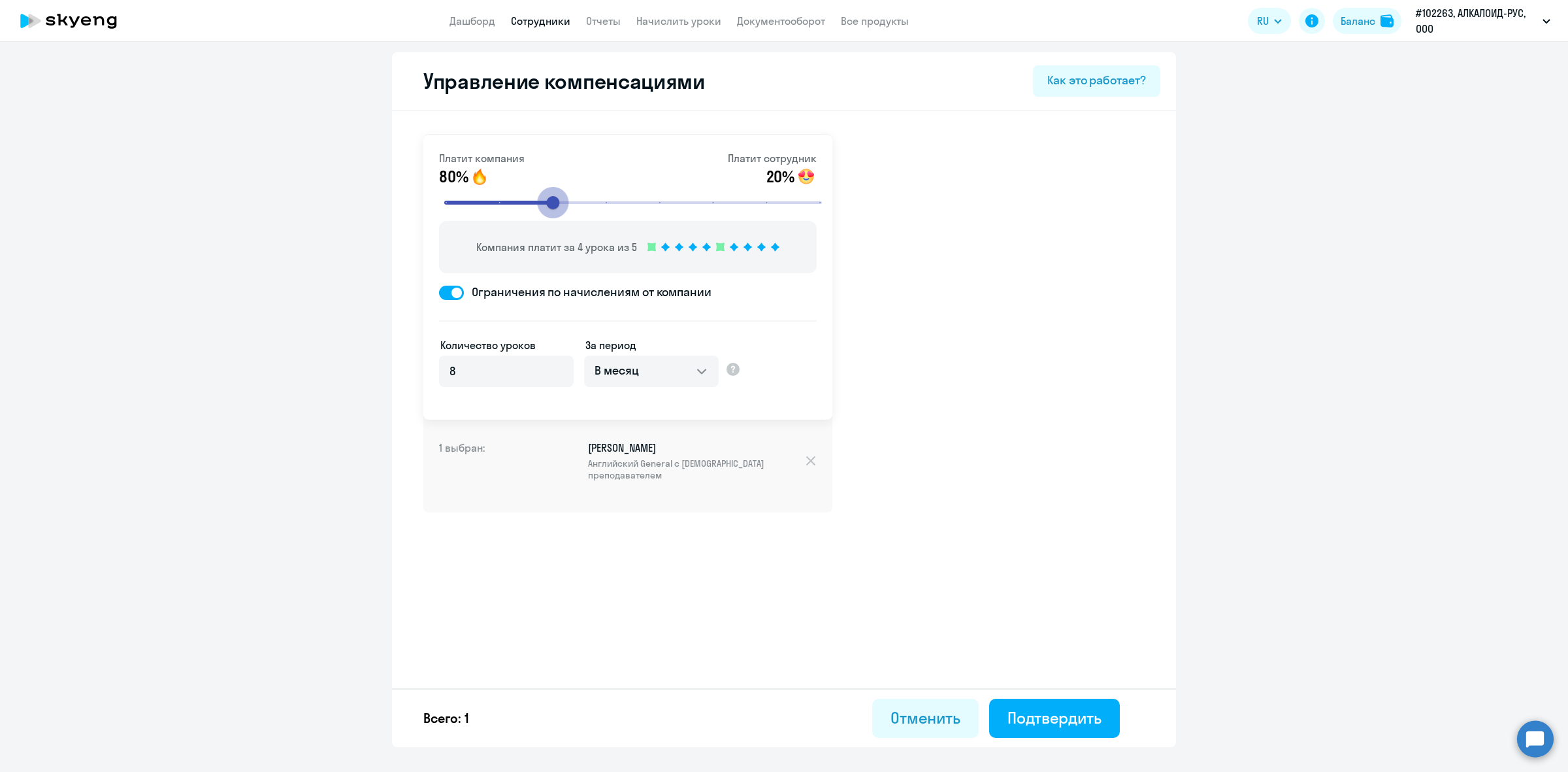
type input "8"
drag, startPoint x: 819, startPoint y: 194, endPoint x: 927, endPoint y: 192, distance: 108.0
click at [836, 192] on input "range" at bounding box center [633, 202] width 405 height 28
click at [621, 243] on p "Компания платит за 4 урока из 5" at bounding box center [556, 247] width 161 height 16
click at [1060, 714] on div "Подтвердить" at bounding box center [1054, 717] width 94 height 21
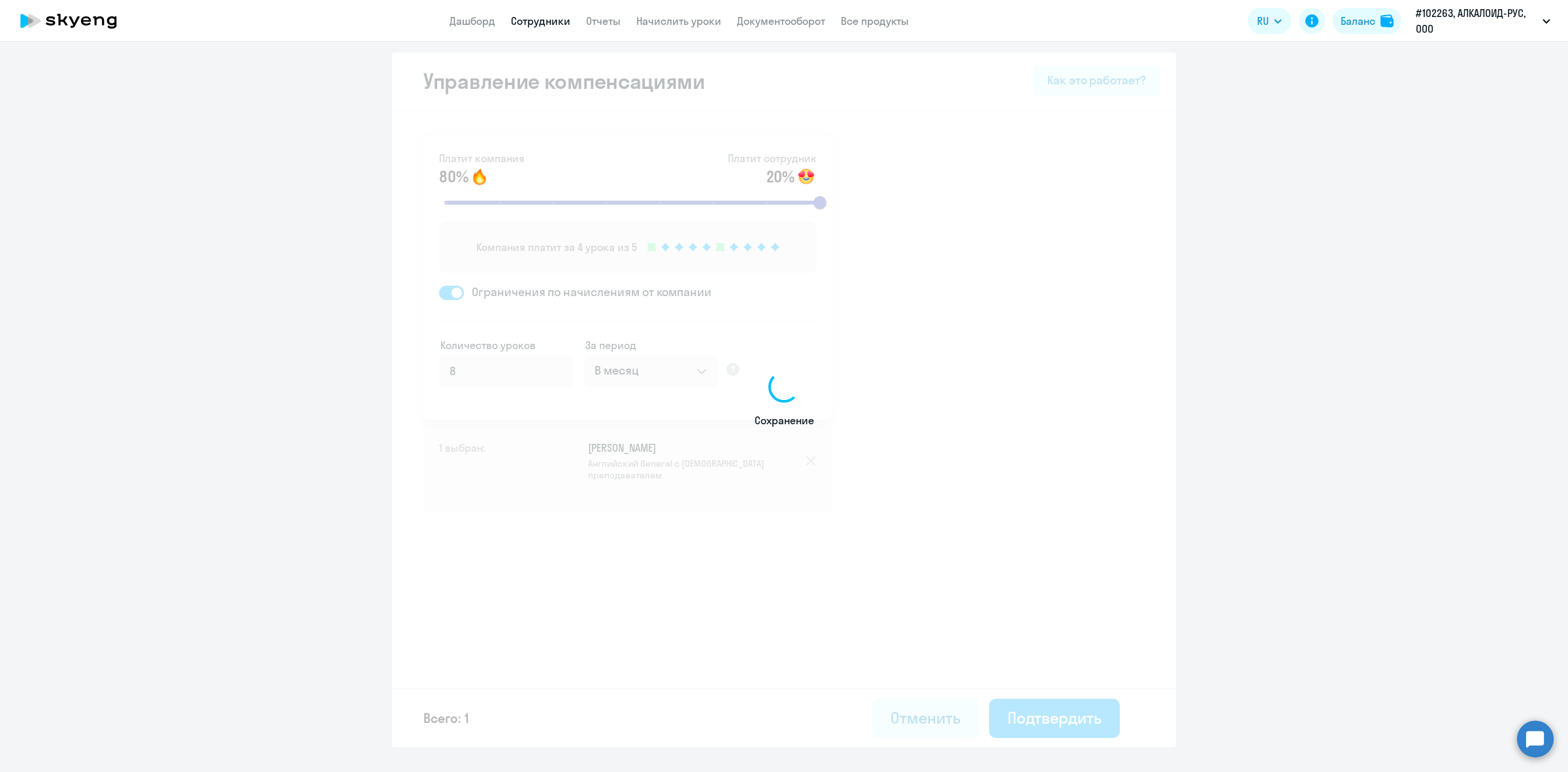
select select "30"
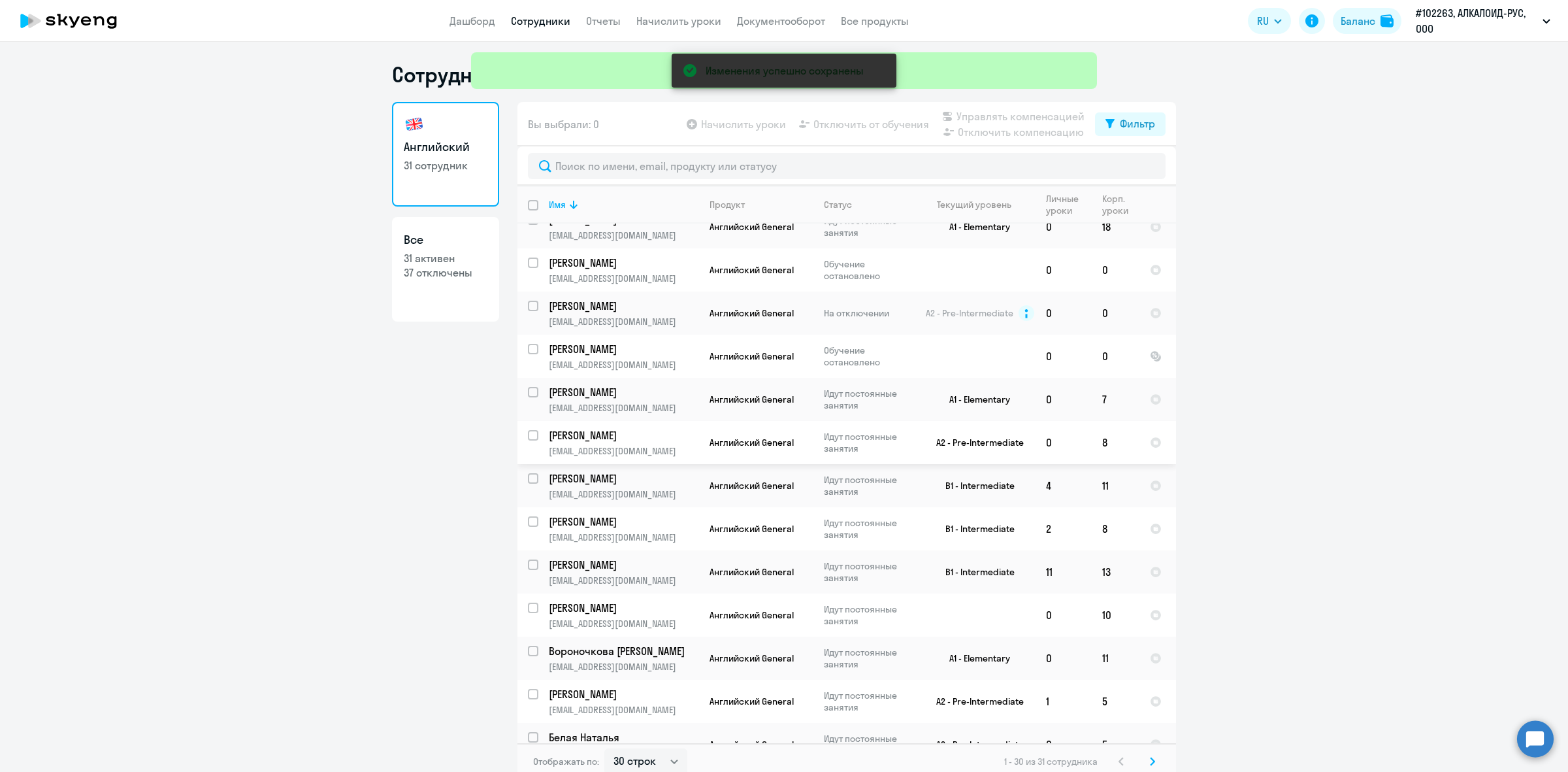
scroll to position [7, 0]
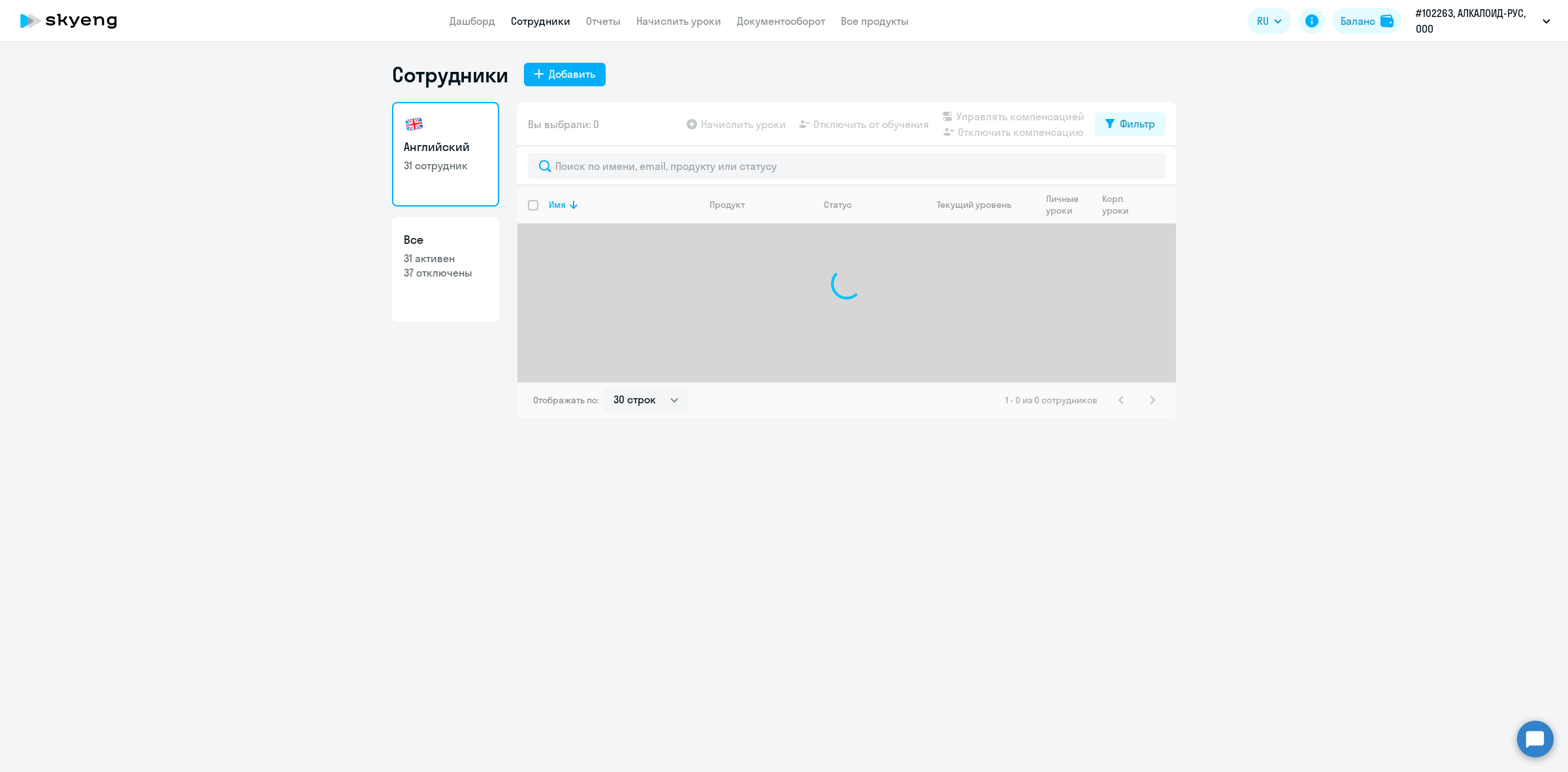
select select "30"
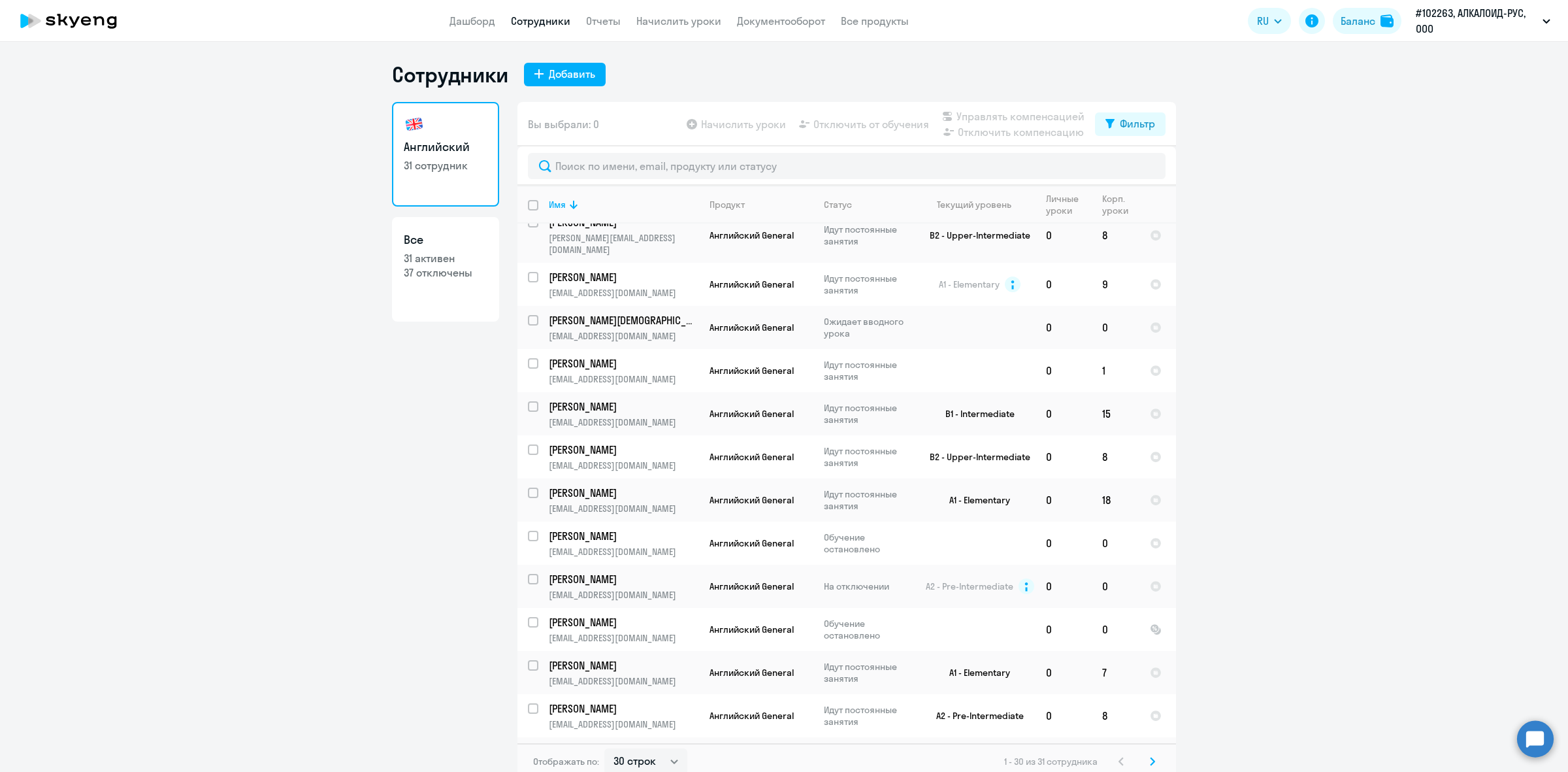
scroll to position [763, 0]
